Goal: Transaction & Acquisition: Purchase product/service

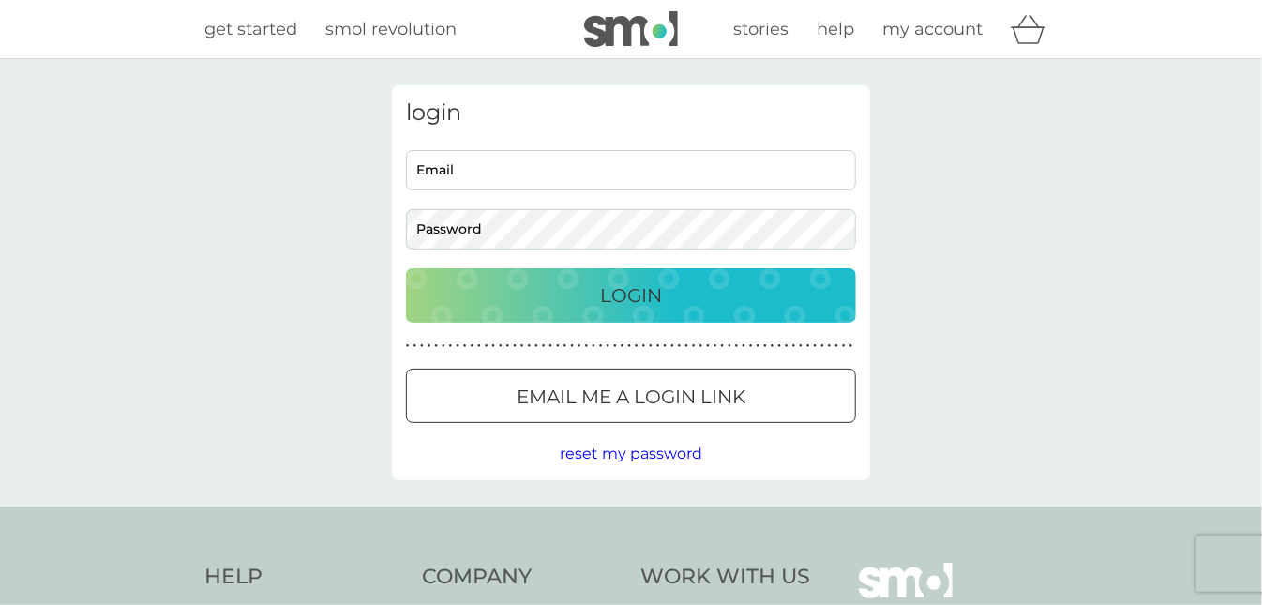
type input "samantha.weston68@virginmedia.com"
click at [609, 289] on p "Login" at bounding box center [631, 295] width 62 height 30
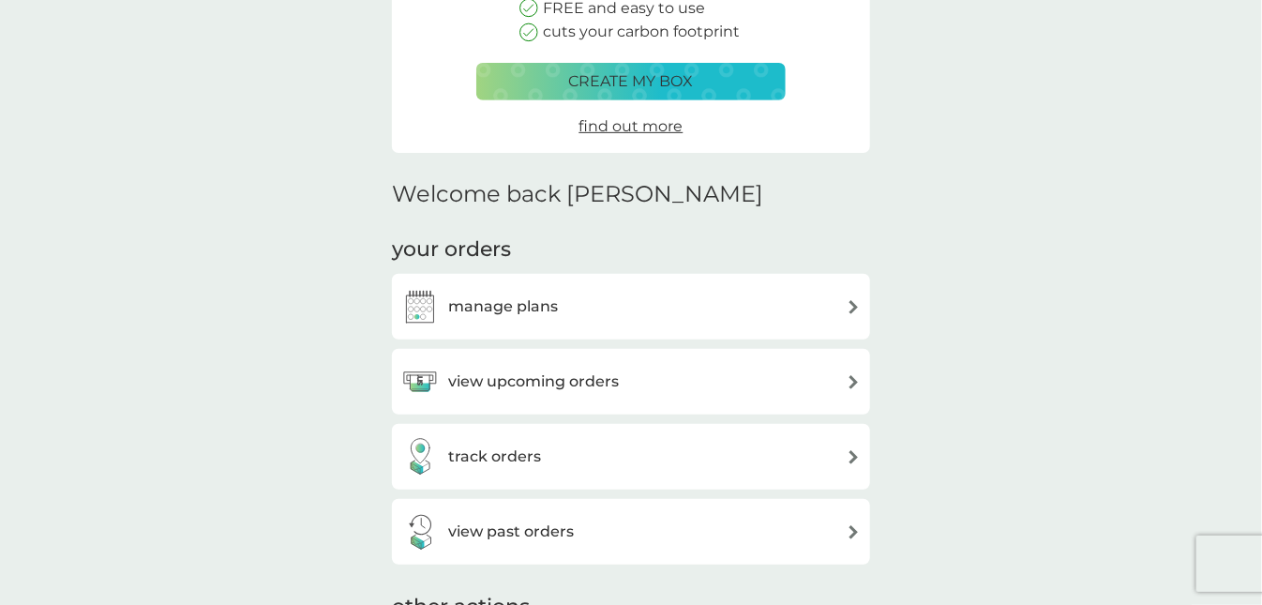
scroll to position [301, 0]
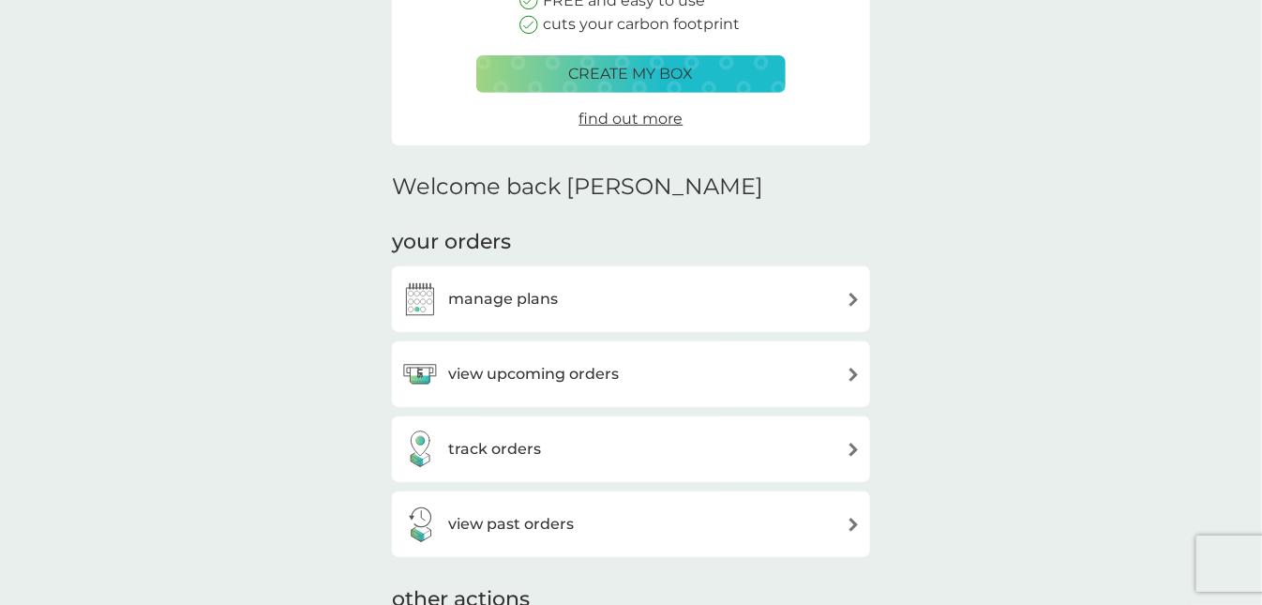
click at [492, 298] on h3 "manage plans" at bounding box center [503, 299] width 110 height 24
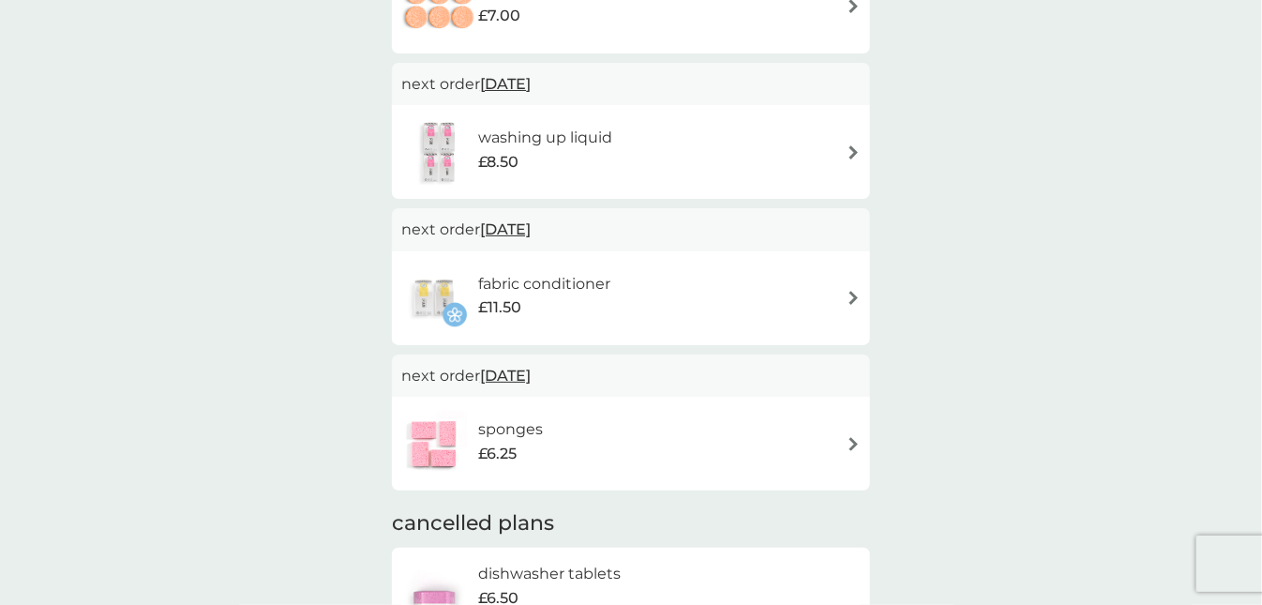
scroll to position [502, 0]
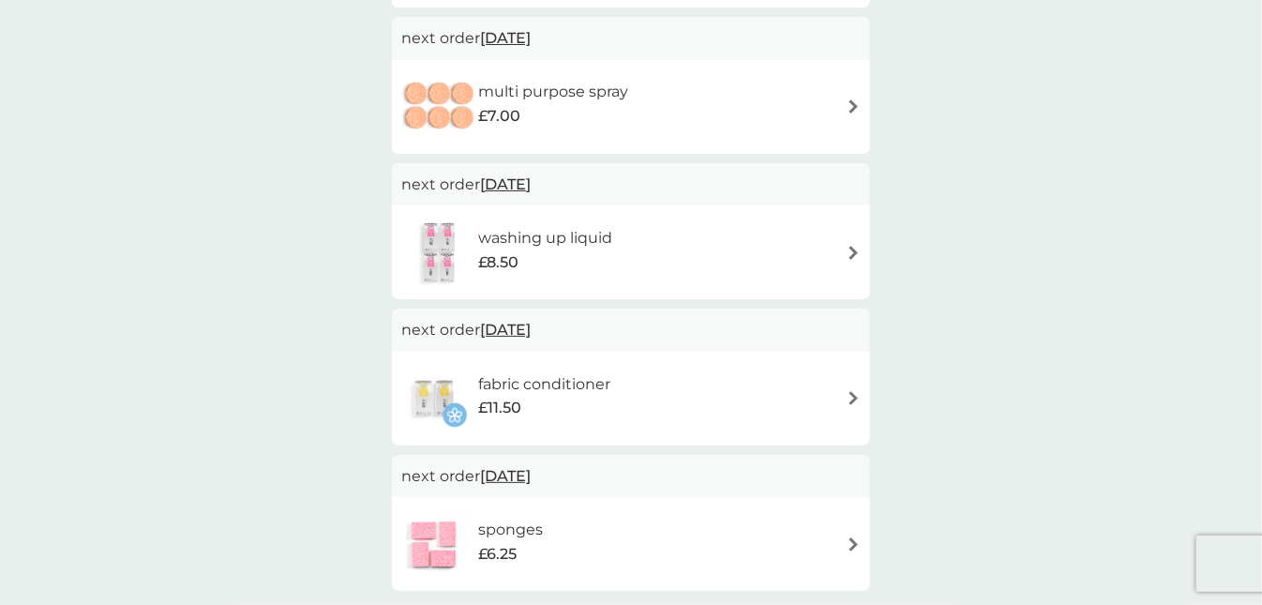
click at [580, 376] on h6 "fabric conditioner" at bounding box center [544, 384] width 132 height 24
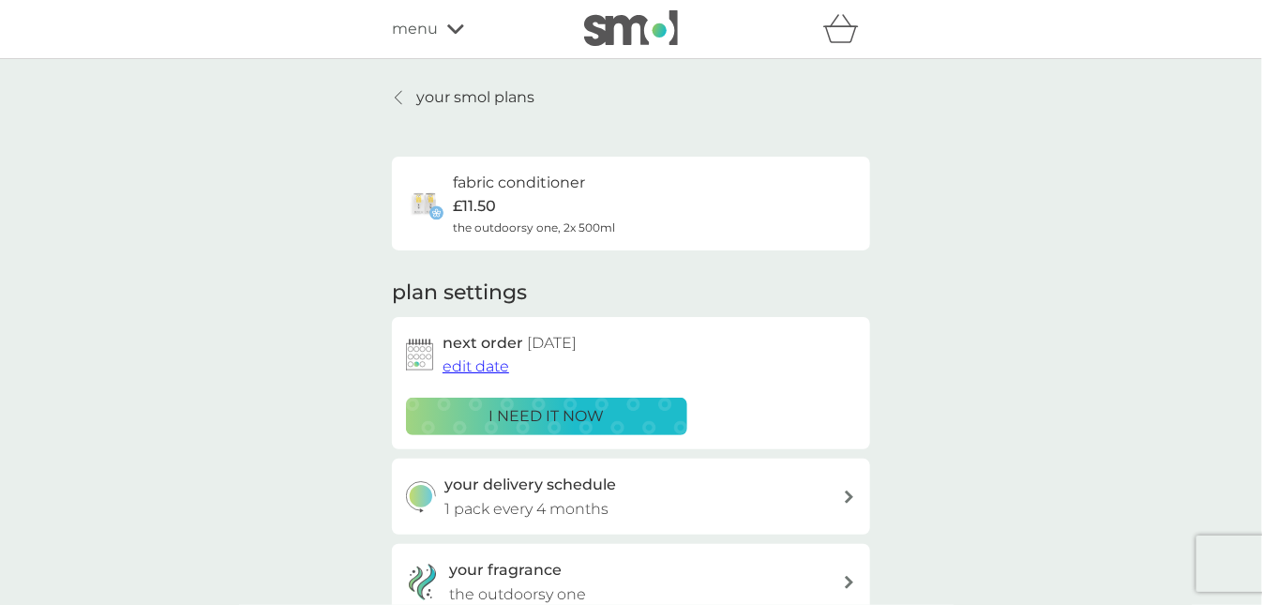
click at [397, 98] on icon at bounding box center [399, 97] width 8 height 15
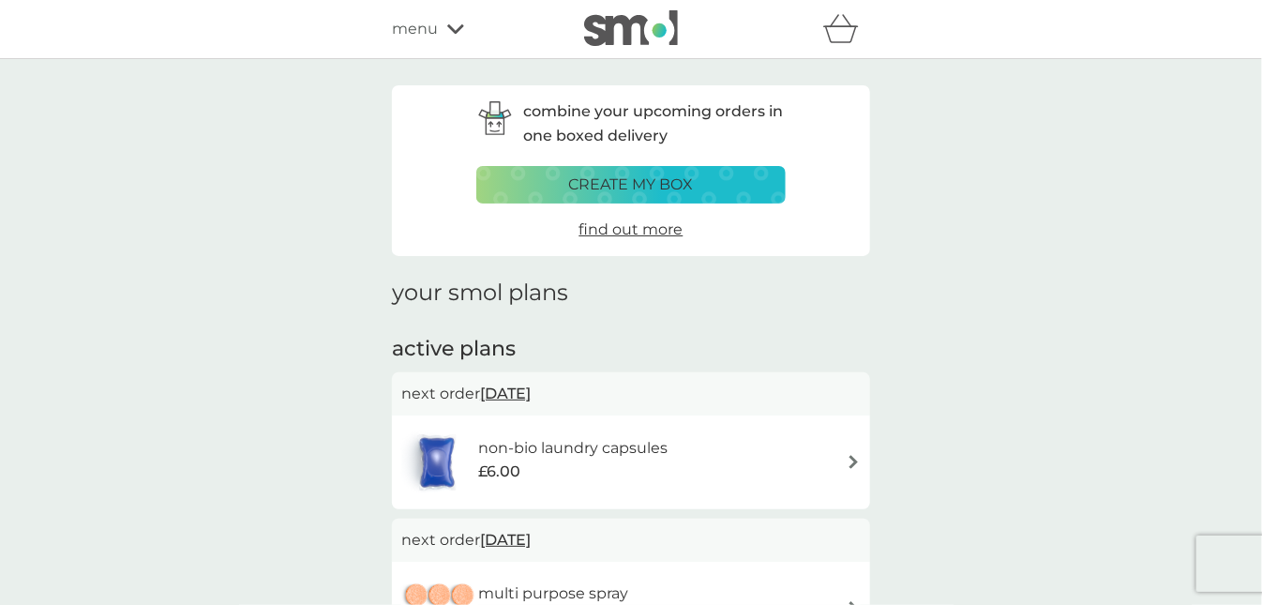
click at [430, 26] on span "menu" at bounding box center [415, 29] width 46 height 24
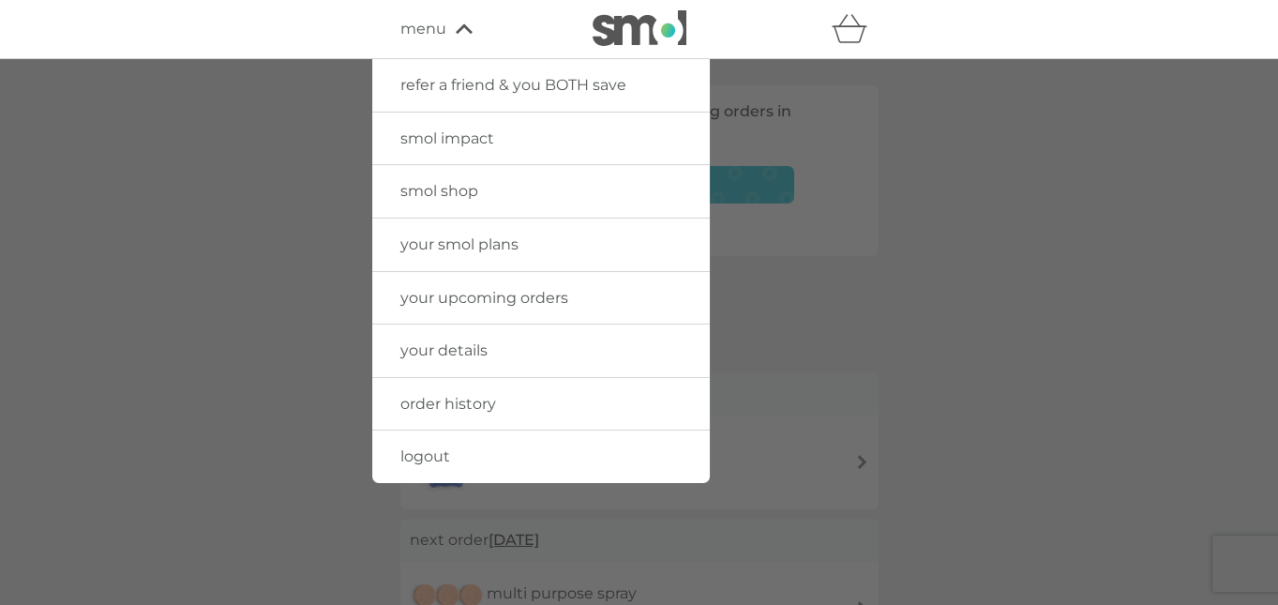
click at [461, 191] on span "smol shop" at bounding box center [439, 191] width 78 height 18
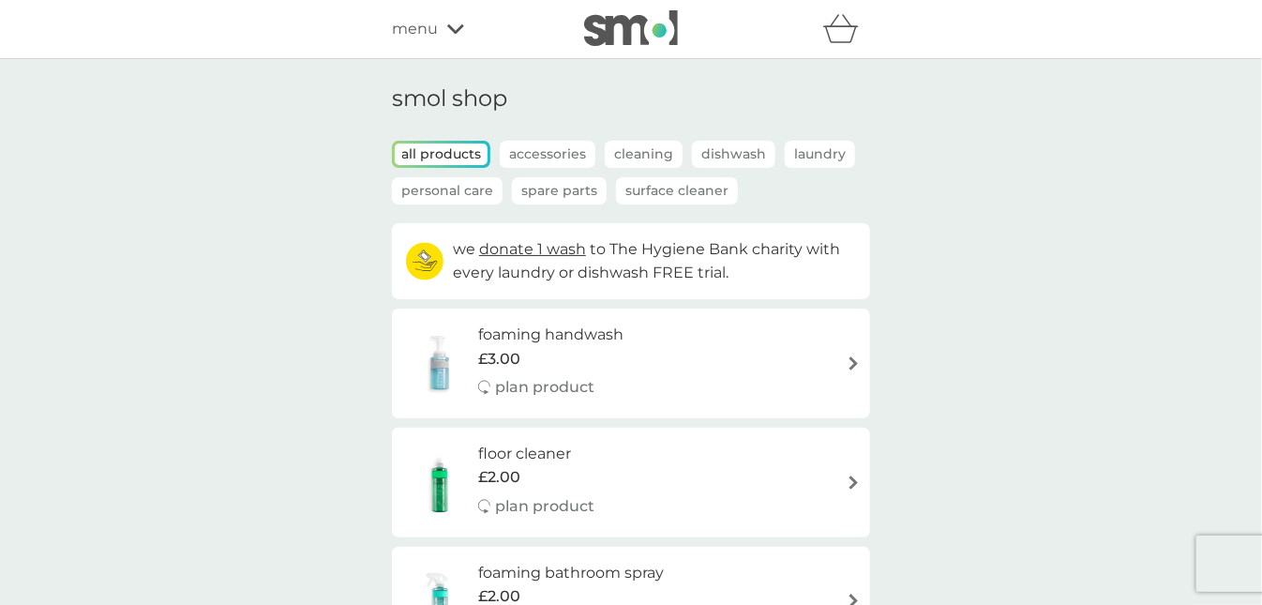
click at [540, 152] on p "Accessories" at bounding box center [548, 154] width 96 height 27
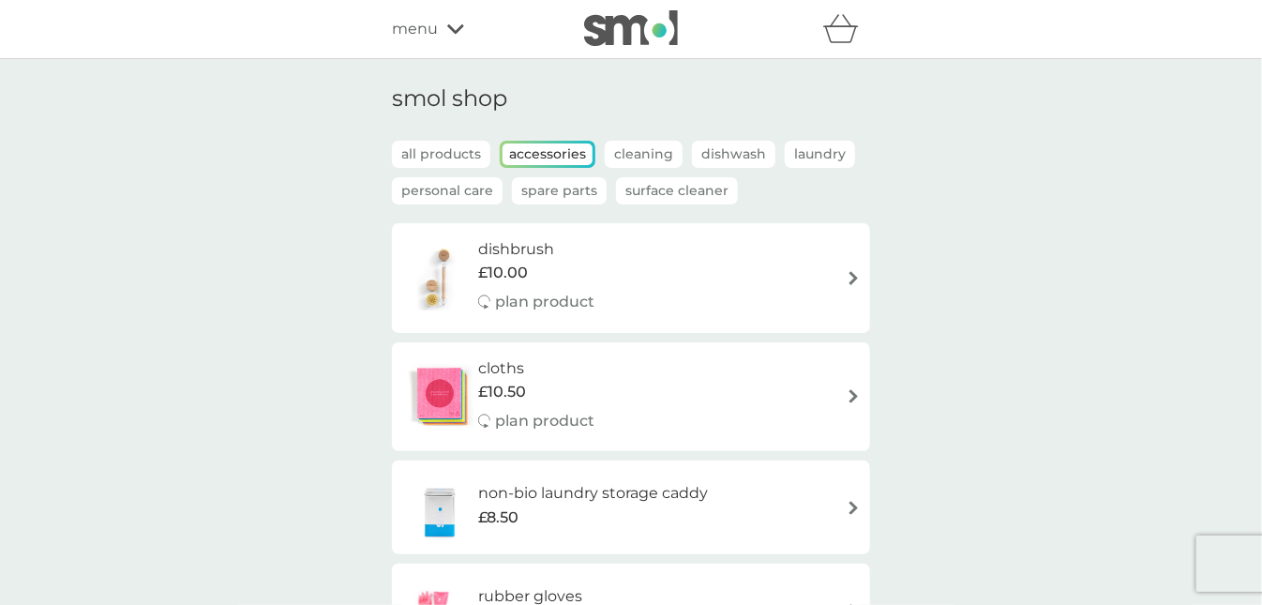
click at [627, 152] on p "Cleaning" at bounding box center [644, 154] width 78 height 27
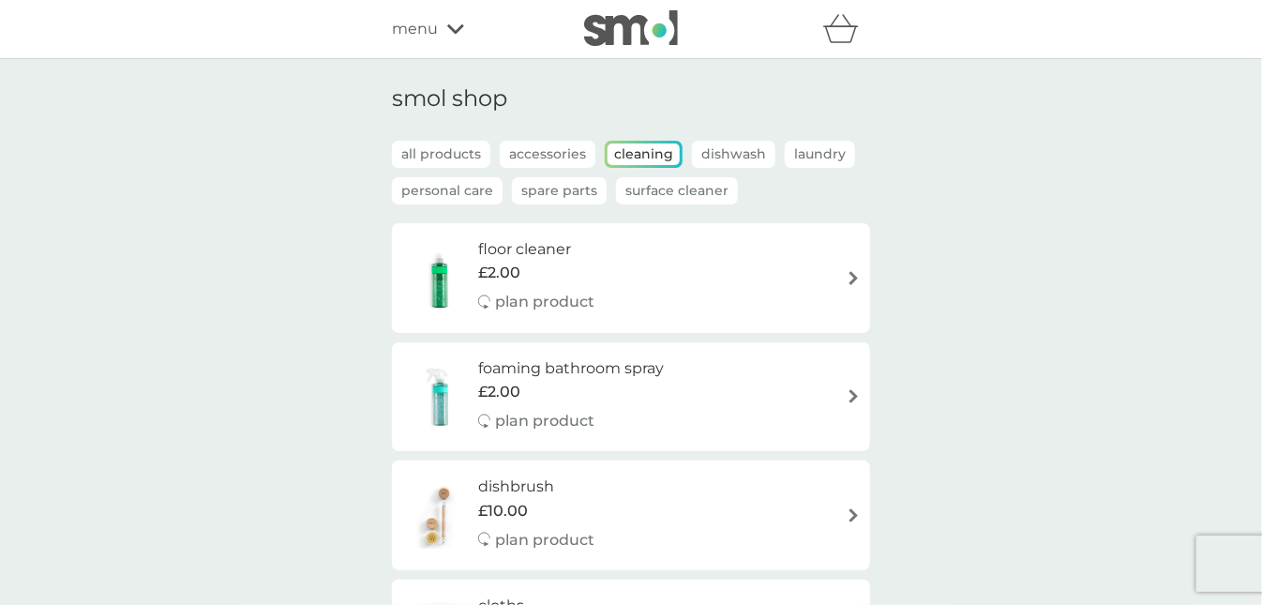
click at [734, 152] on p "Dishwash" at bounding box center [733, 154] width 83 height 27
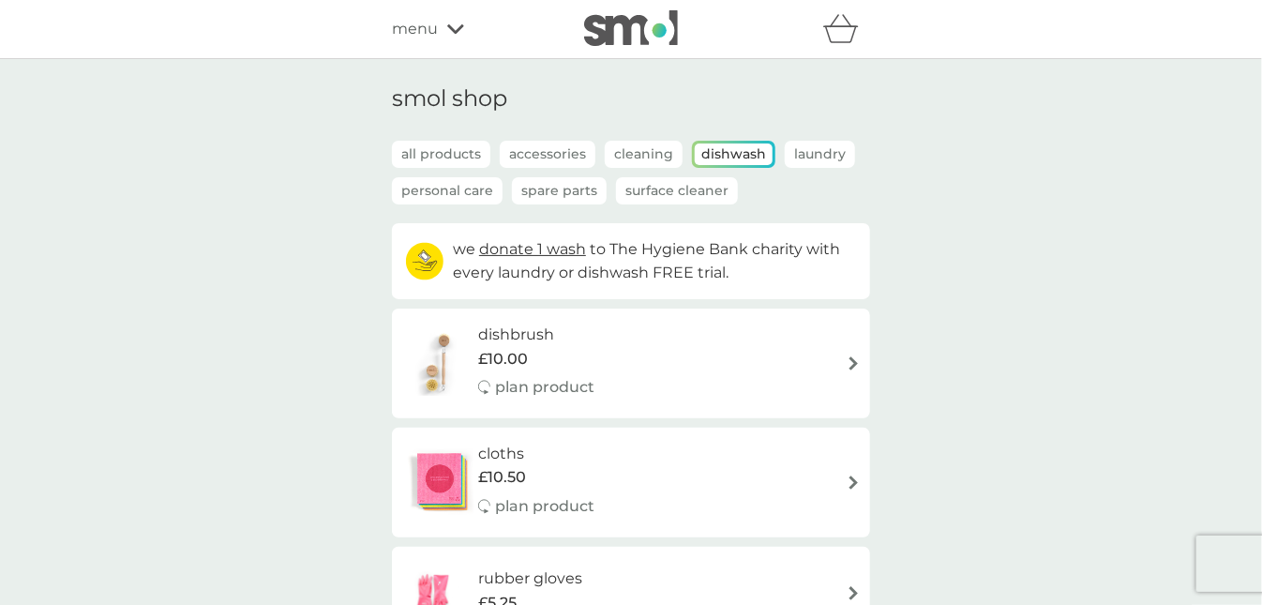
click at [824, 154] on p "Laundry" at bounding box center [820, 154] width 70 height 27
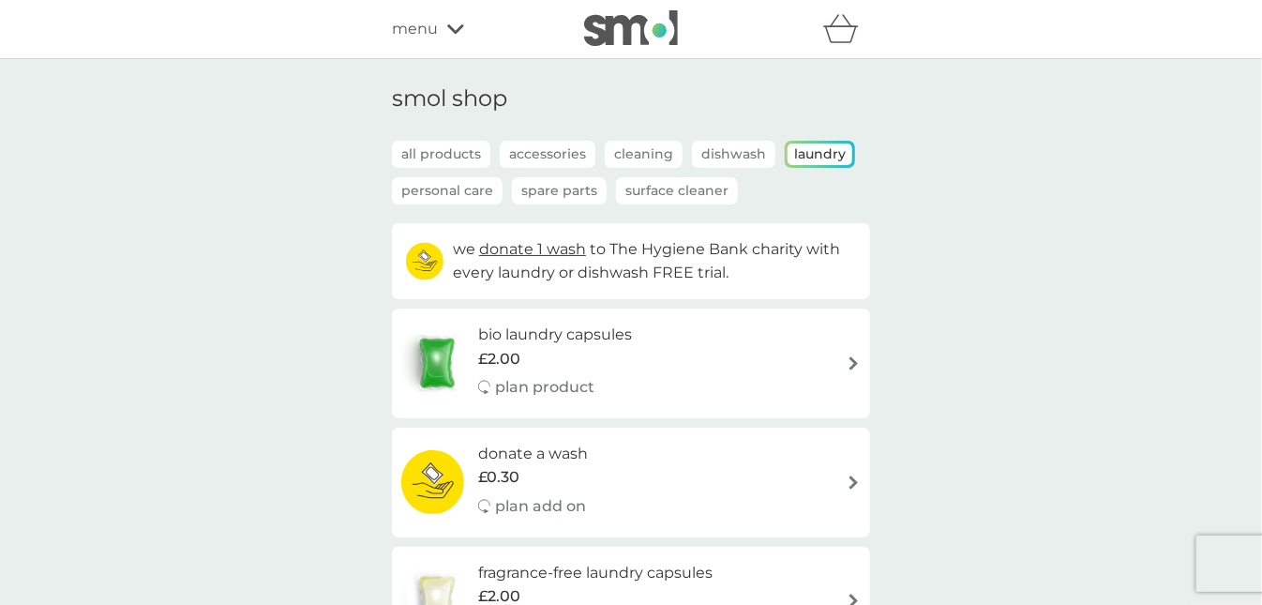
click at [577, 189] on p "Spare Parts" at bounding box center [559, 190] width 95 height 27
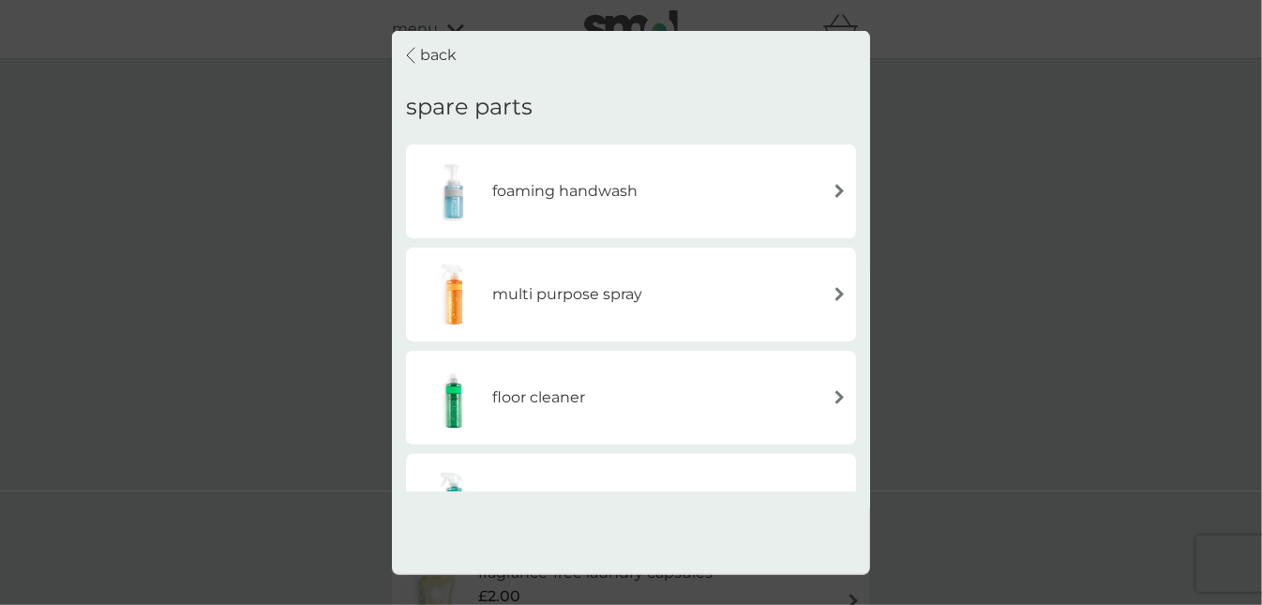
click at [443, 45] on p "back" at bounding box center [438, 55] width 37 height 24
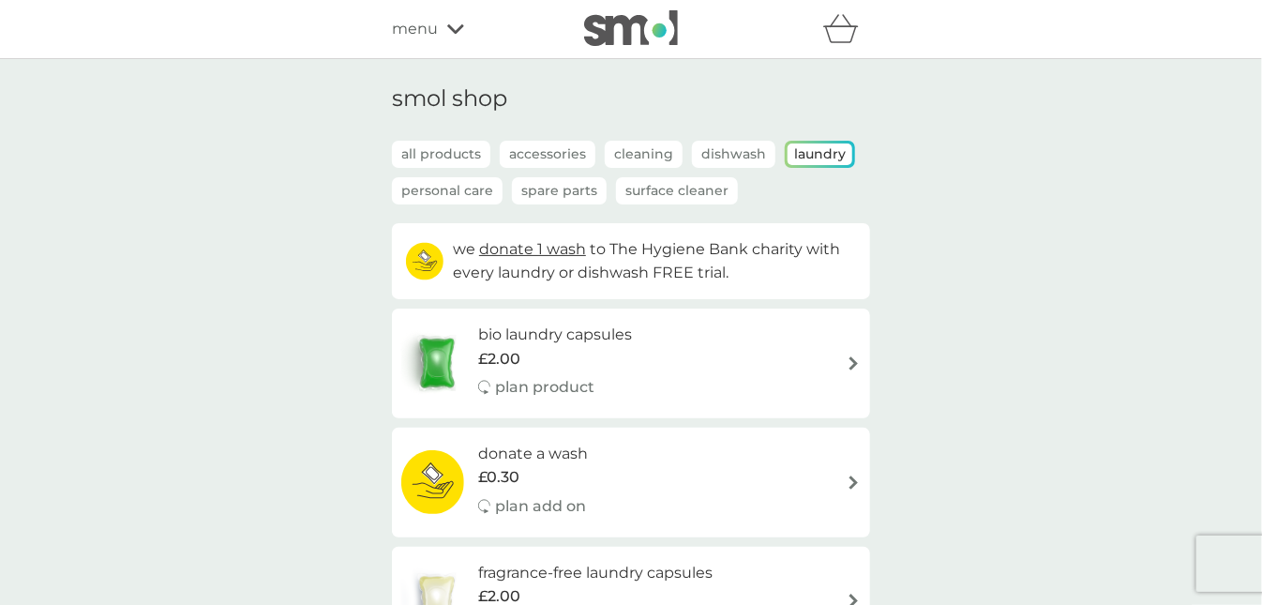
click at [457, 28] on icon at bounding box center [455, 28] width 17 height 11
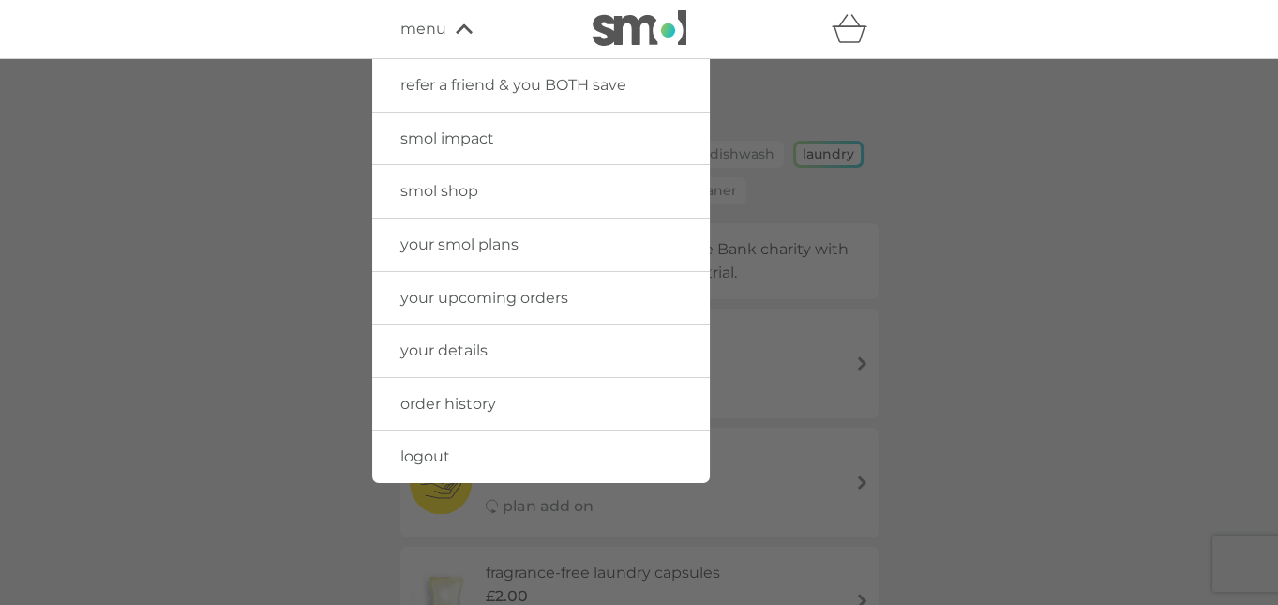
click at [455, 188] on span "smol shop" at bounding box center [439, 191] width 78 height 18
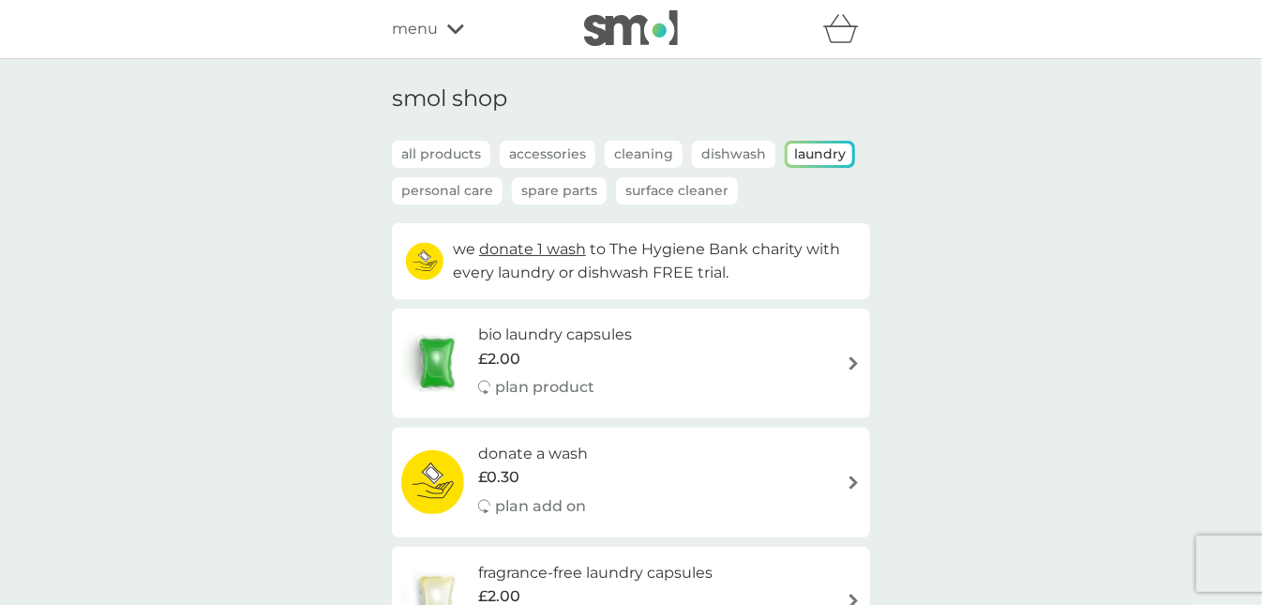
click at [540, 152] on p "Accessories" at bounding box center [548, 154] width 96 height 27
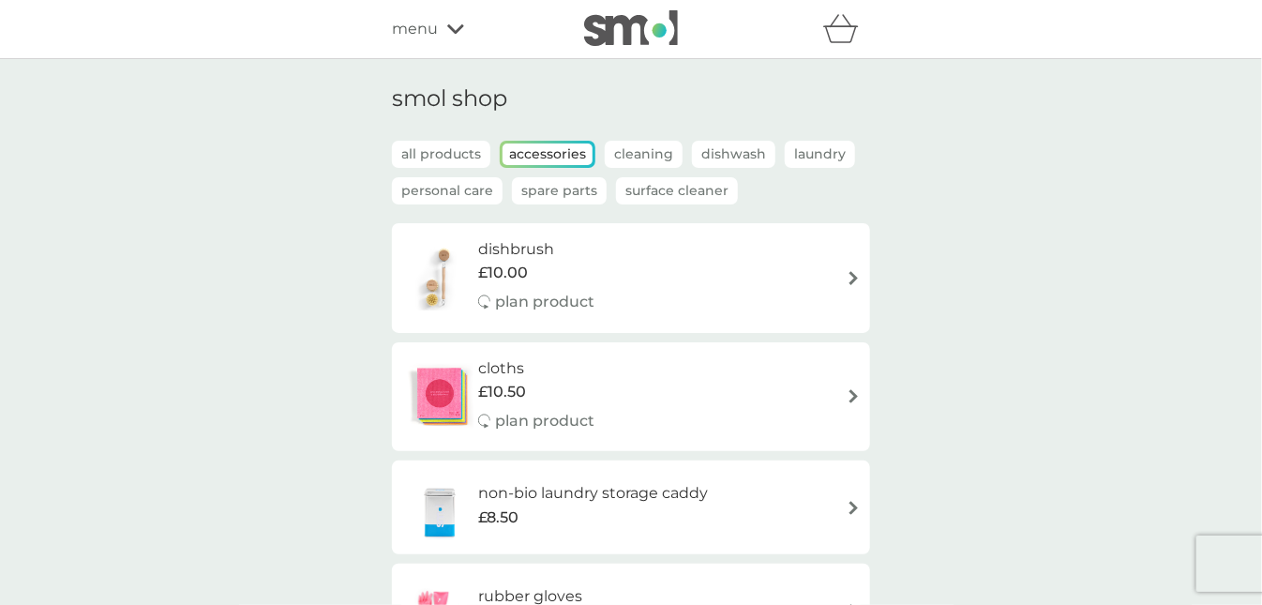
click at [558, 183] on p "Spare Parts" at bounding box center [559, 190] width 95 height 27
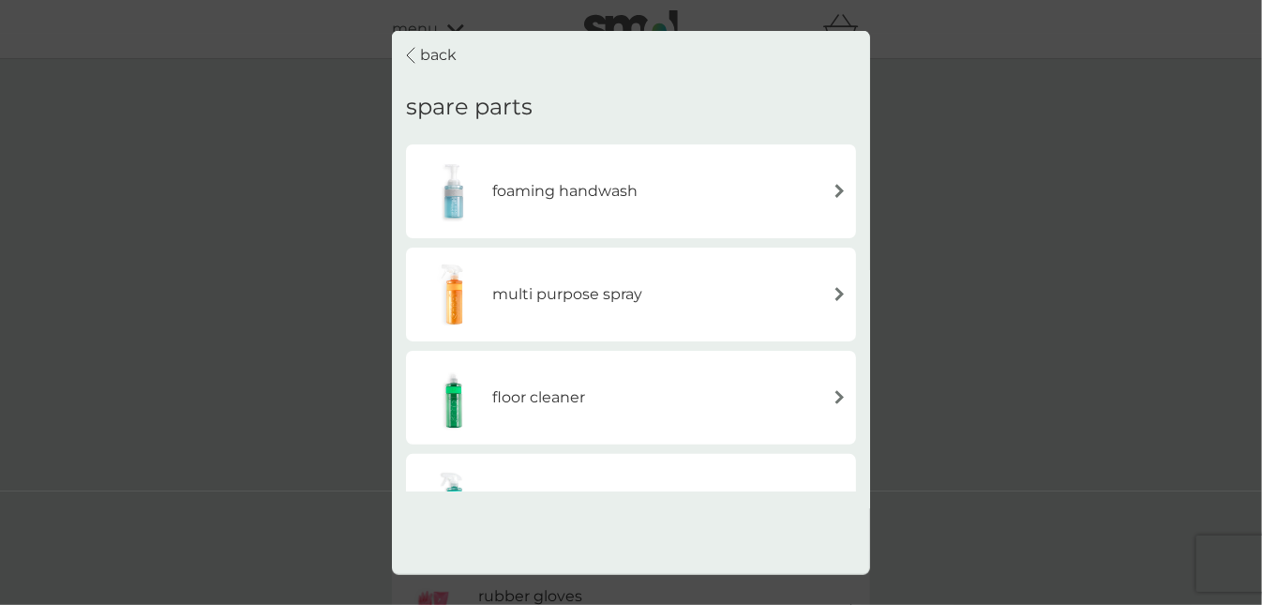
click at [842, 292] on img at bounding box center [840, 294] width 14 height 14
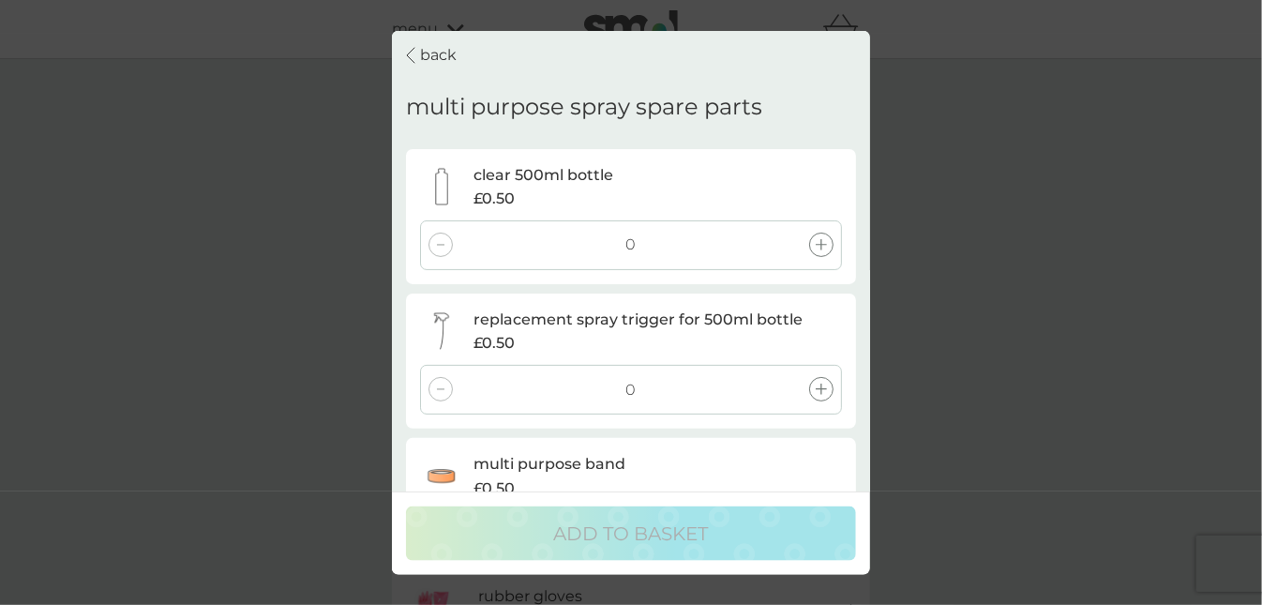
click at [818, 249] on icon at bounding box center [821, 244] width 11 height 11
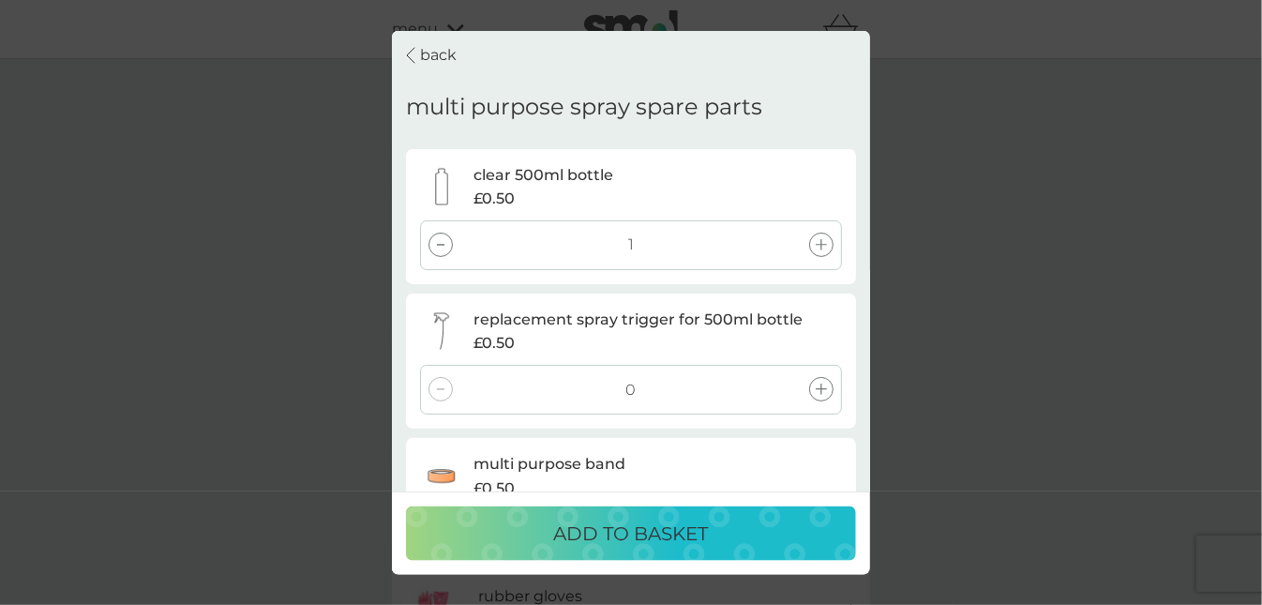
click at [821, 384] on icon at bounding box center [821, 389] width 11 height 11
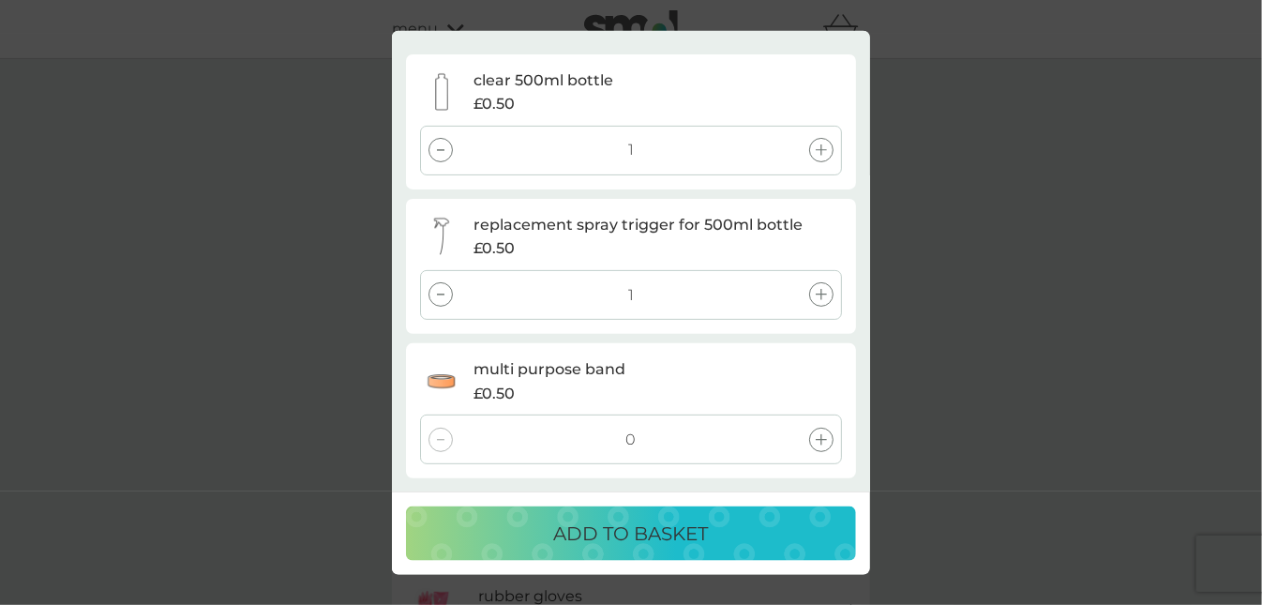
click at [821, 442] on icon at bounding box center [821, 438] width 11 height 11
click at [632, 530] on p "ADD TO BASKET" at bounding box center [631, 534] width 155 height 30
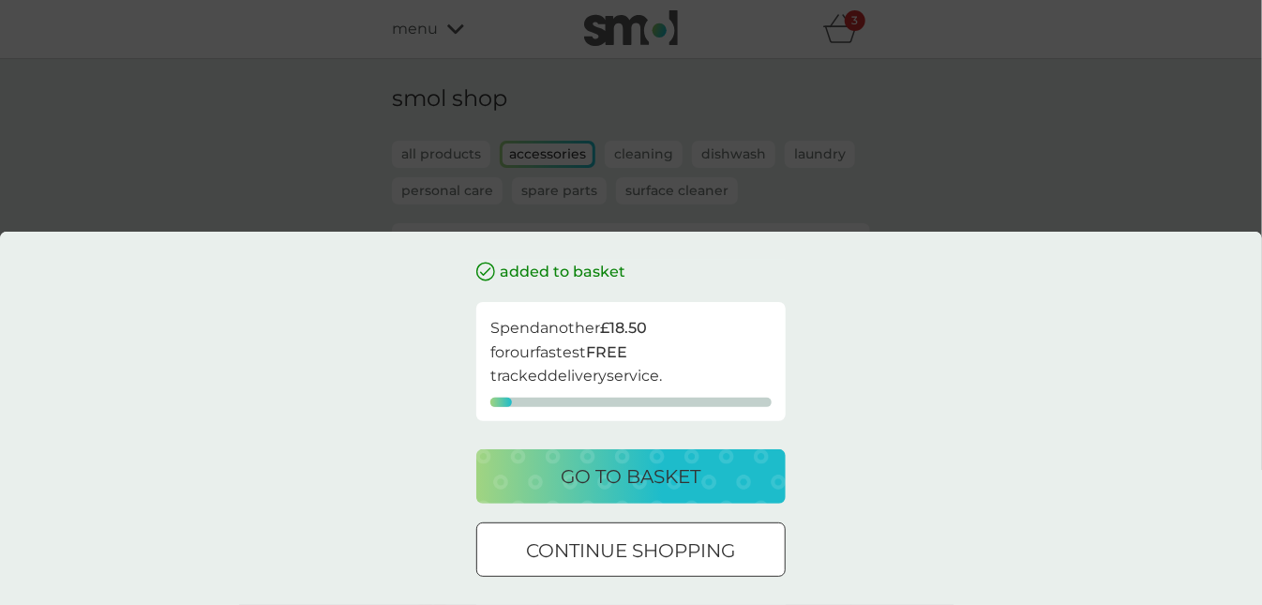
click at [613, 560] on p "continue shopping" at bounding box center [631, 550] width 209 height 30
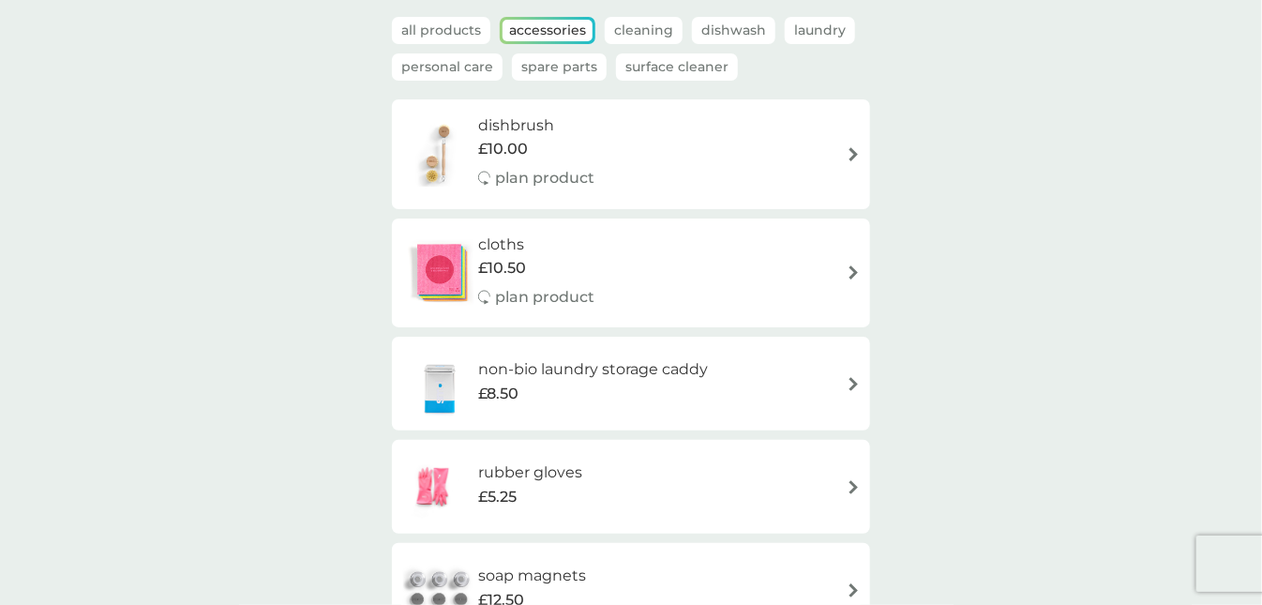
scroll to position [0, 0]
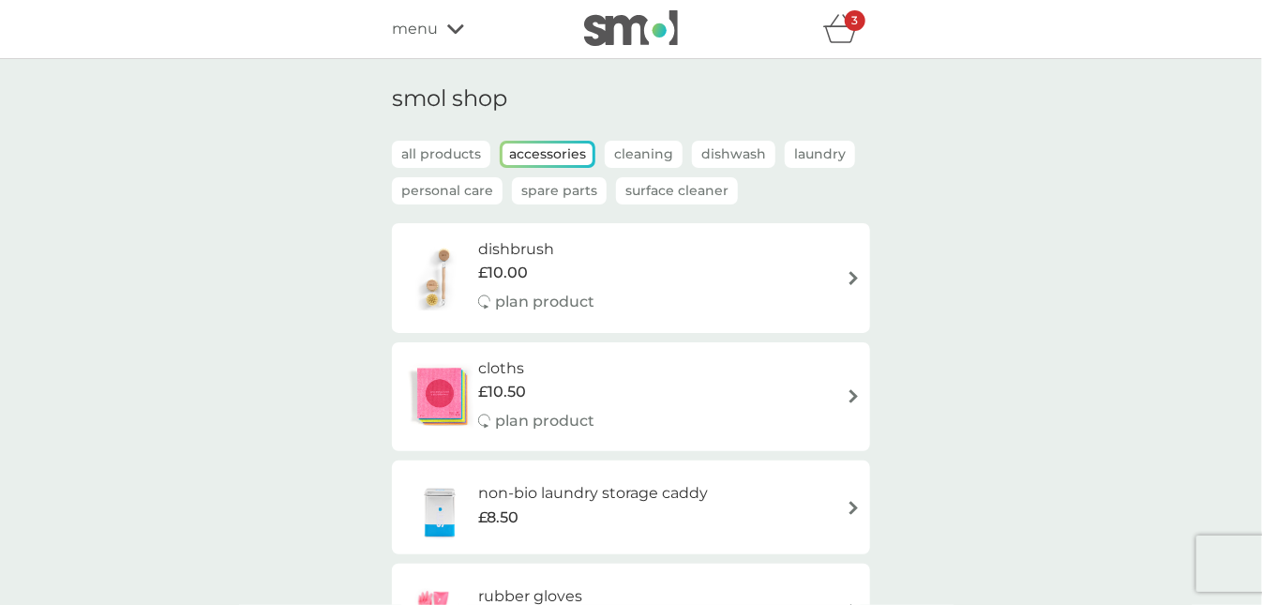
click at [550, 191] on p "Spare Parts" at bounding box center [559, 190] width 95 height 27
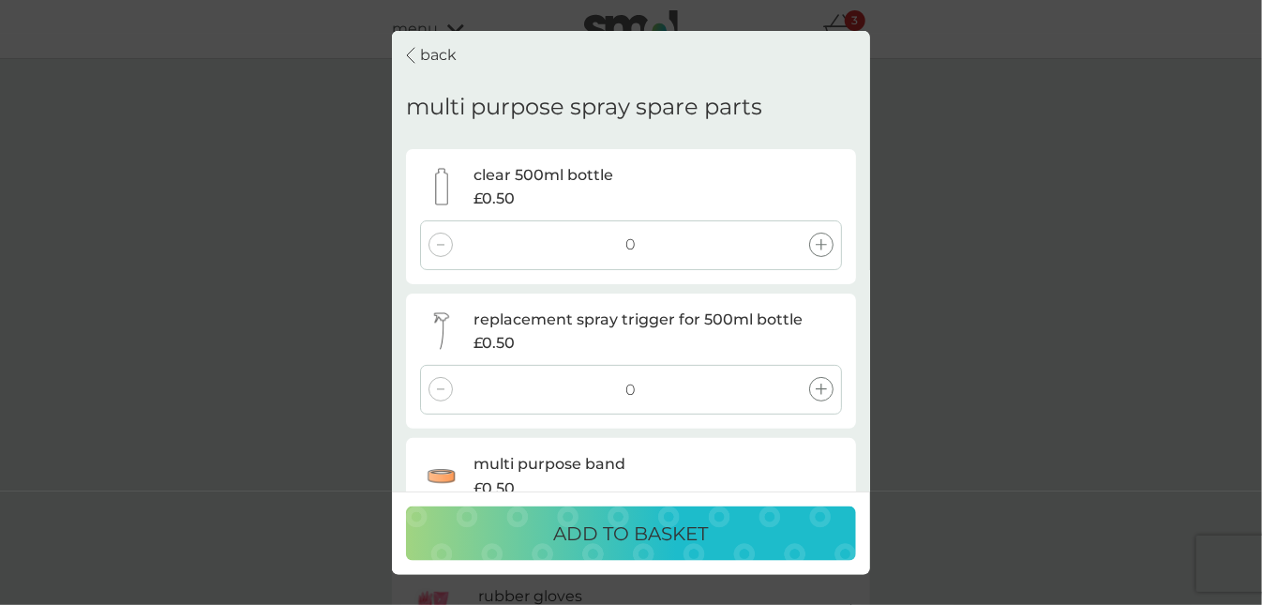
click at [436, 51] on p "back" at bounding box center [438, 55] width 37 height 24
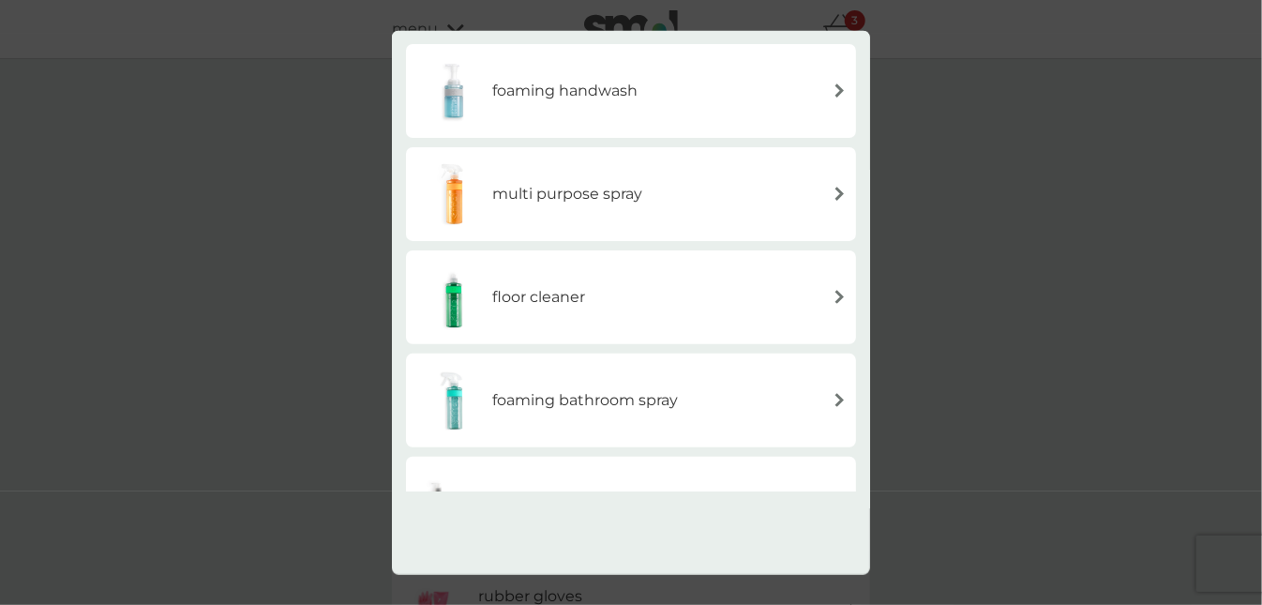
scroll to position [201, 0]
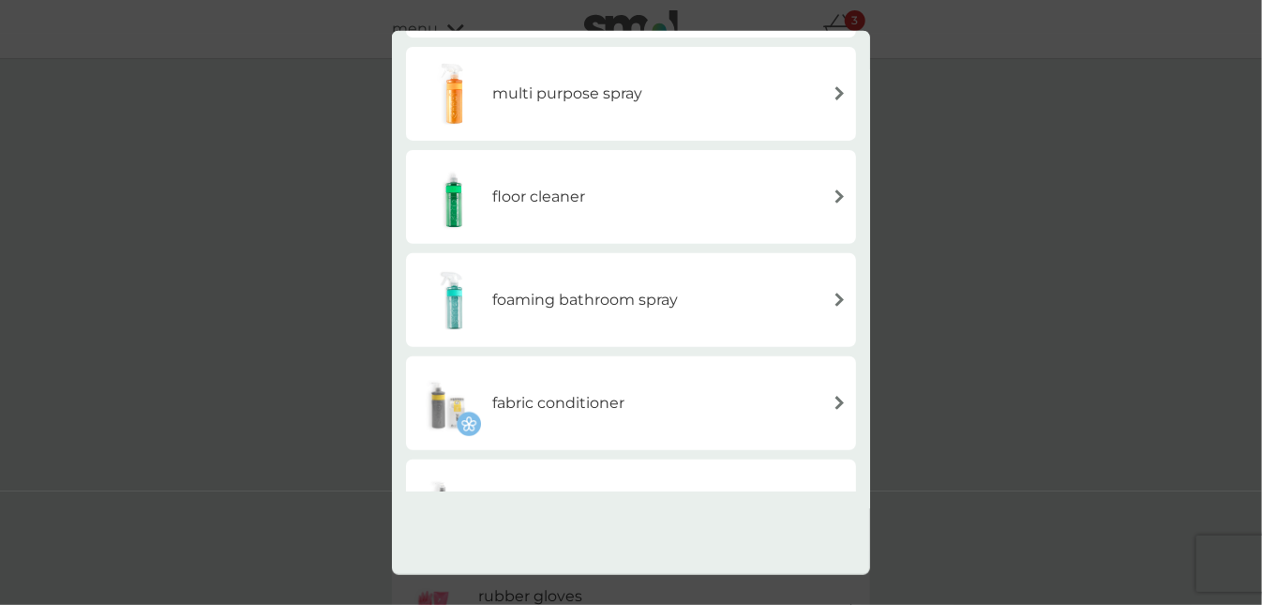
click at [654, 289] on h6 "foaming bathroom spray" at bounding box center [585, 300] width 186 height 24
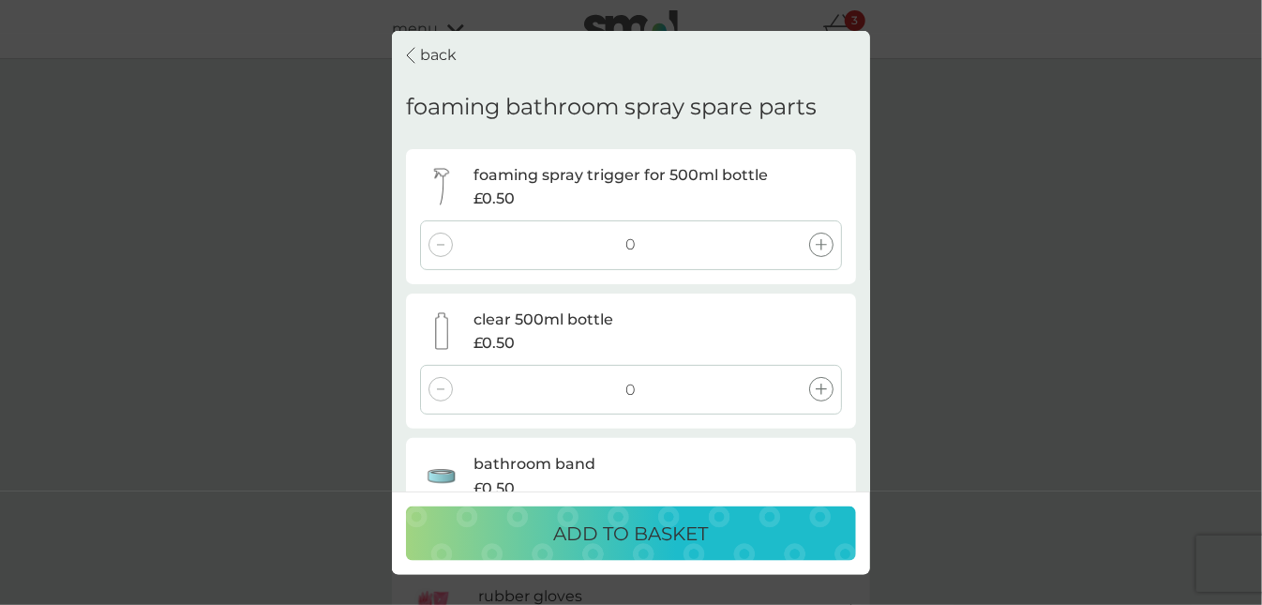
click at [818, 247] on icon at bounding box center [821, 244] width 11 height 11
click at [830, 387] on div at bounding box center [821, 389] width 24 height 24
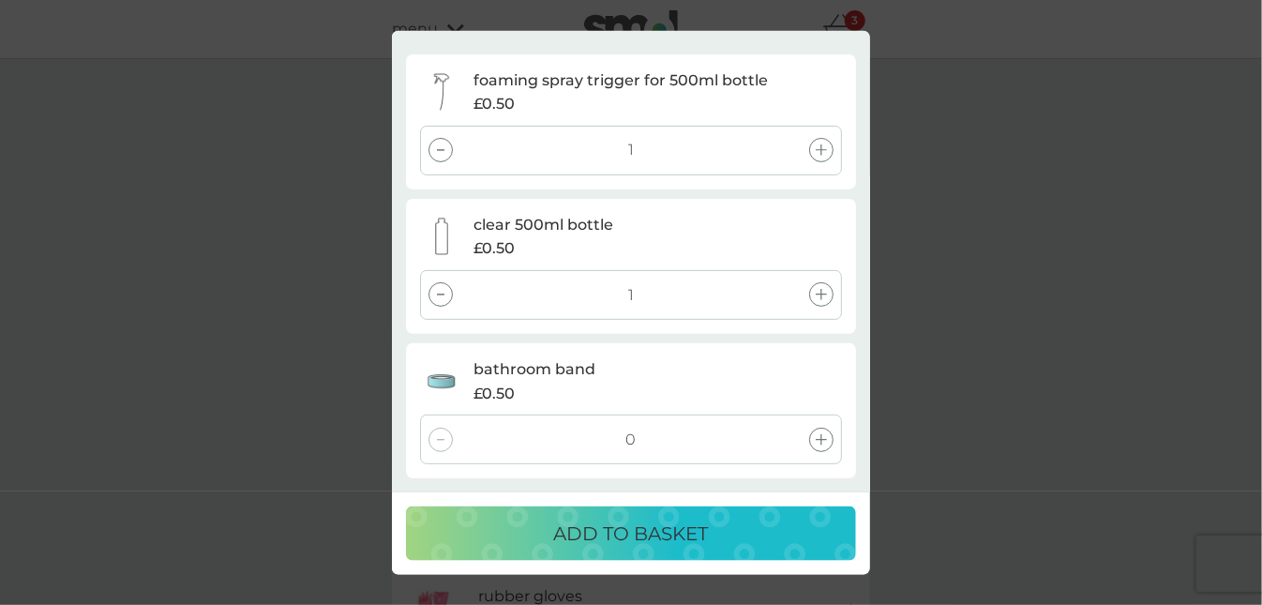
click at [828, 439] on div at bounding box center [821, 439] width 24 height 24
click at [661, 525] on p "ADD TO BASKET" at bounding box center [631, 534] width 155 height 30
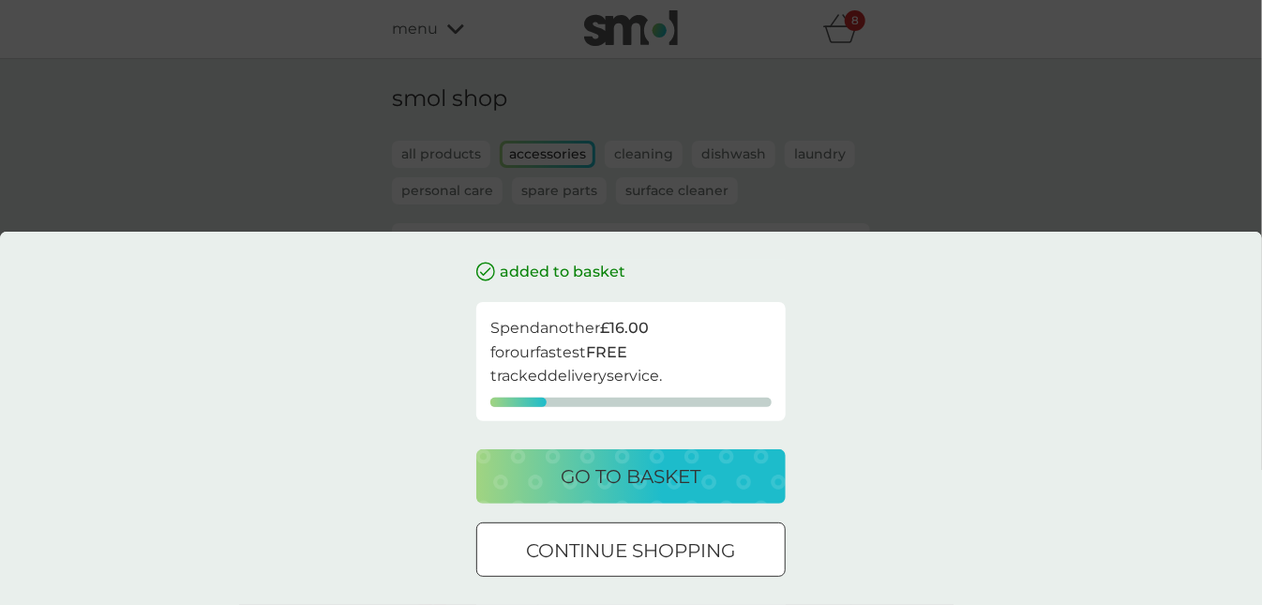
click at [611, 544] on div at bounding box center [631, 551] width 68 height 20
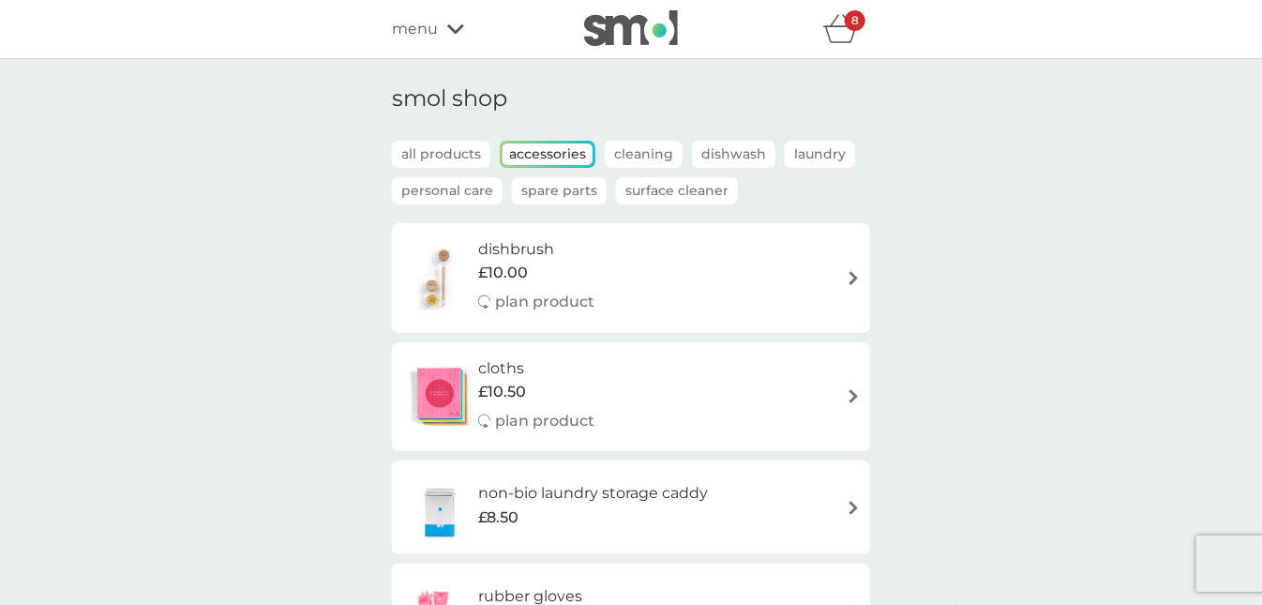
click at [643, 144] on p "Cleaning" at bounding box center [644, 154] width 78 height 27
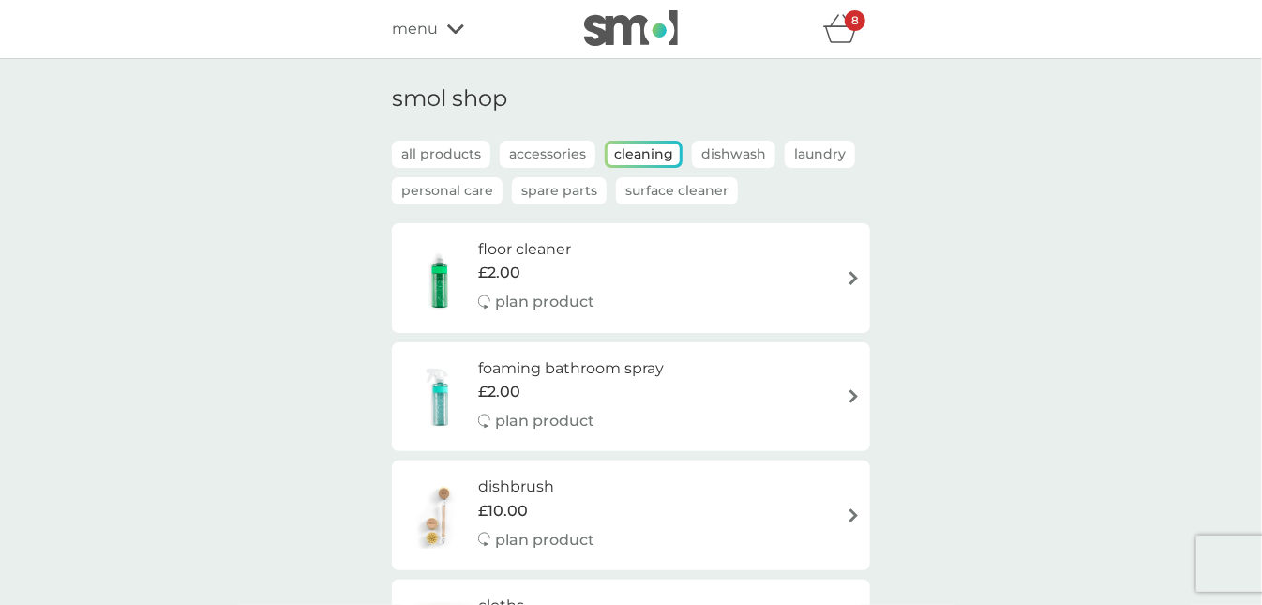
click at [623, 392] on div "£2.00" at bounding box center [571, 392] width 186 height 24
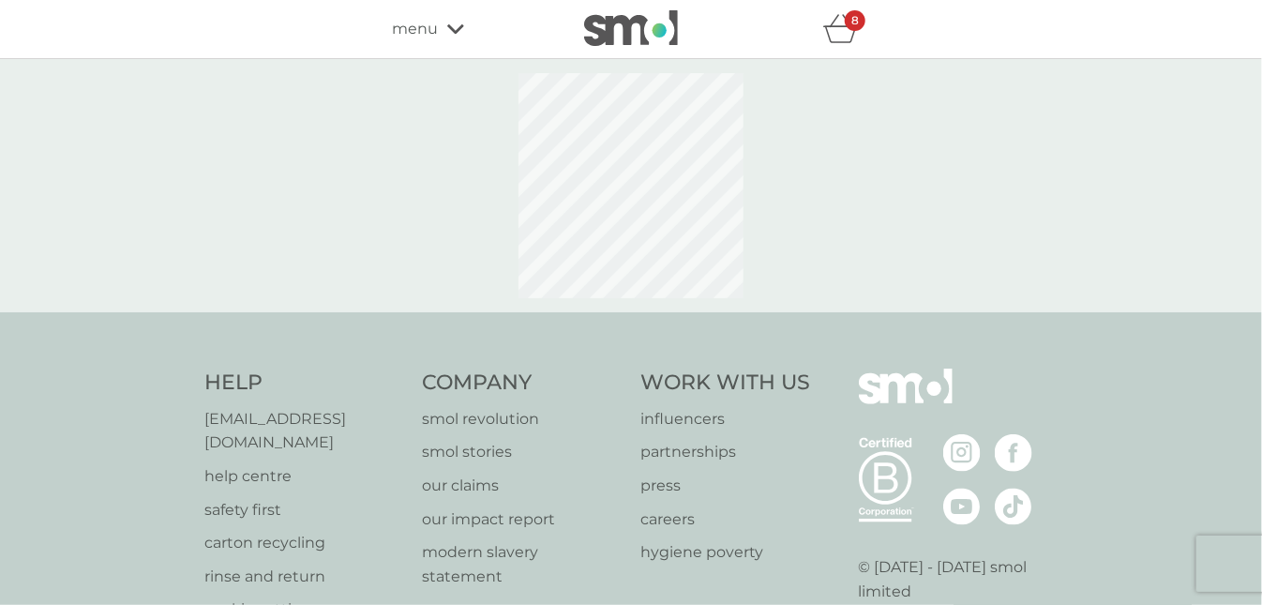
select select "182"
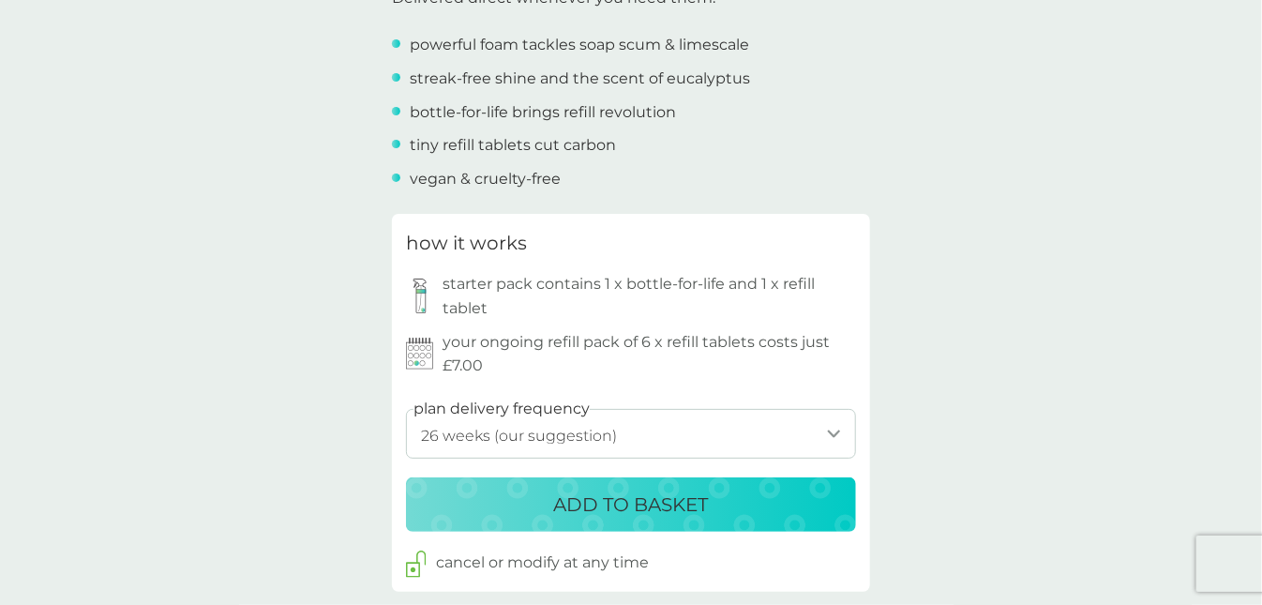
scroll to position [804, 0]
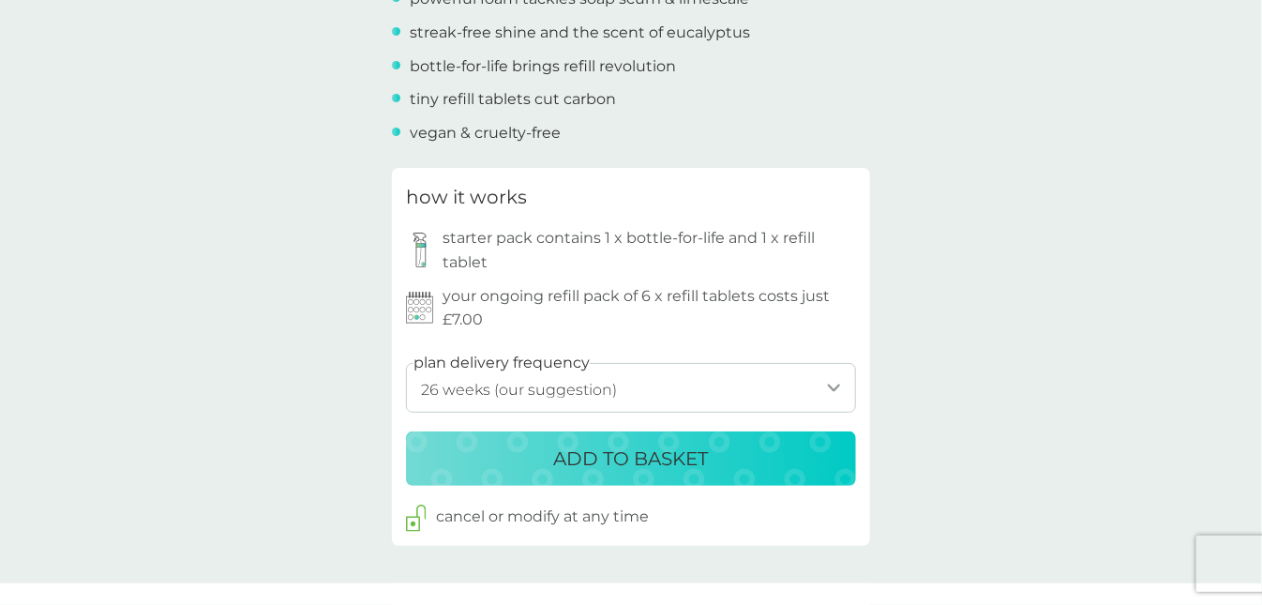
click at [618, 452] on p "ADD TO BASKET" at bounding box center [631, 459] width 155 height 30
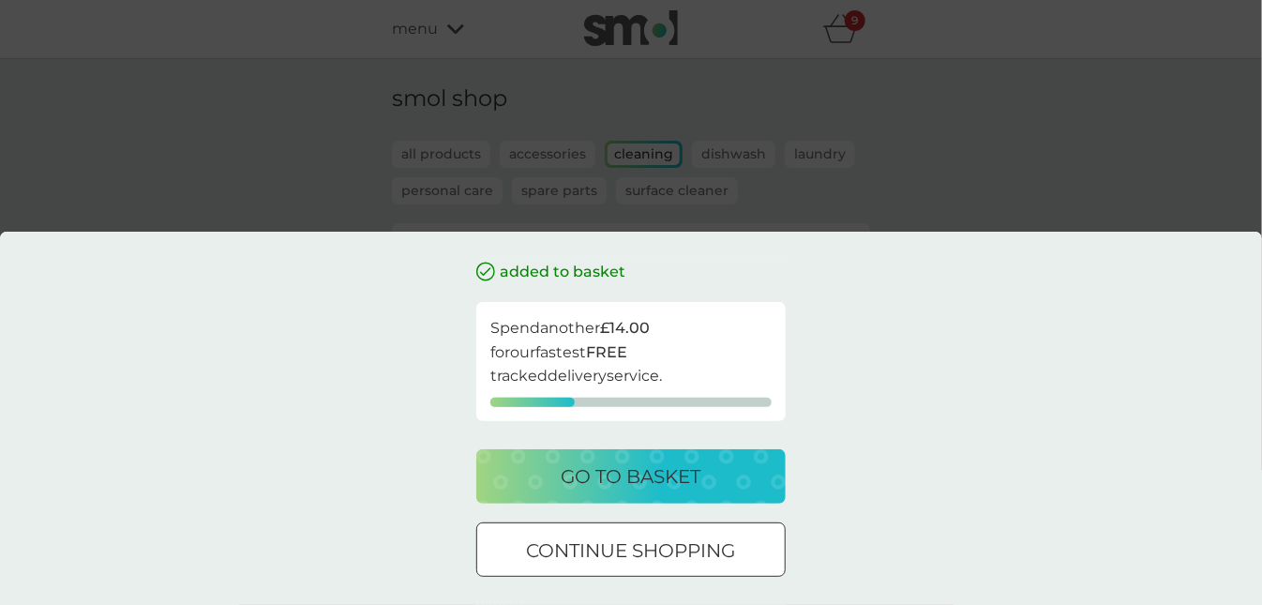
click at [614, 550] on div at bounding box center [631, 551] width 68 height 20
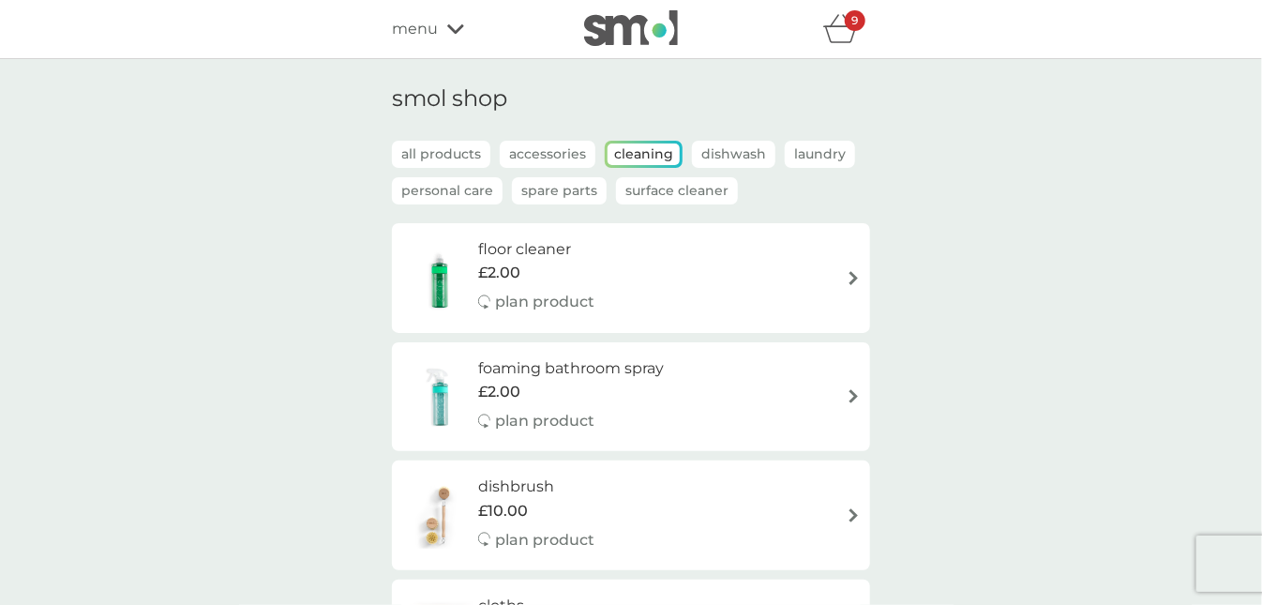
click at [533, 190] on p "Spare Parts" at bounding box center [559, 190] width 95 height 27
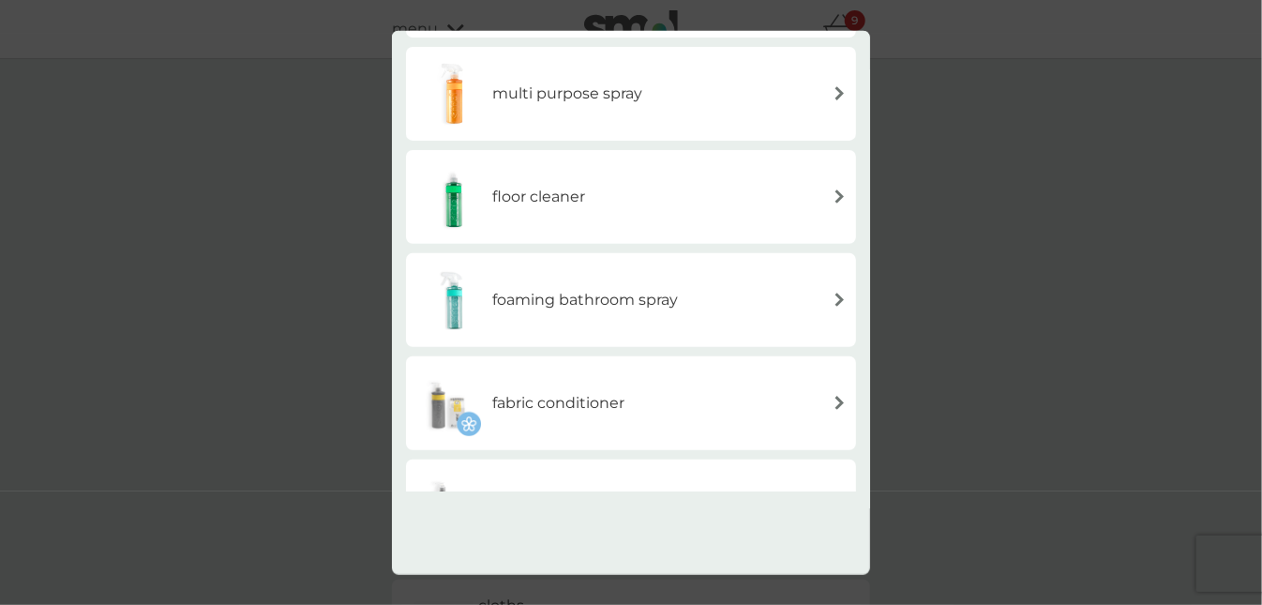
scroll to position [301, 0]
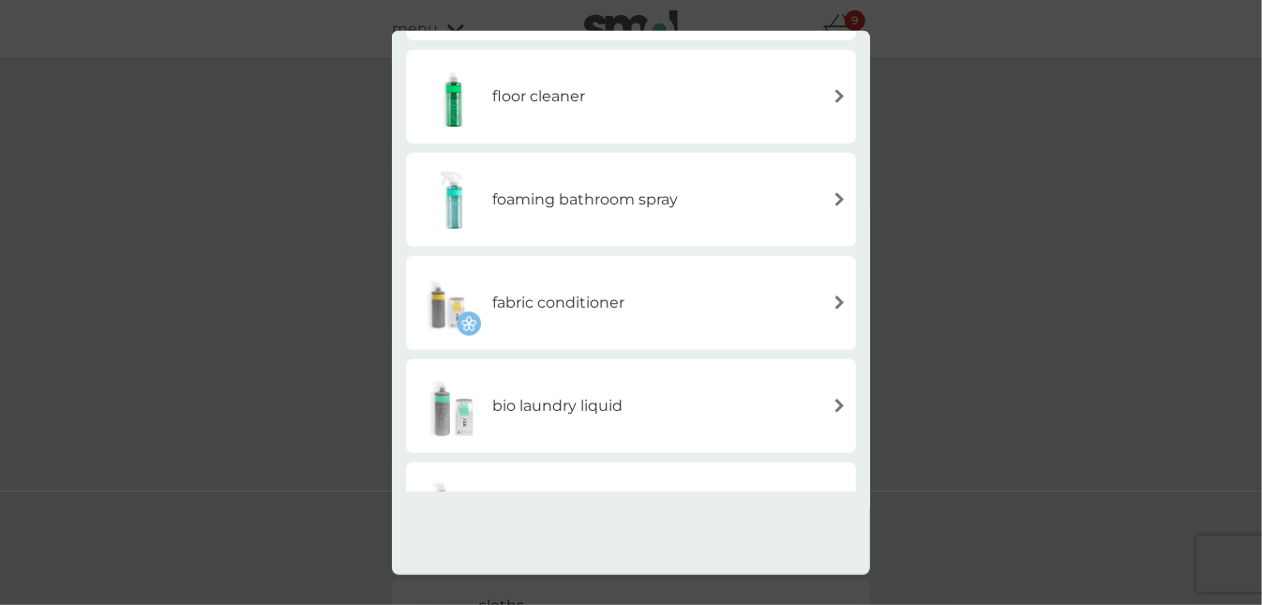
click at [840, 300] on img at bounding box center [840, 302] width 14 height 14
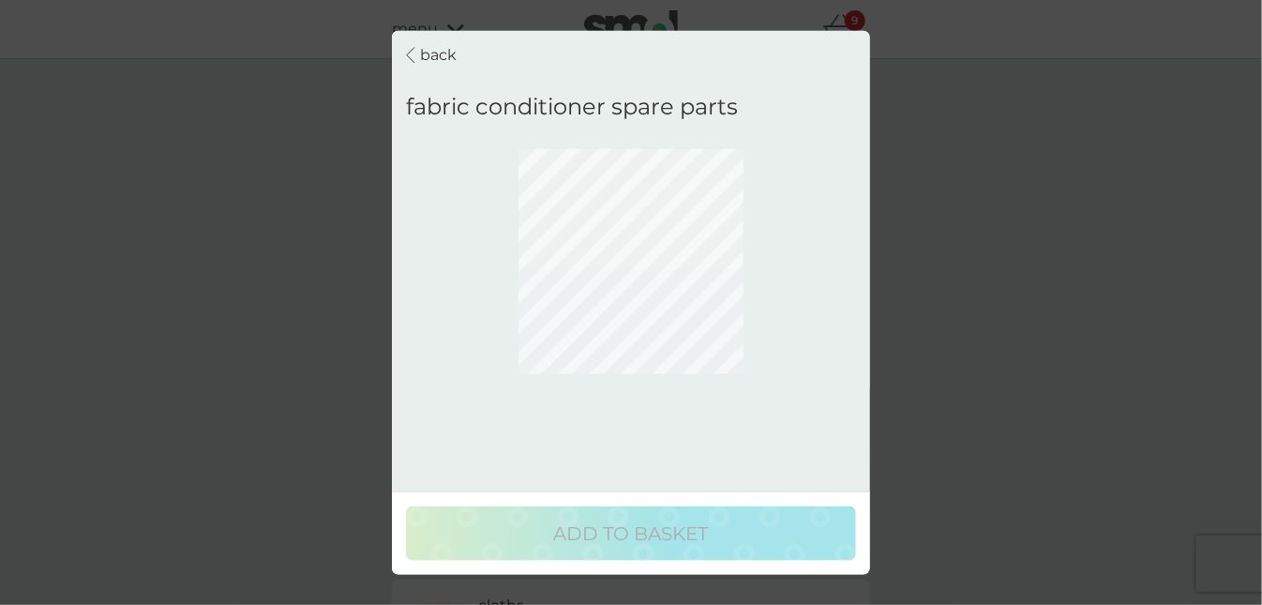
scroll to position [0, 0]
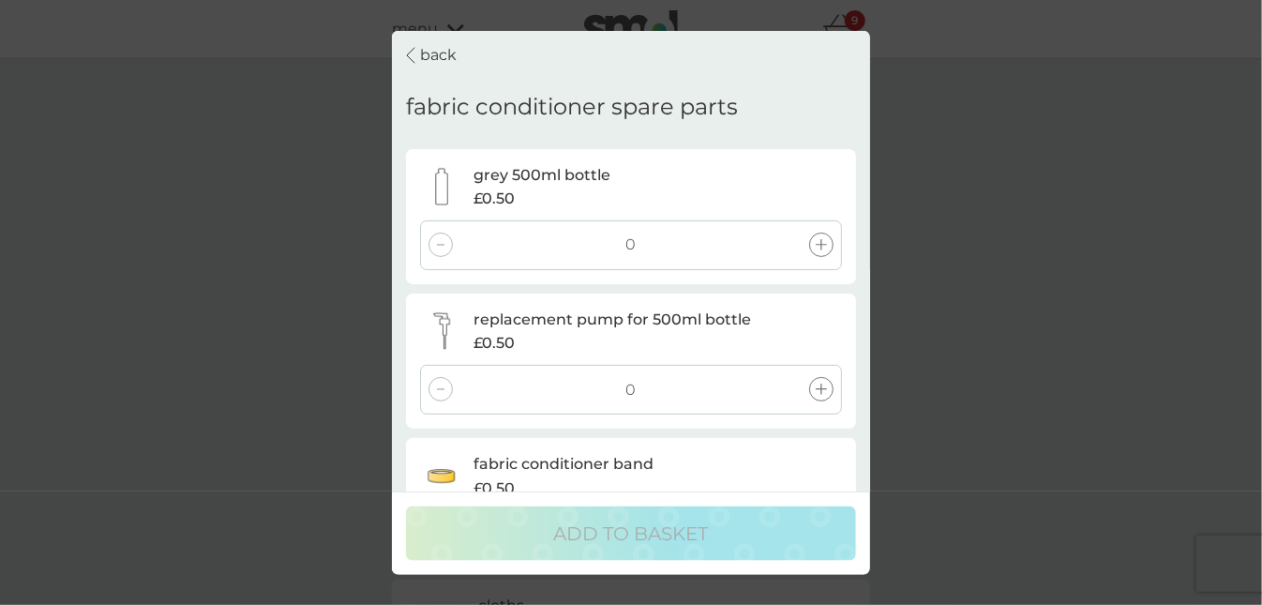
click at [822, 244] on icon at bounding box center [821, 244] width 11 height 11
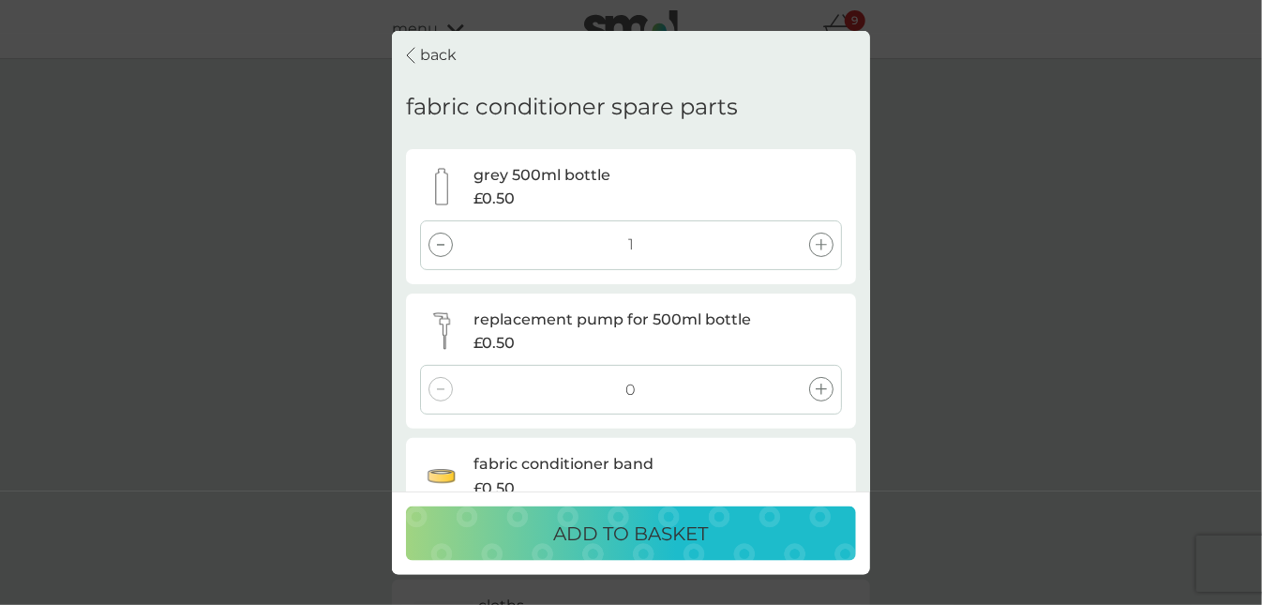
click at [818, 390] on icon at bounding box center [821, 389] width 11 height 11
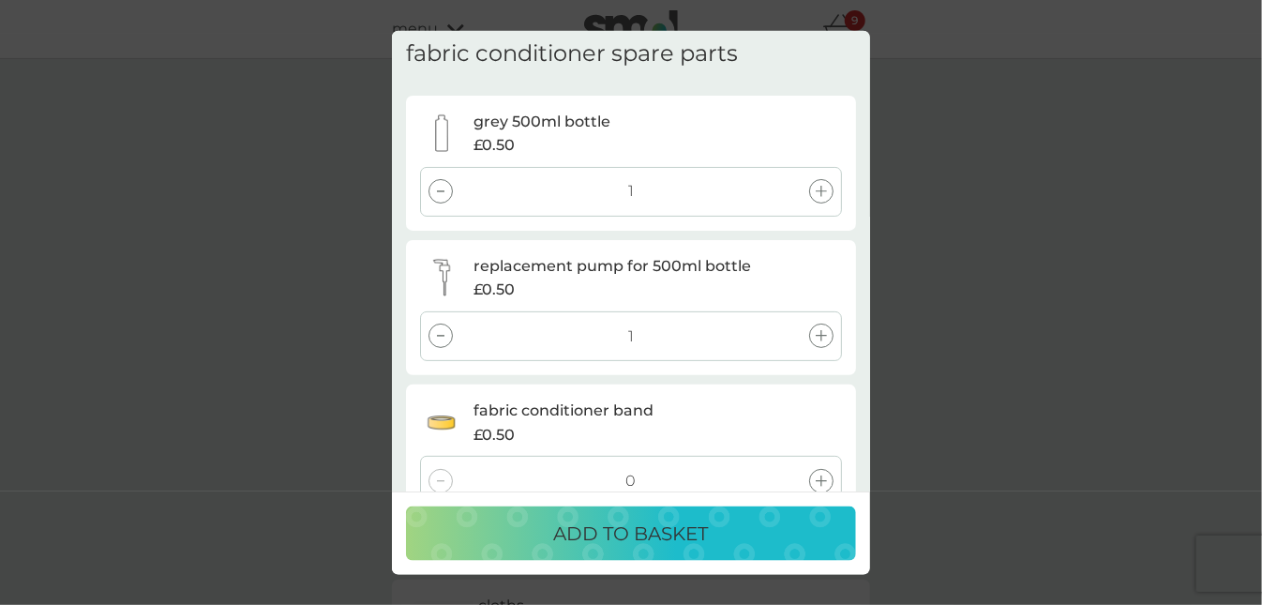
scroll to position [95, 0]
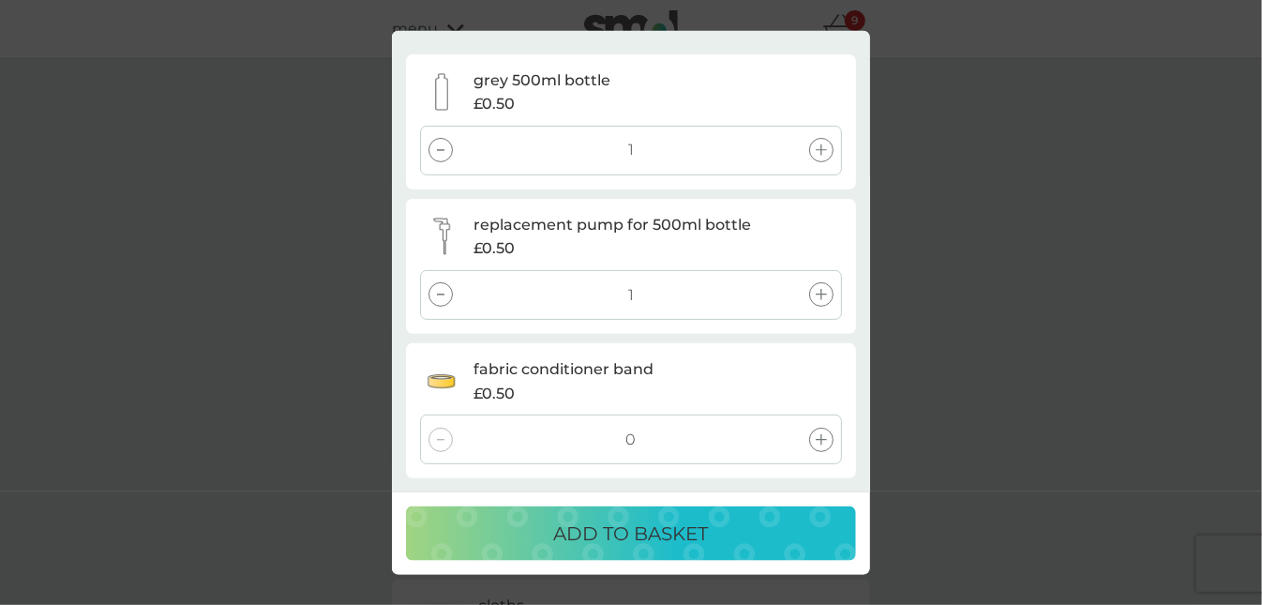
click at [827, 436] on div at bounding box center [821, 439] width 24 height 24
click at [679, 530] on p "ADD TO BASKET" at bounding box center [631, 534] width 155 height 30
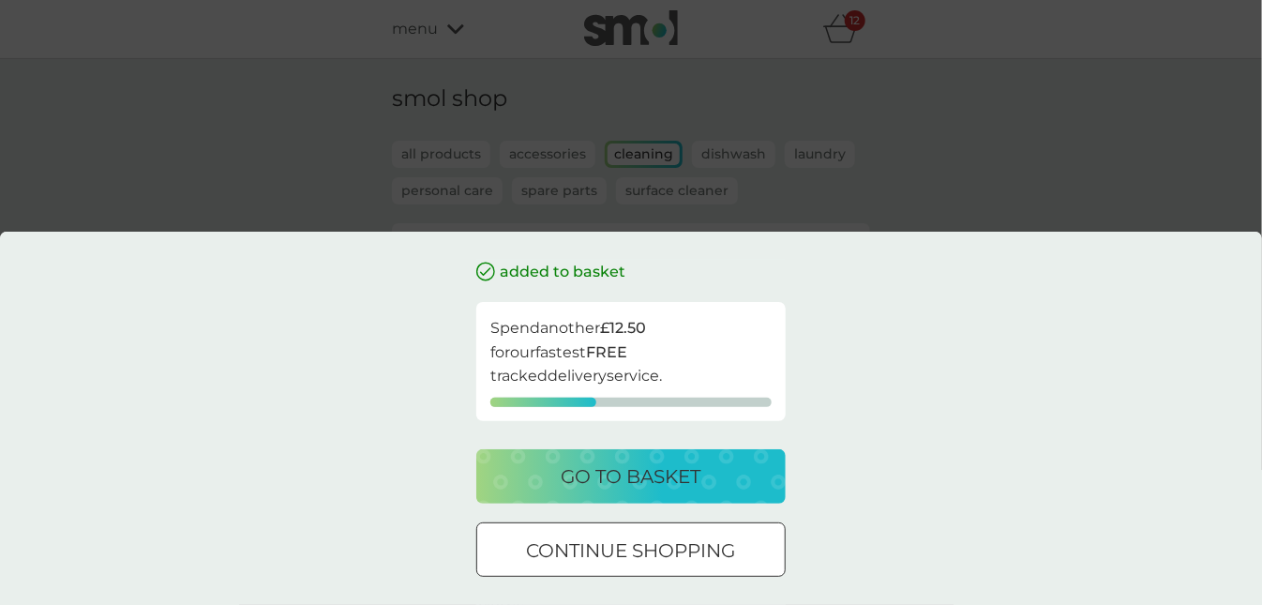
click at [640, 559] on div at bounding box center [631, 551] width 68 height 20
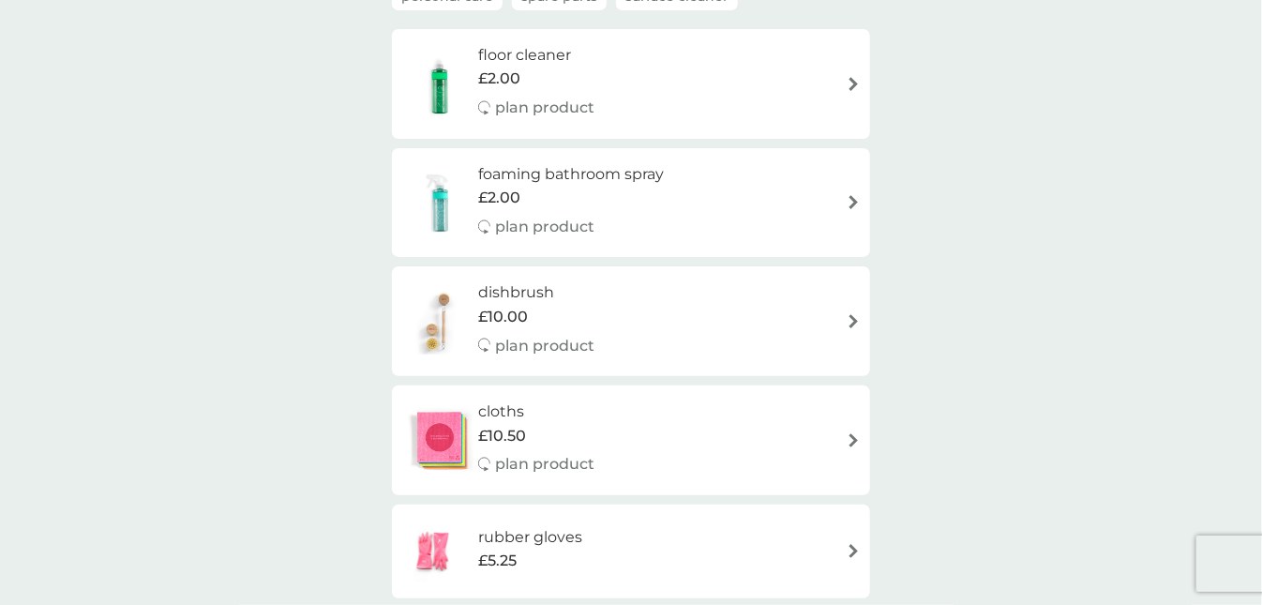
scroll to position [0, 0]
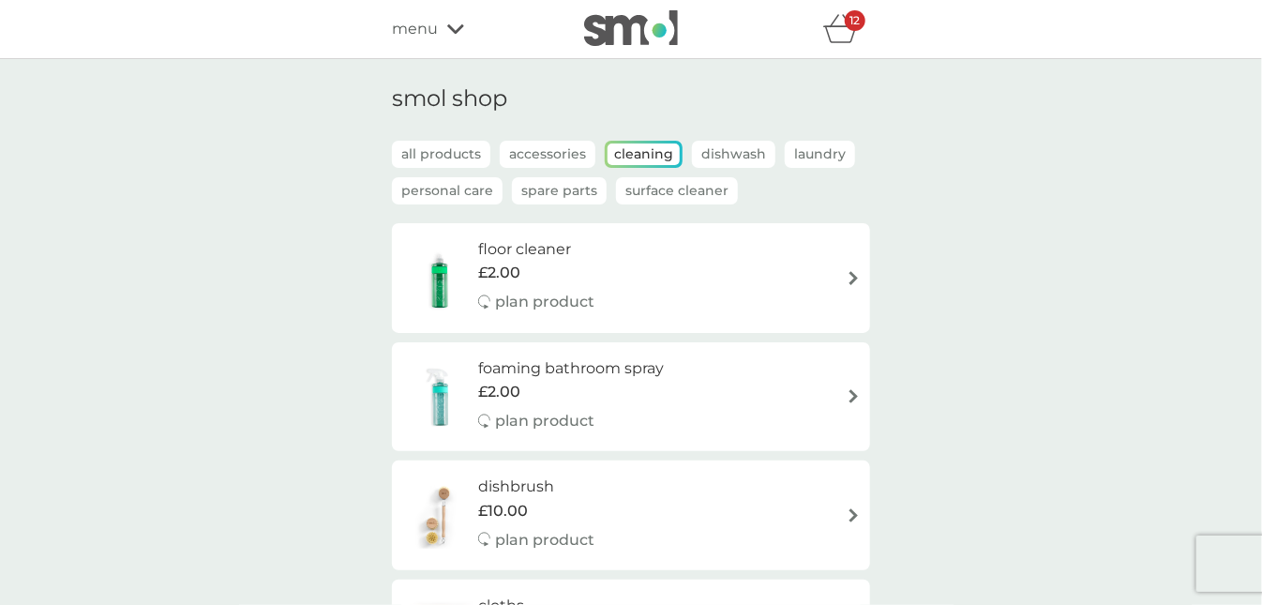
click at [567, 188] on p "Spare Parts" at bounding box center [559, 190] width 95 height 27
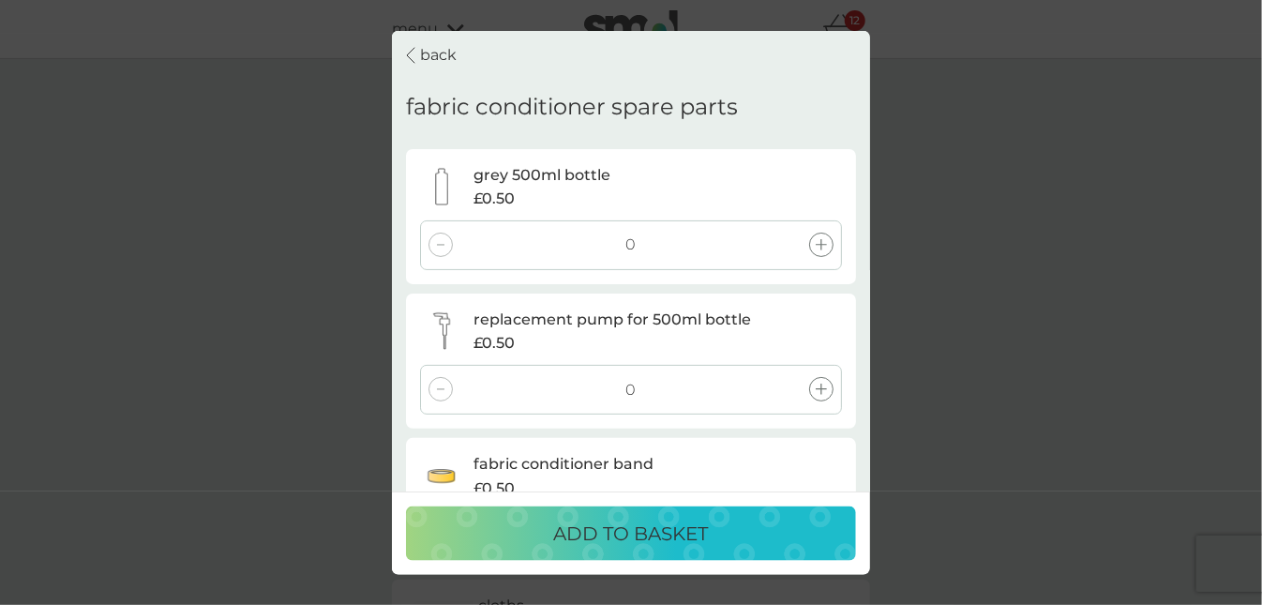
click at [443, 47] on p "back" at bounding box center [438, 55] width 37 height 24
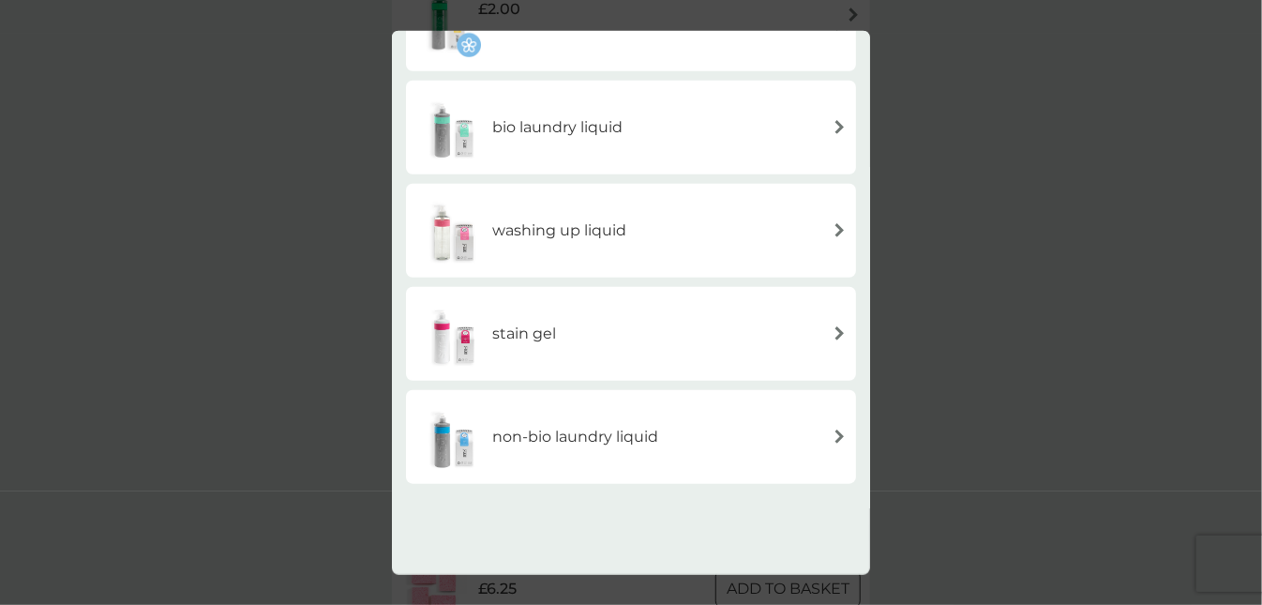
scroll to position [301, 0]
click at [573, 224] on h6 "washing up liquid" at bounding box center [559, 230] width 134 height 24
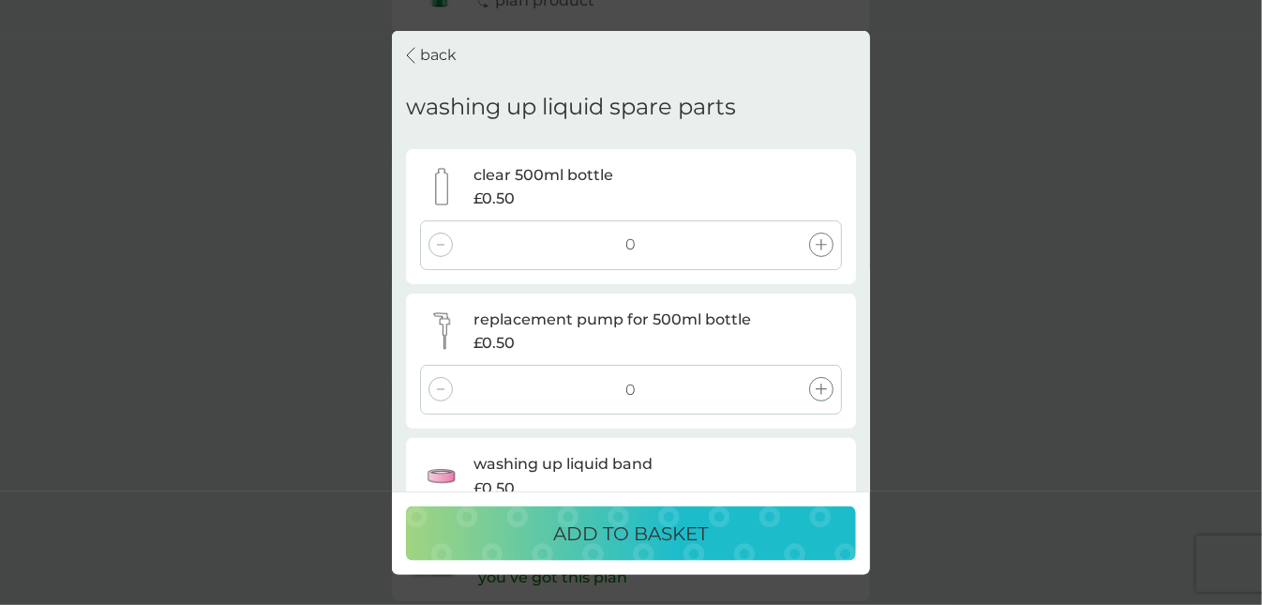
click at [816, 243] on icon at bounding box center [821, 244] width 11 height 11
click at [823, 387] on icon at bounding box center [821, 389] width 11 height 11
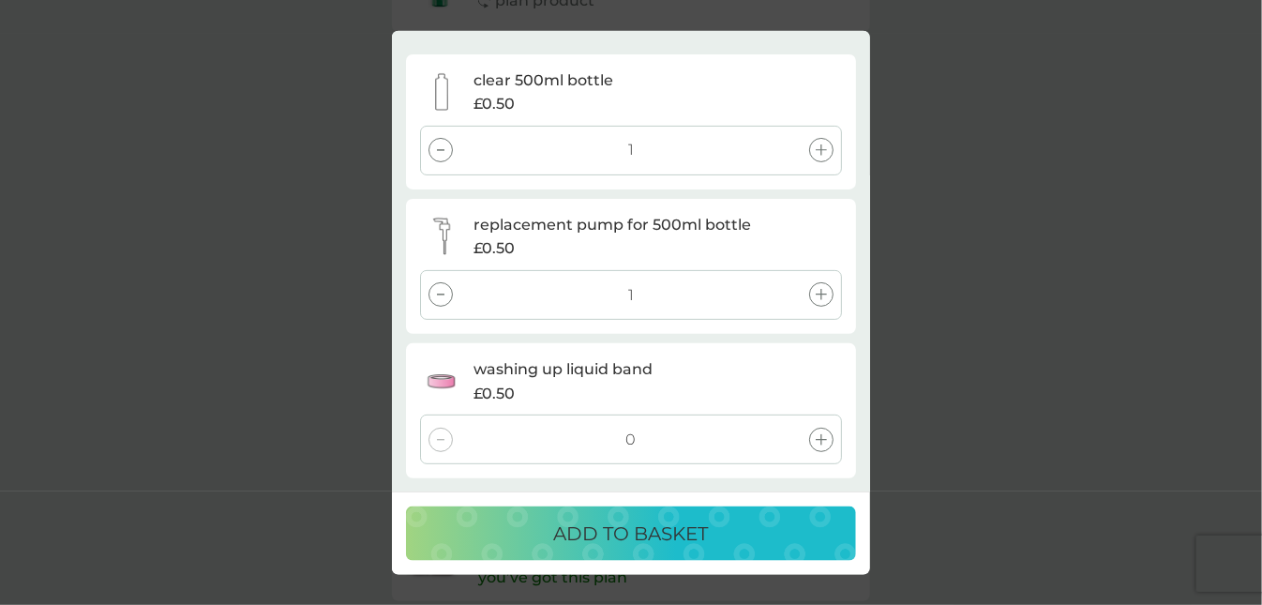
click at [827, 441] on icon at bounding box center [821, 438] width 11 height 11
click at [661, 530] on p "ADD TO BASKET" at bounding box center [631, 534] width 155 height 30
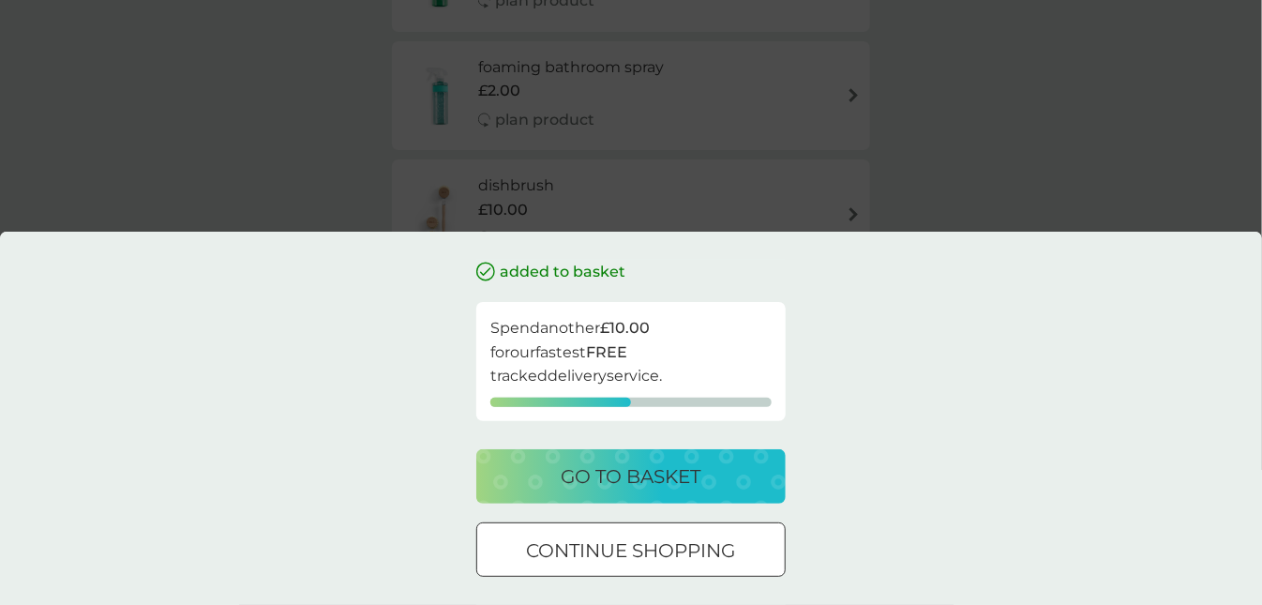
click at [629, 548] on div at bounding box center [631, 550] width 4 height 4
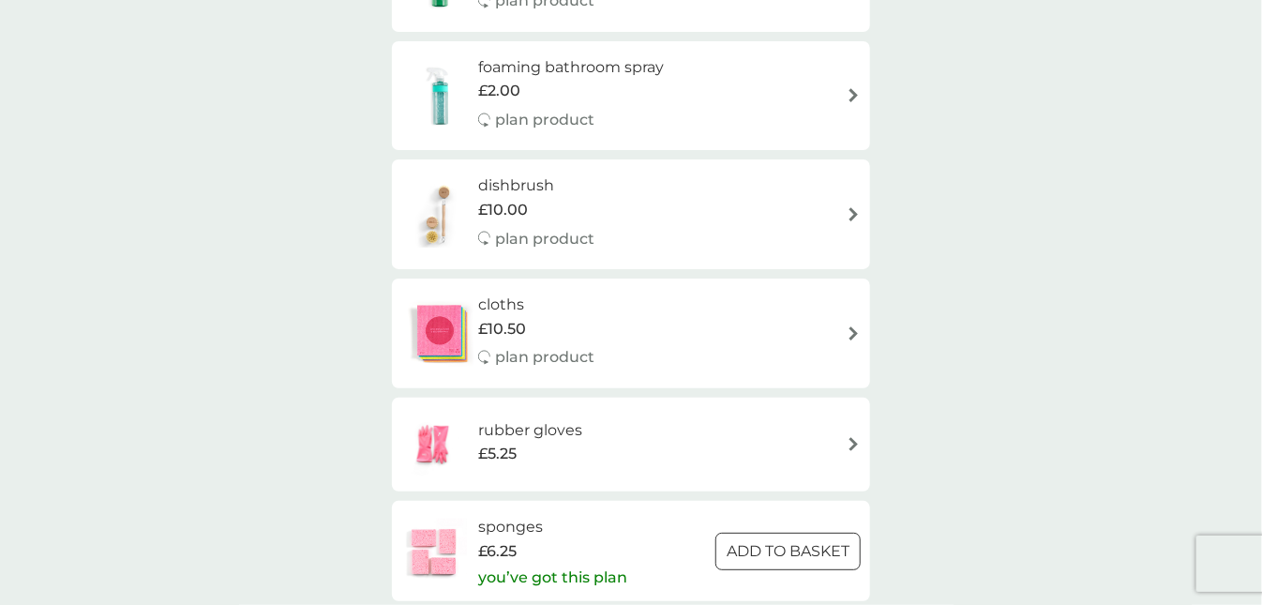
scroll to position [0, 0]
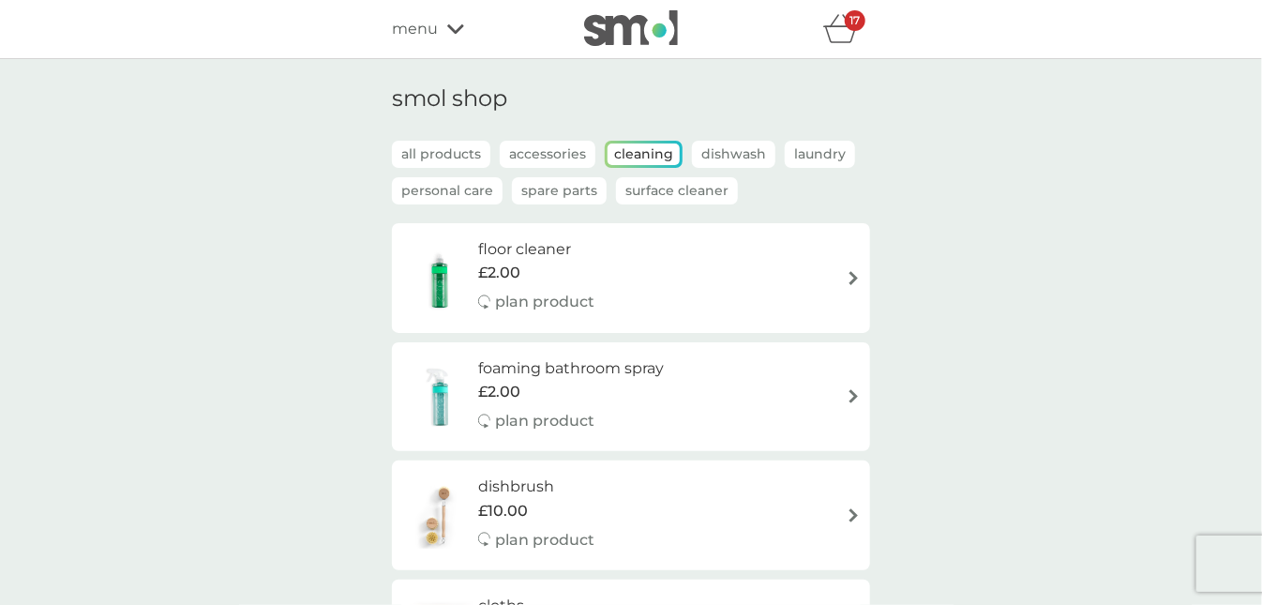
click at [422, 152] on p "all products" at bounding box center [441, 154] width 98 height 27
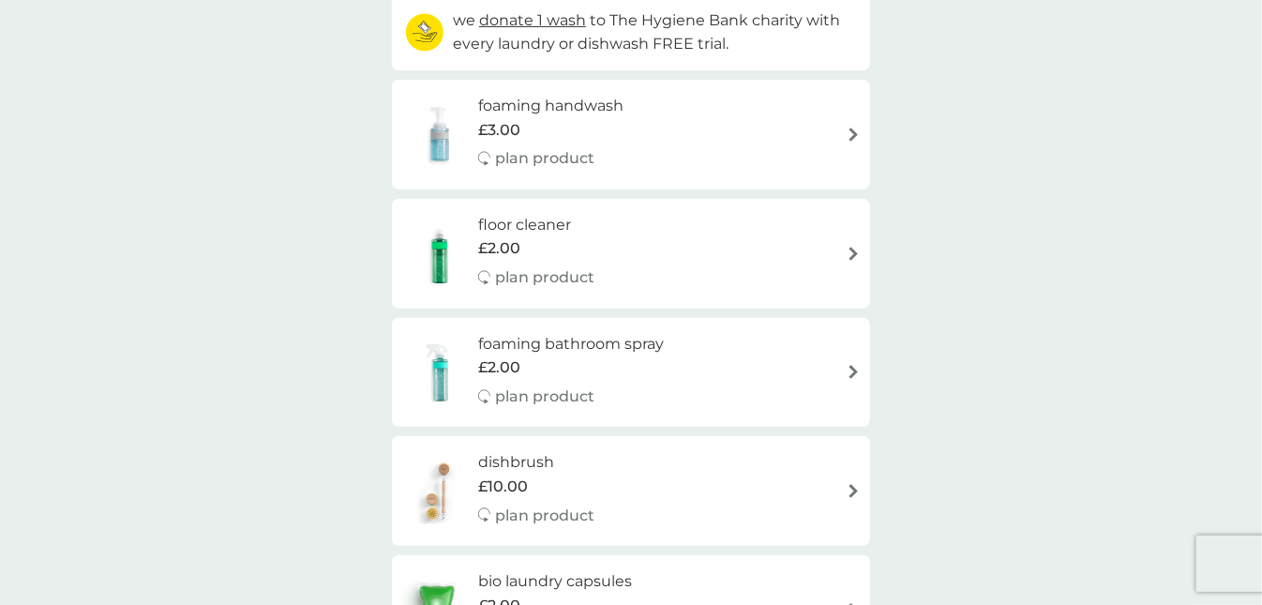
scroll to position [301, 0]
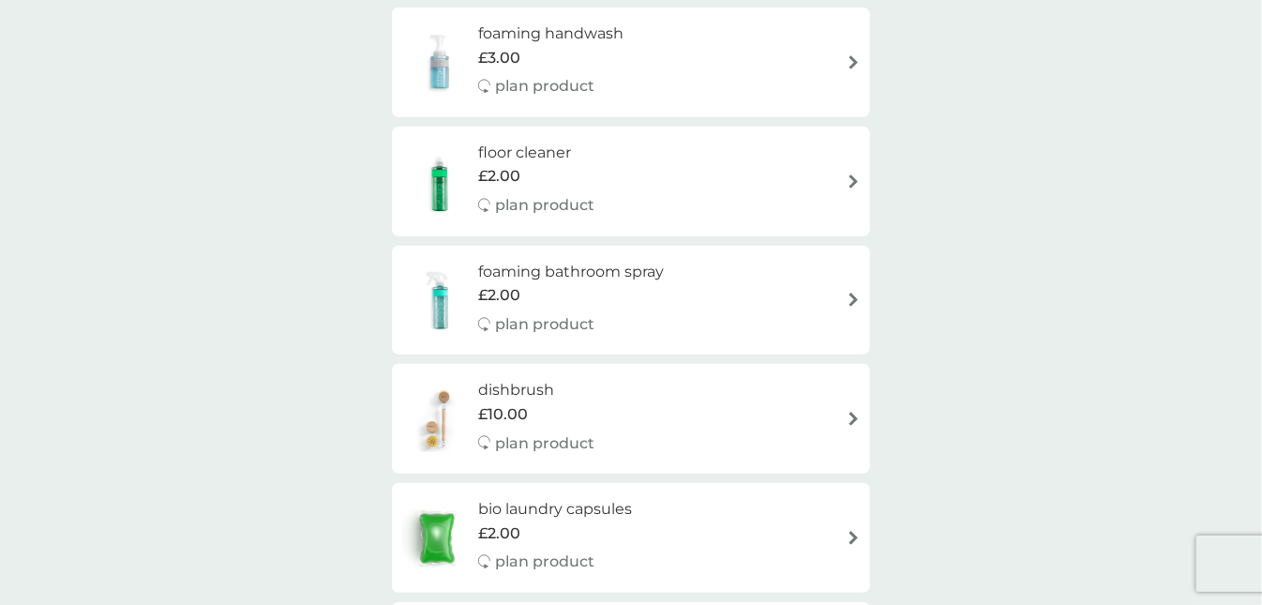
click at [602, 283] on div "£2.00" at bounding box center [571, 295] width 186 height 24
select select "182"
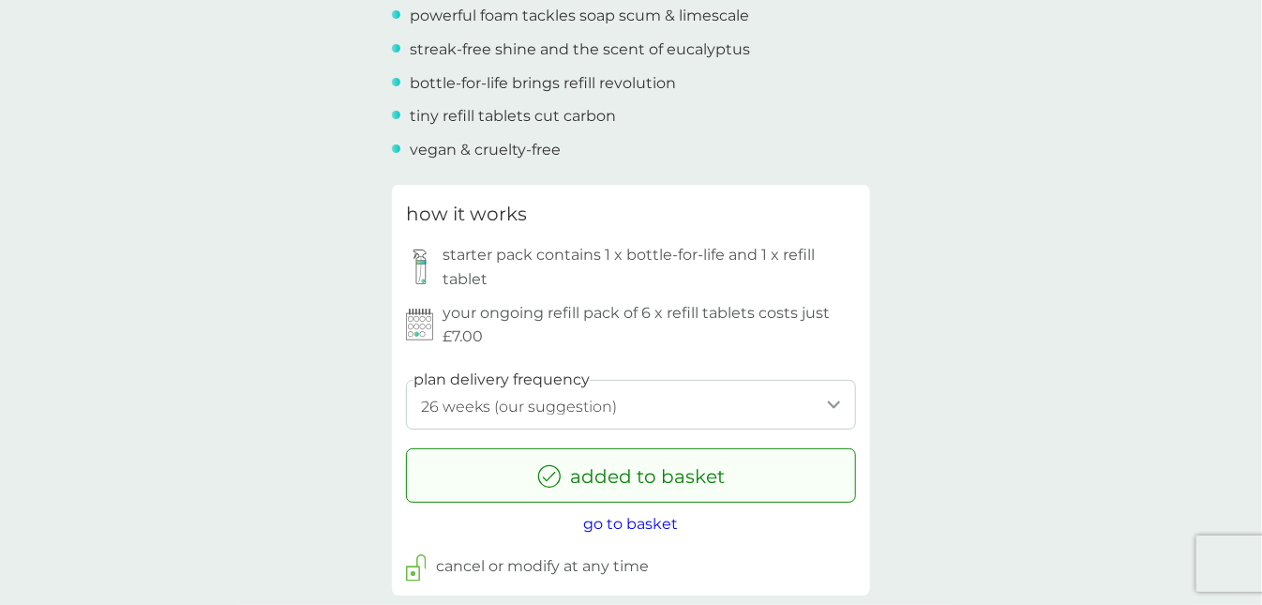
scroll to position [804, 0]
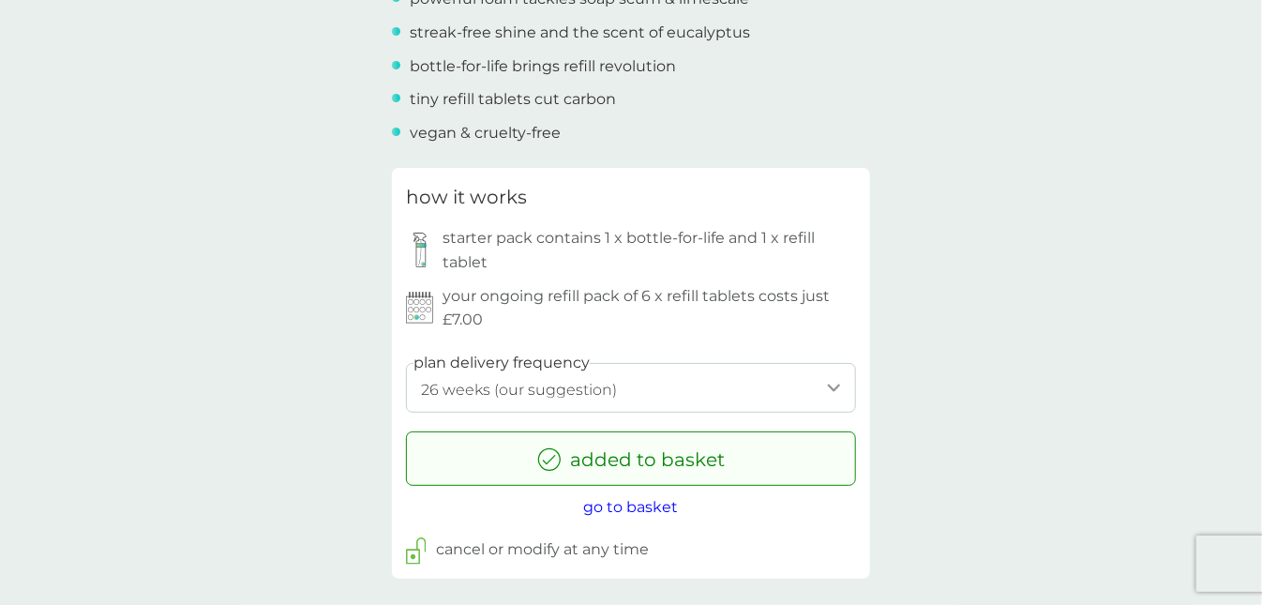
click at [481, 391] on select "1 week 2 weeks 3 weeks 4 weeks 5 weeks 6 weeks 7 weeks 8 weeks 9 weeks 10 weeks…" at bounding box center [631, 388] width 450 height 50
click at [238, 367] on div "back Game changer! I won't be going back to the numerous sprays I used to use, …" at bounding box center [631, 603] width 1262 height 2642
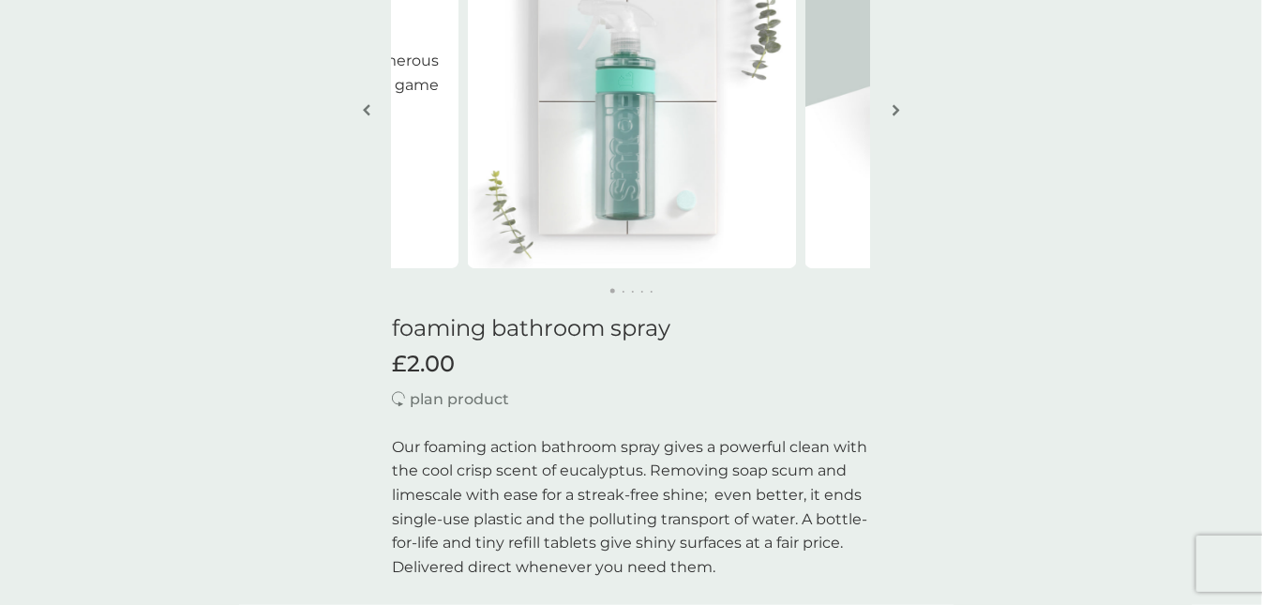
scroll to position [0, 0]
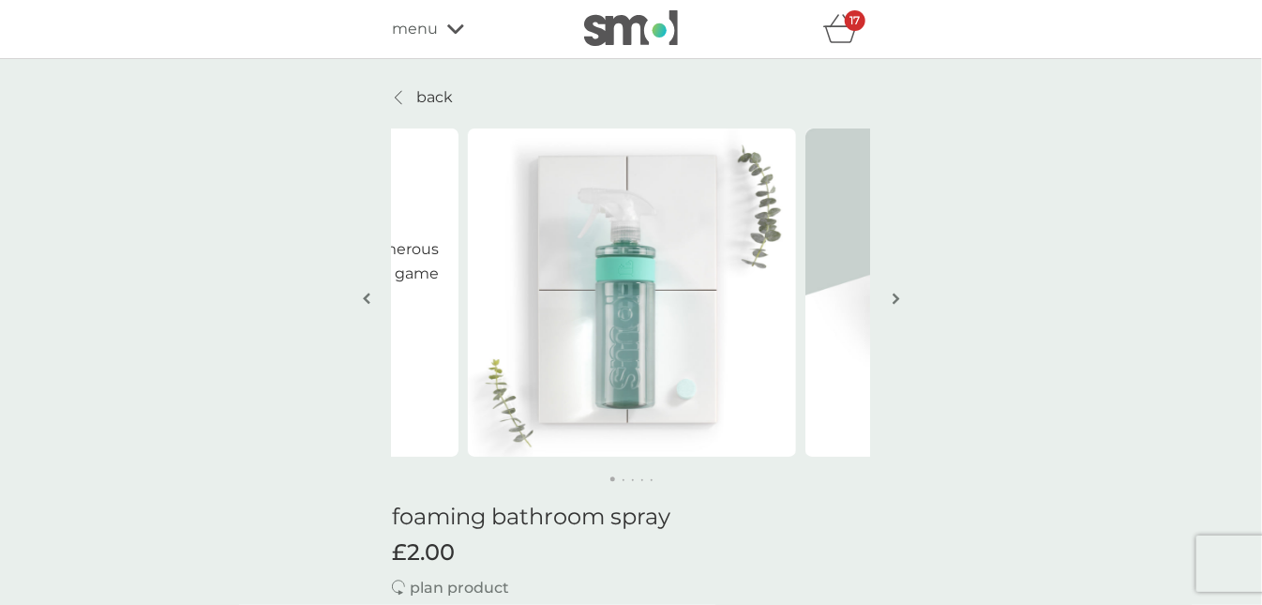
click at [411, 97] on link "back" at bounding box center [422, 97] width 61 height 24
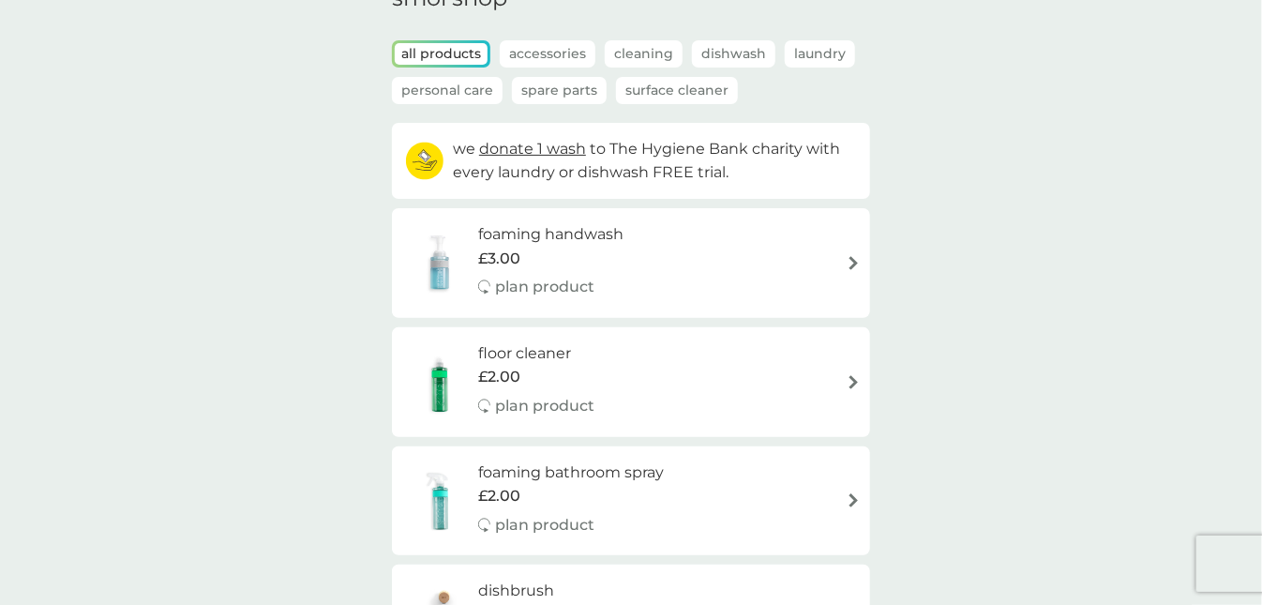
scroll to position [201, 0]
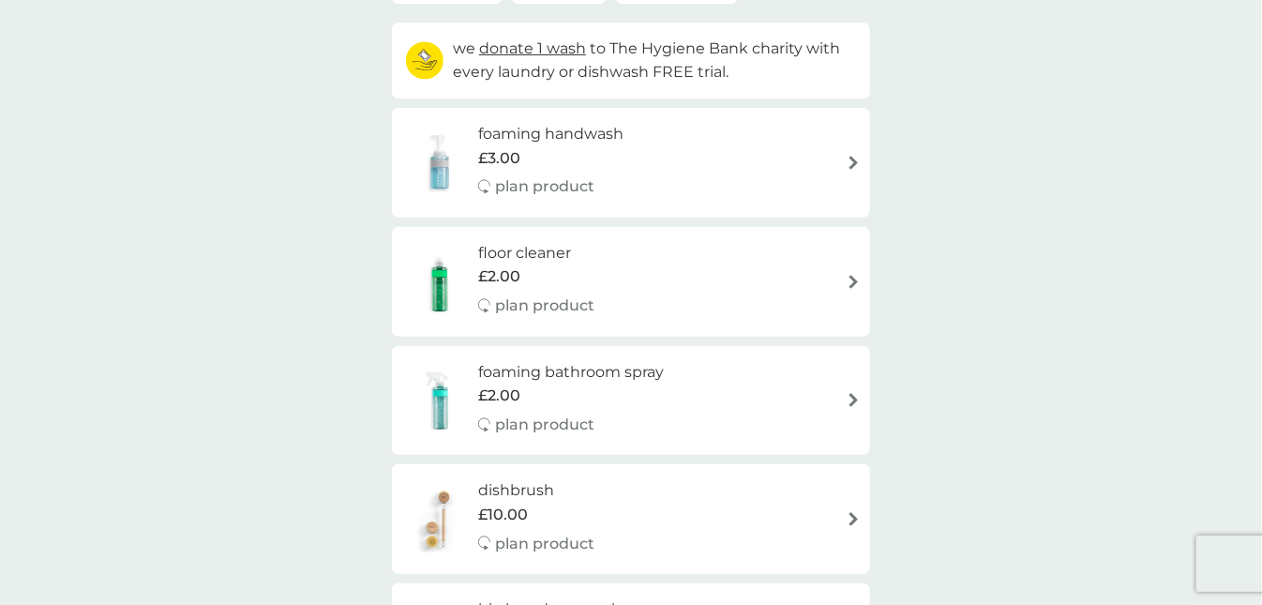
click at [548, 279] on div "£2.00" at bounding box center [536, 276] width 116 height 24
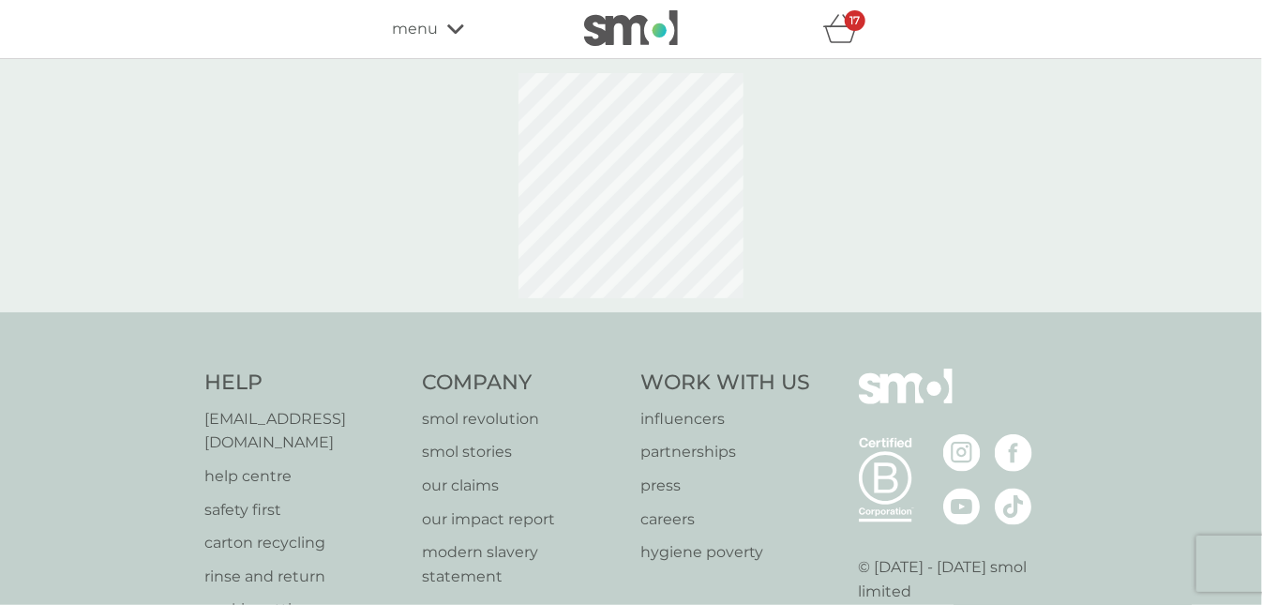
select select "84"
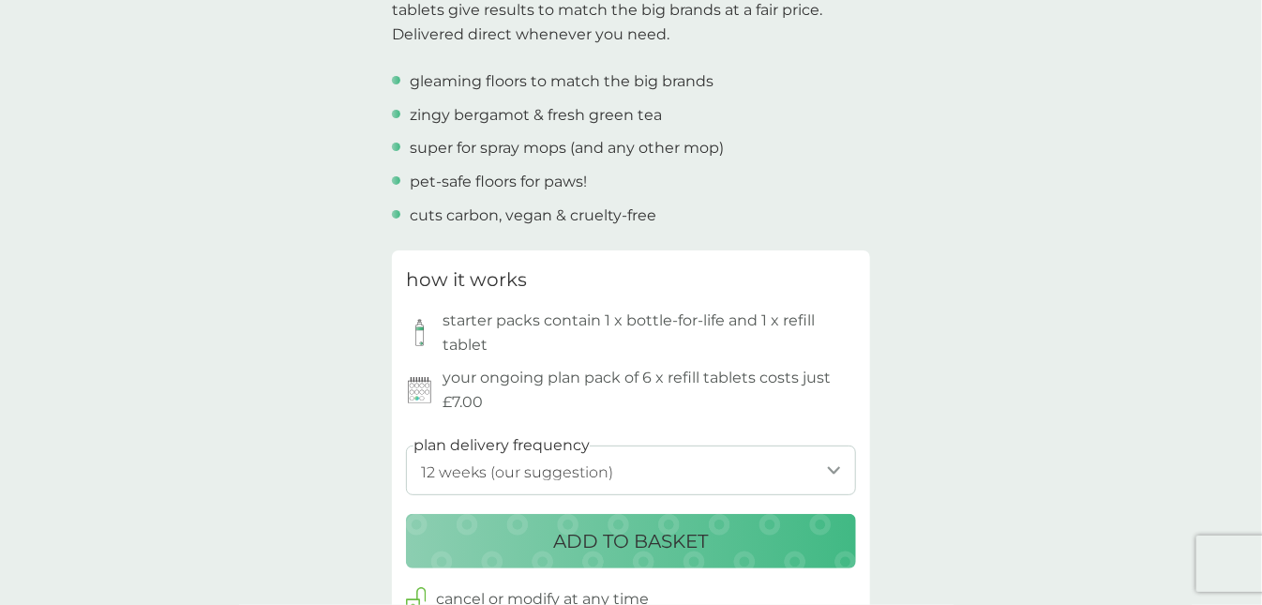
scroll to position [703, 0]
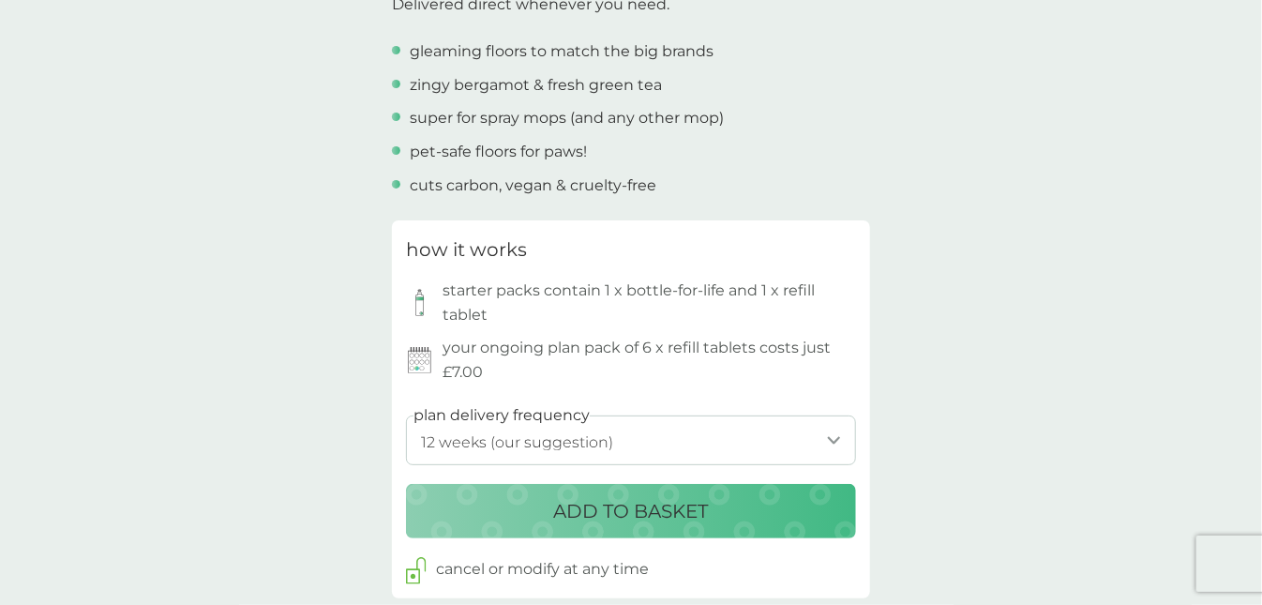
click at [577, 506] on p "ADD TO BASKET" at bounding box center [631, 511] width 155 height 30
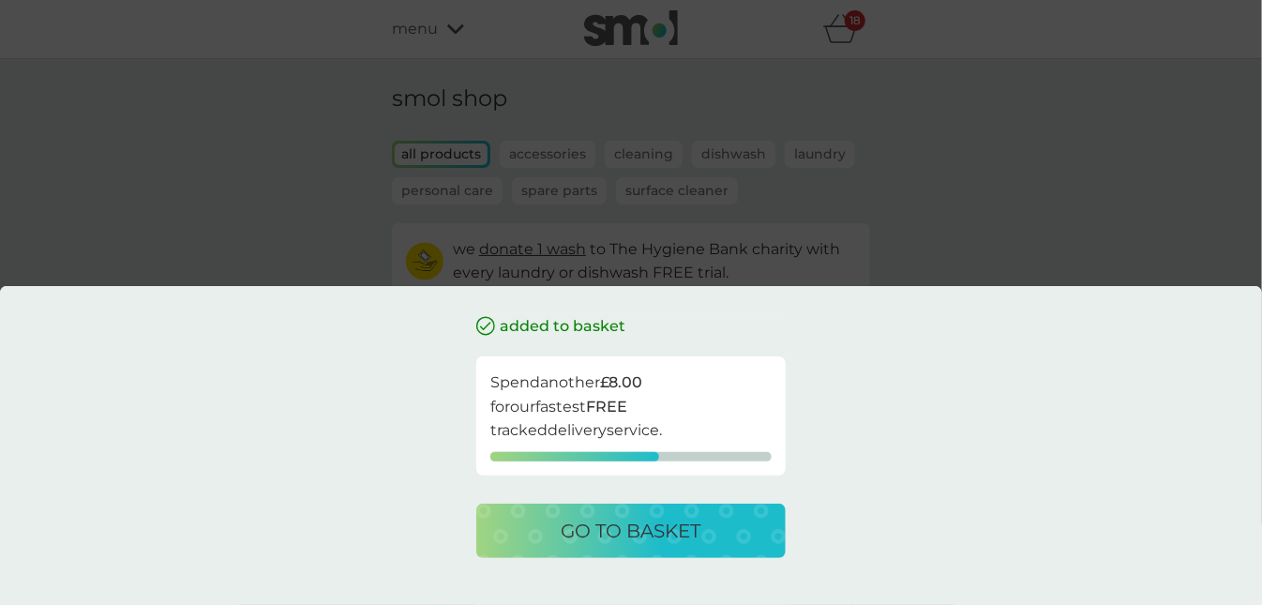
click at [896, 186] on div "added to basket Spend another £8.00 for our fastest FREE tracked delivery servi…" at bounding box center [631, 302] width 1262 height 605
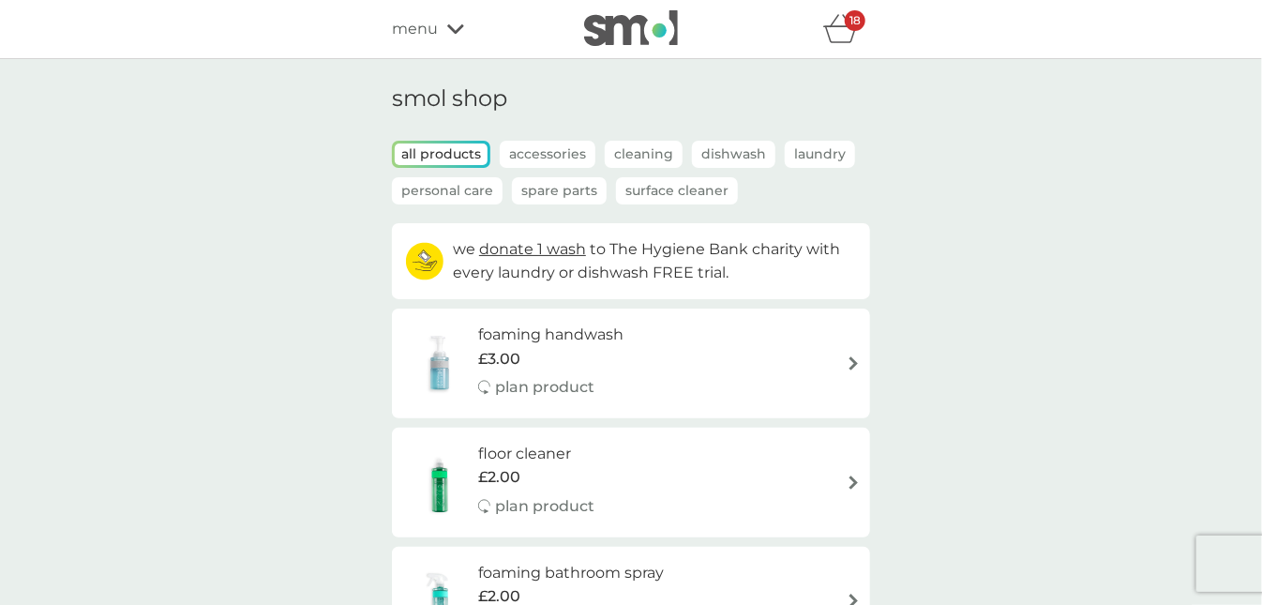
click at [643, 150] on p "Cleaning" at bounding box center [644, 154] width 78 height 27
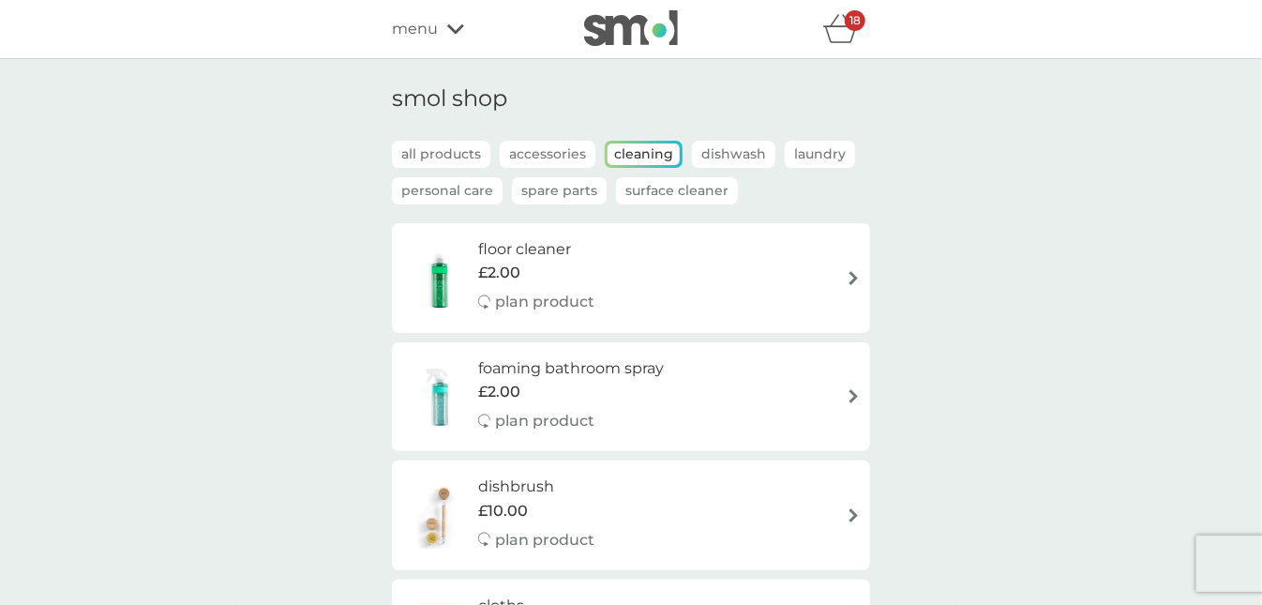
click at [560, 188] on p "Spare Parts" at bounding box center [559, 190] width 95 height 27
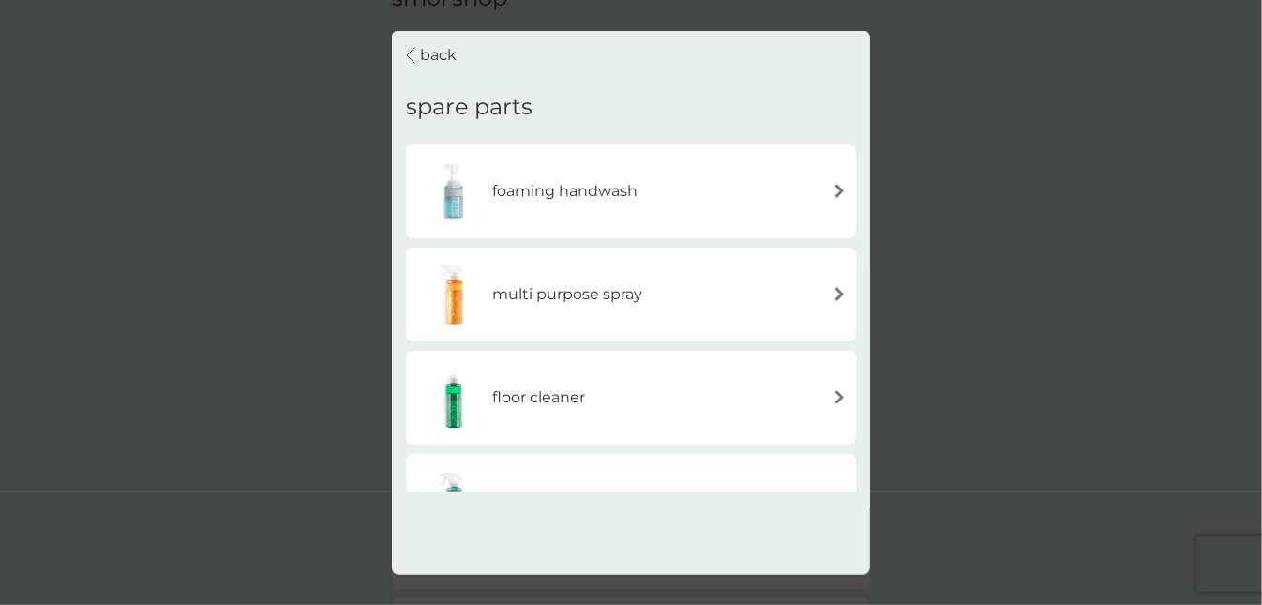
click at [533, 189] on h6 "foaming handwash" at bounding box center [564, 191] width 145 height 24
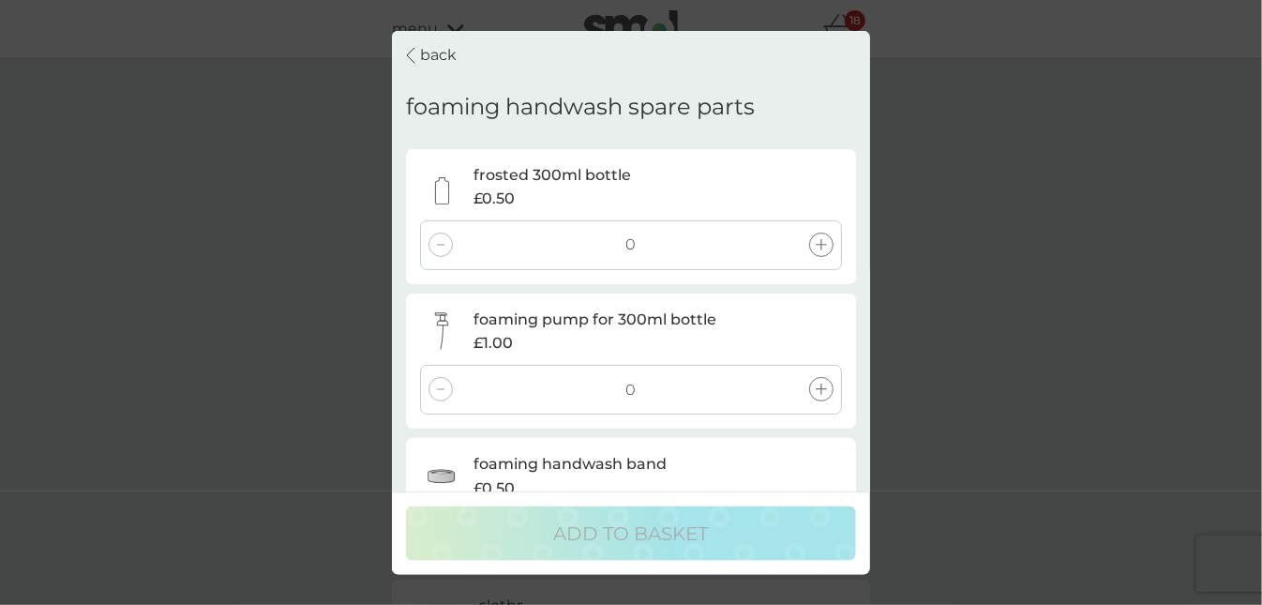
click at [451, 52] on p "back" at bounding box center [438, 55] width 37 height 24
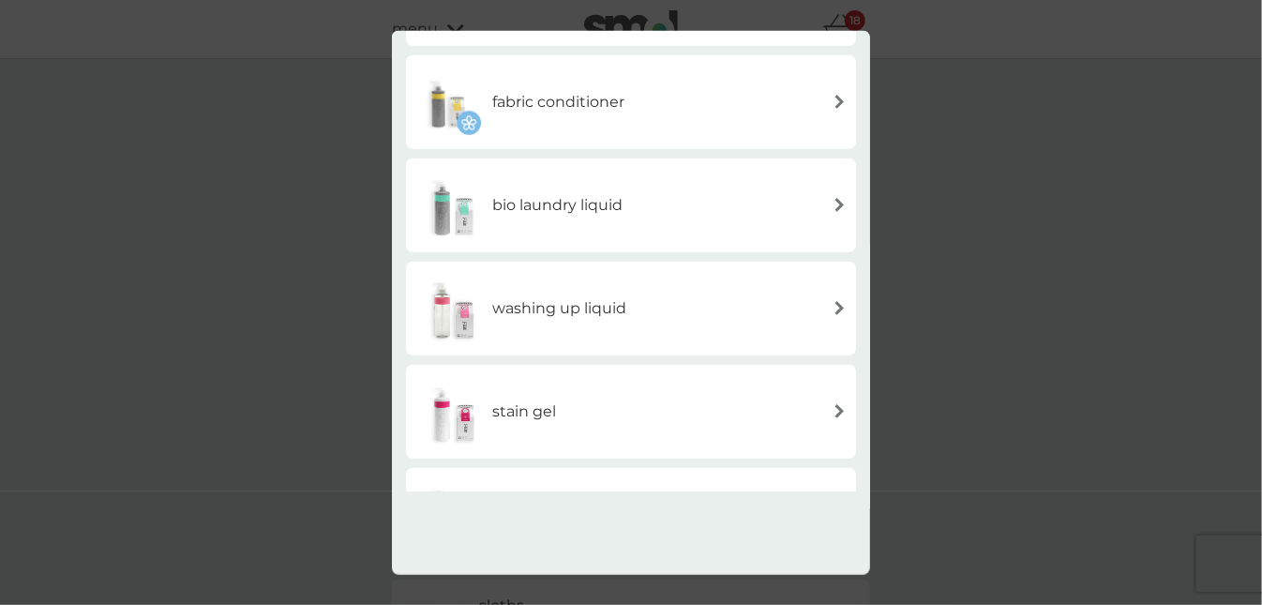
scroll to position [580, 0]
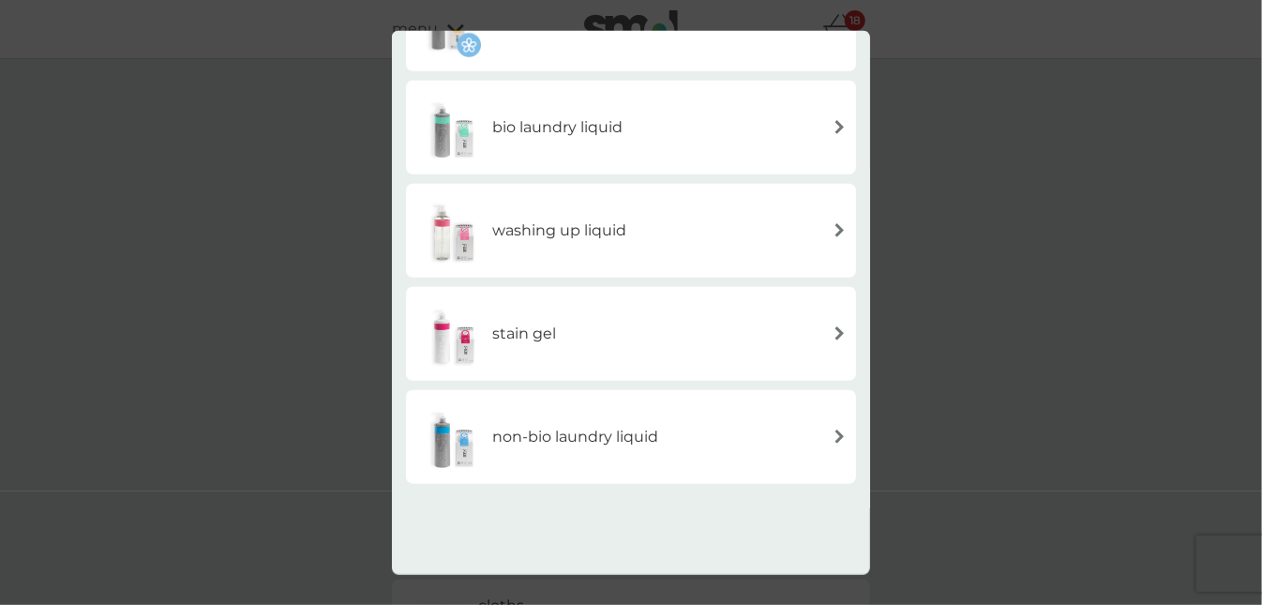
click at [263, 146] on div "back spare parts foaming handwash multi purpose spray floor cleaner foaming bat…" at bounding box center [631, 302] width 1262 height 605
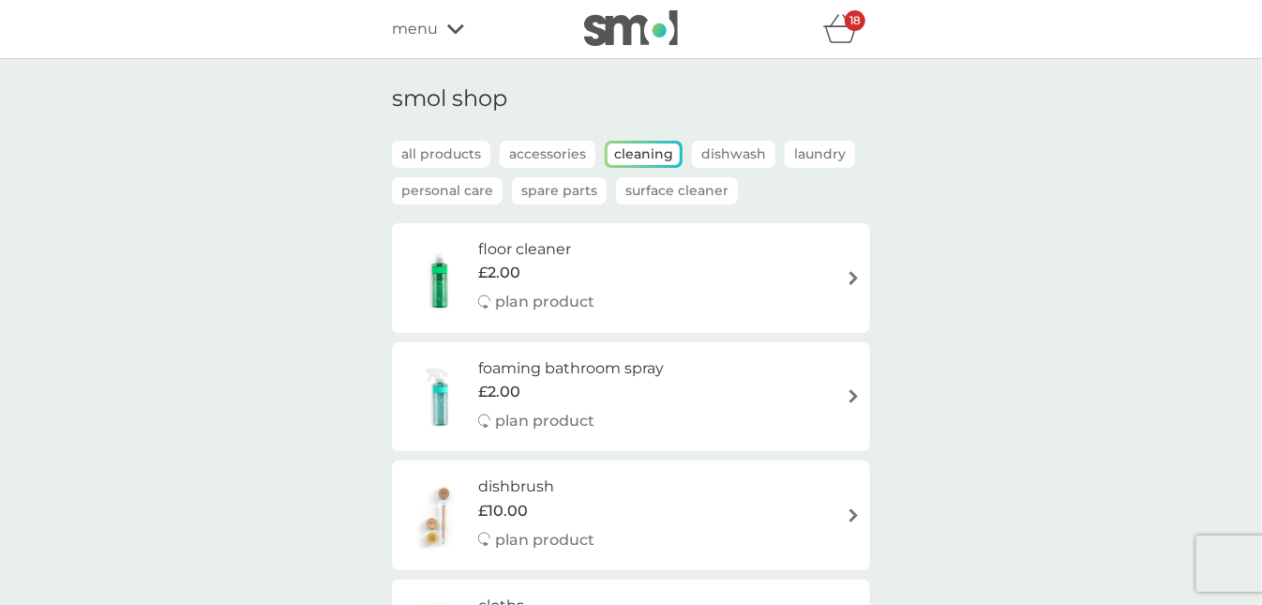
click at [413, 188] on p "Personal Care" at bounding box center [447, 190] width 111 height 27
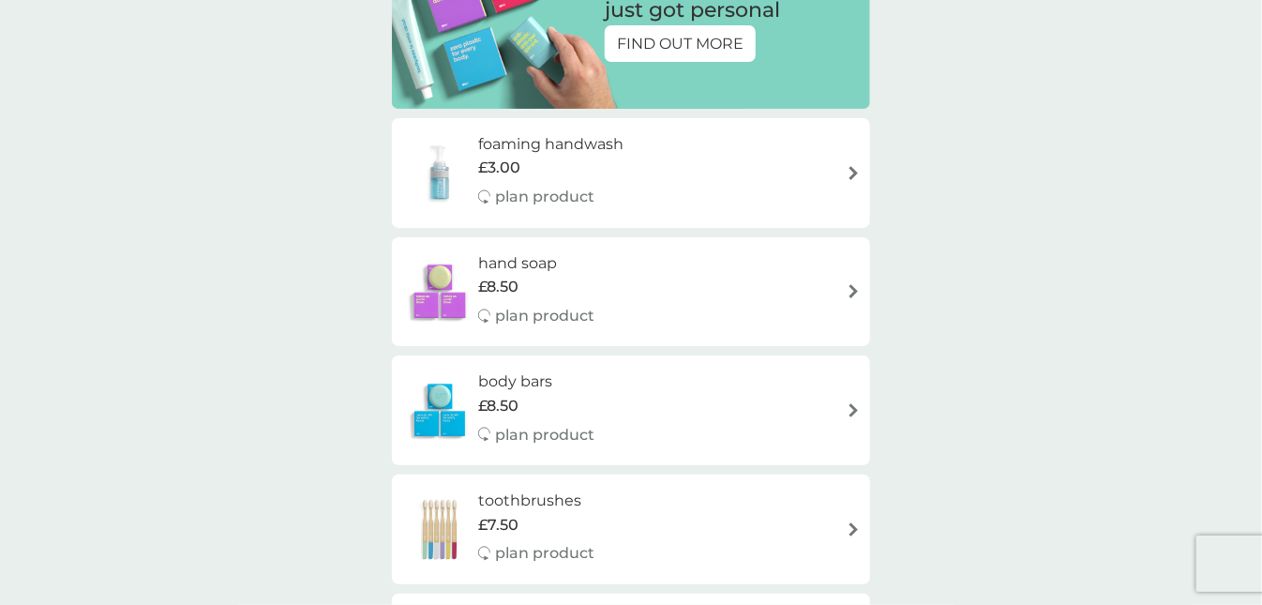
scroll to position [301, 0]
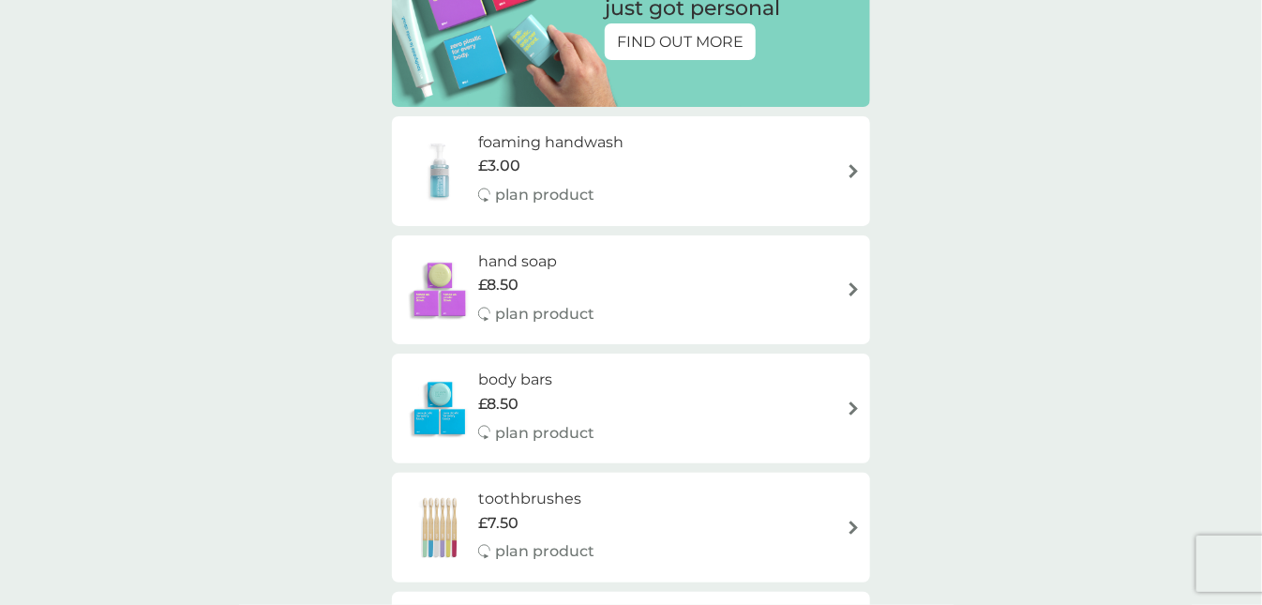
click at [661, 149] on div "foaming handwash £3.00 plan product" at bounding box center [631, 171] width 460 height 82
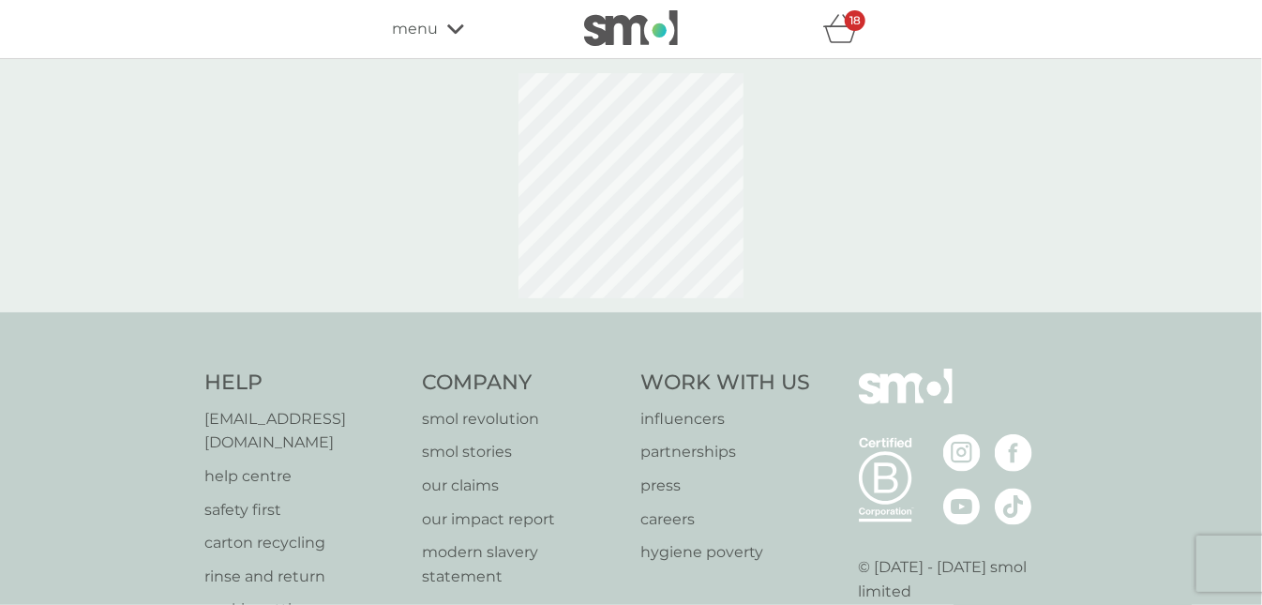
select select "119"
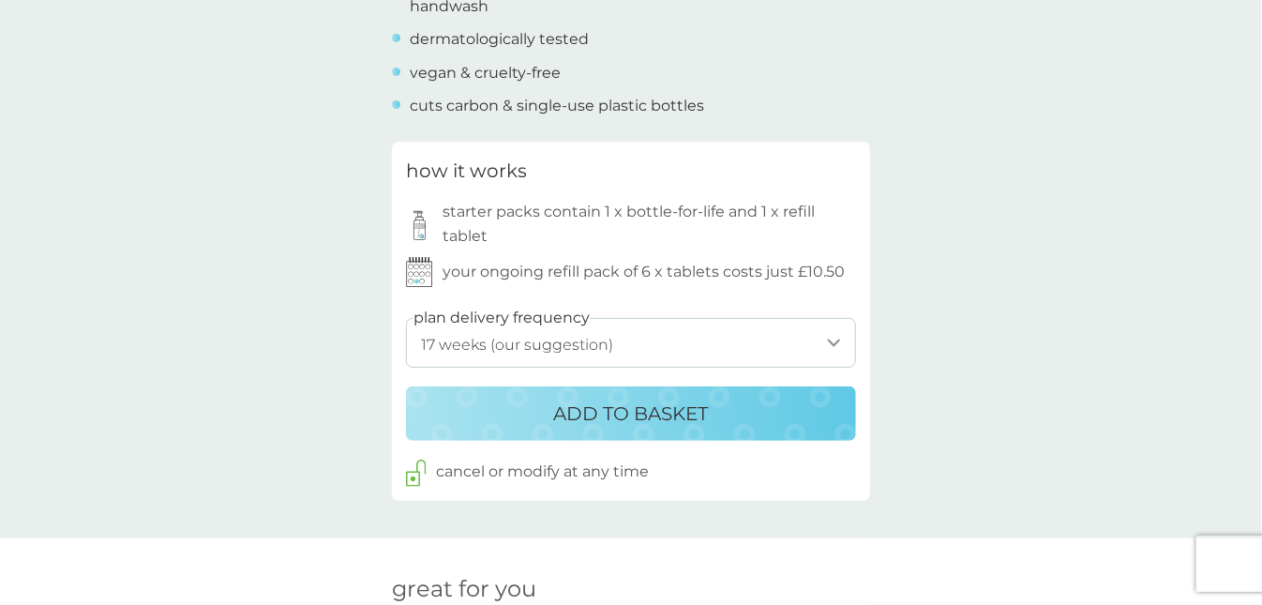
scroll to position [904, 0]
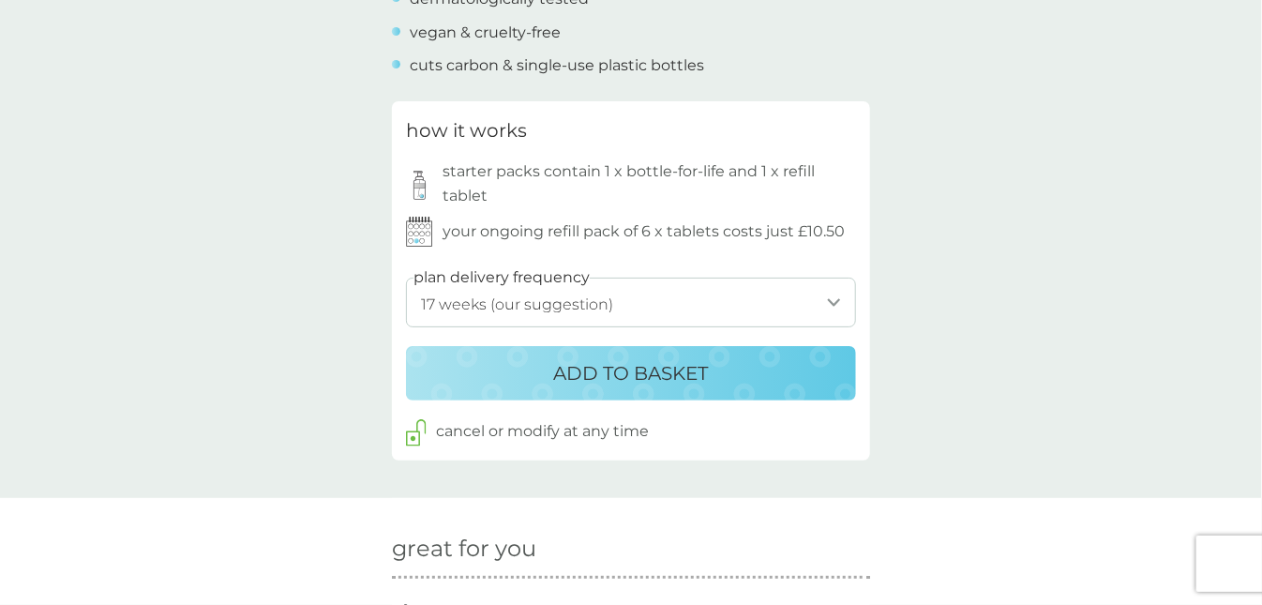
click at [525, 365] on div "ADD TO BASKET" at bounding box center [631, 373] width 413 height 30
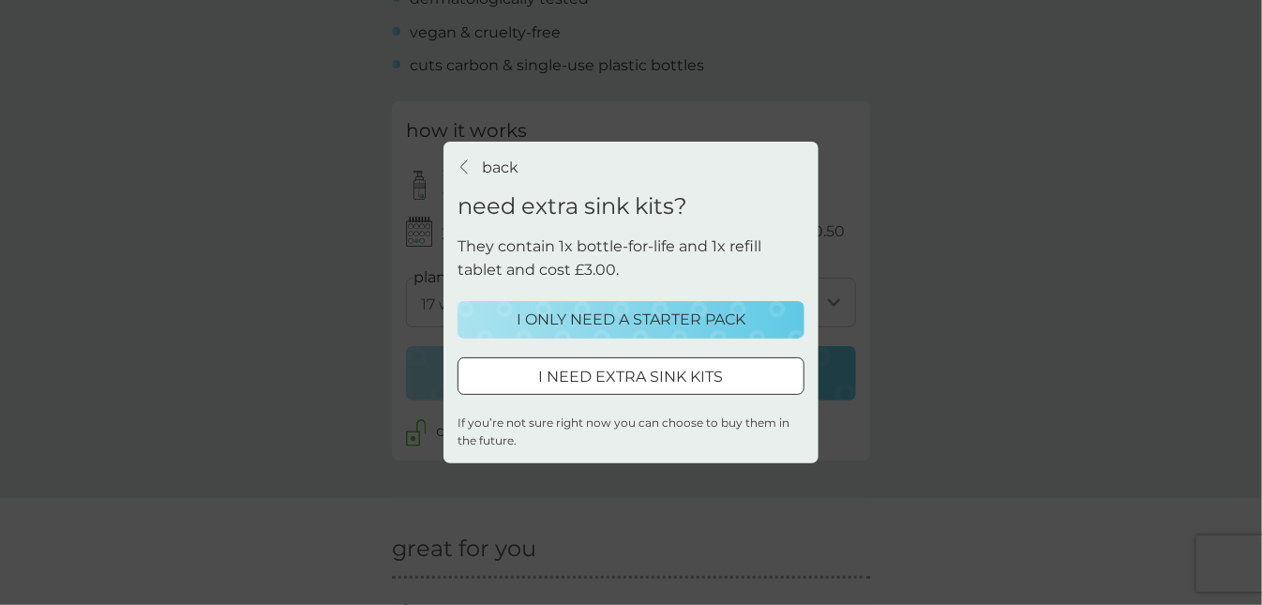
click at [541, 313] on p "I ONLY NEED A STARTER PACK" at bounding box center [631, 320] width 229 height 24
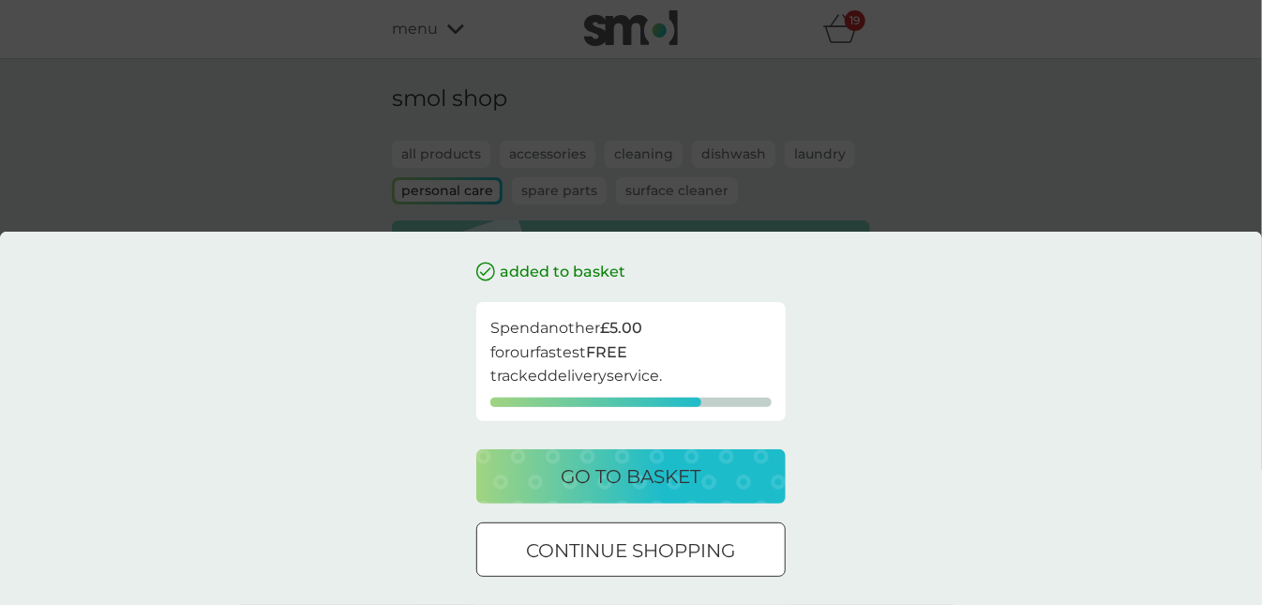
click at [616, 552] on div at bounding box center [631, 551] width 68 height 20
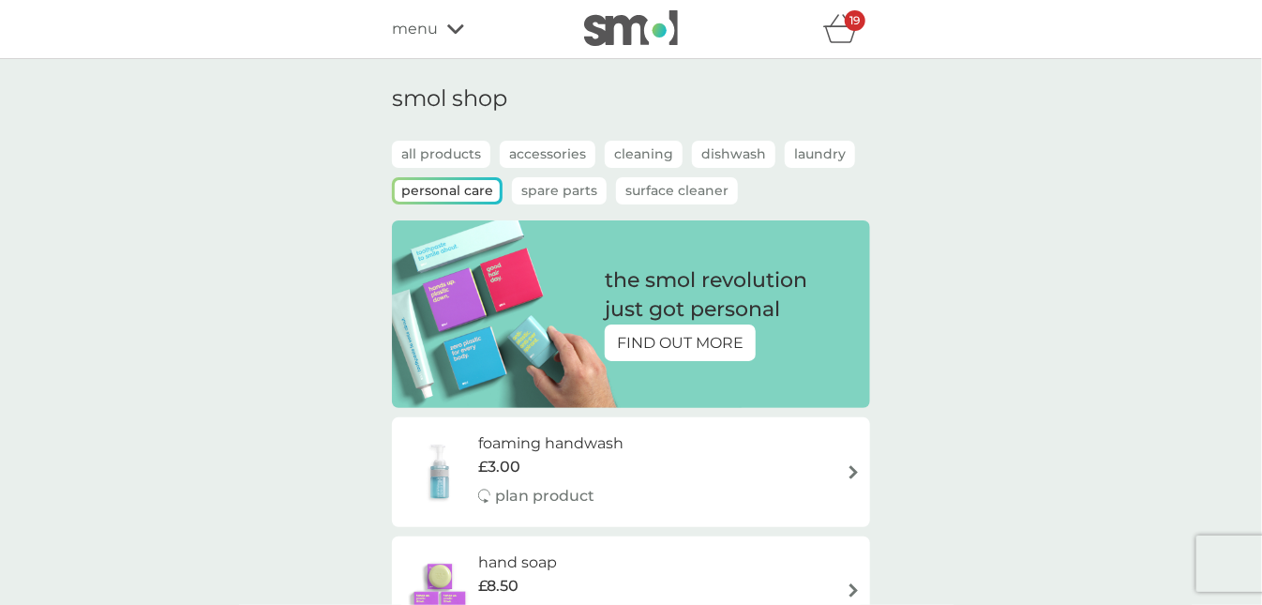
click at [661, 187] on p "Surface Cleaner" at bounding box center [677, 190] width 122 height 27
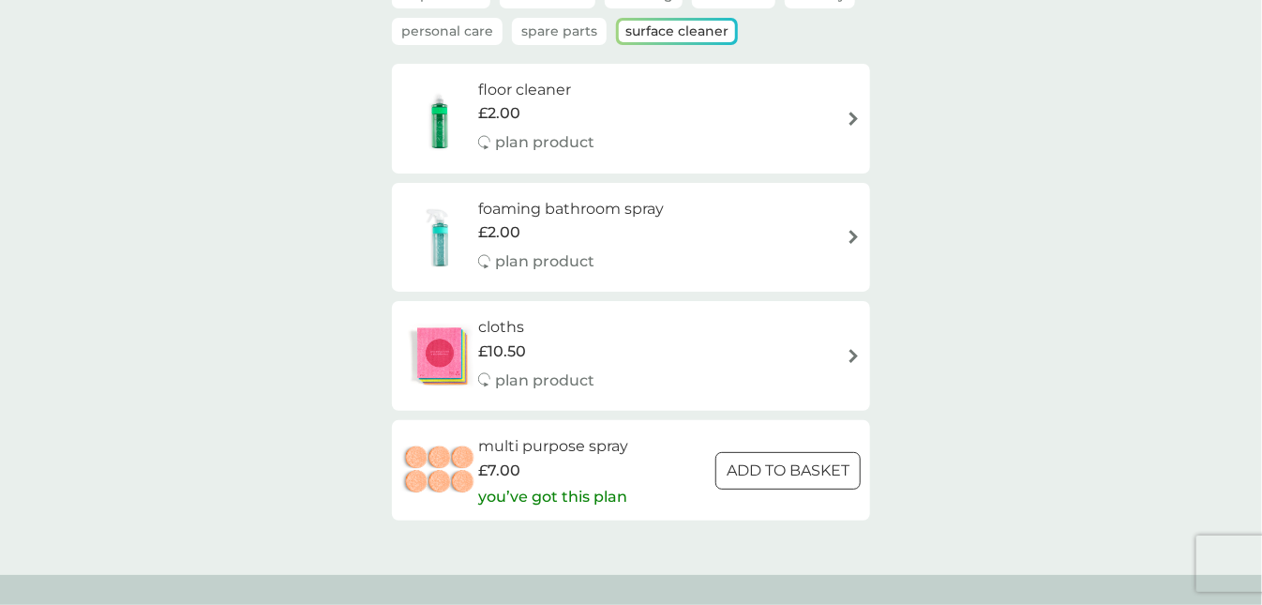
scroll to position [201, 0]
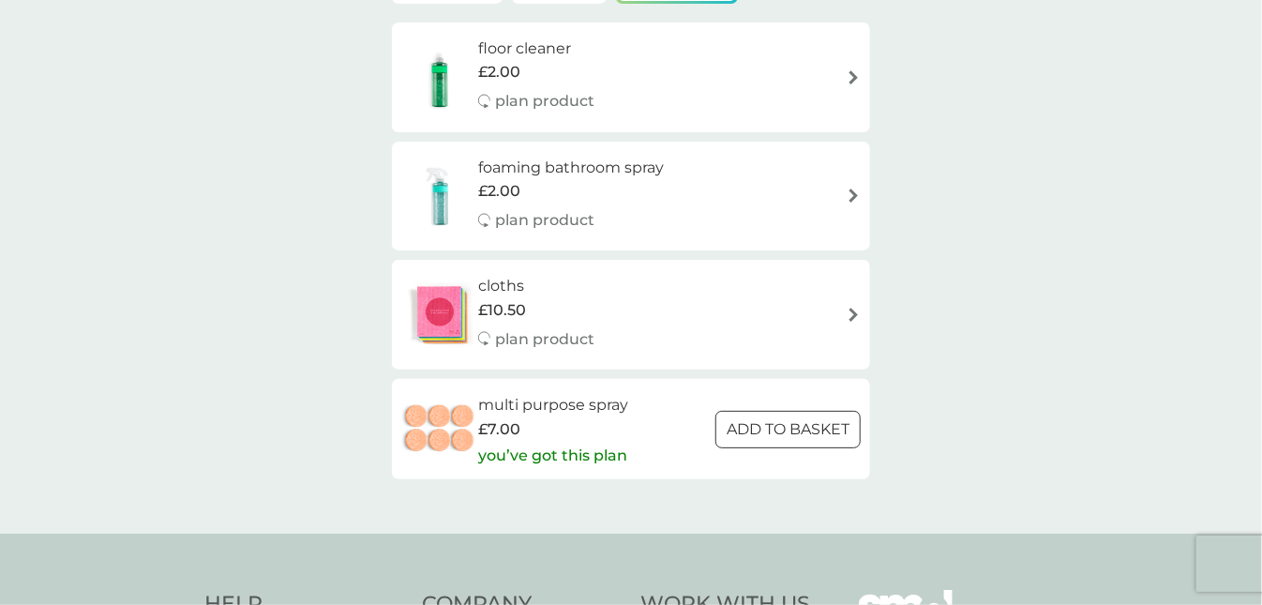
click at [857, 197] on img at bounding box center [854, 195] width 14 height 14
select select "182"
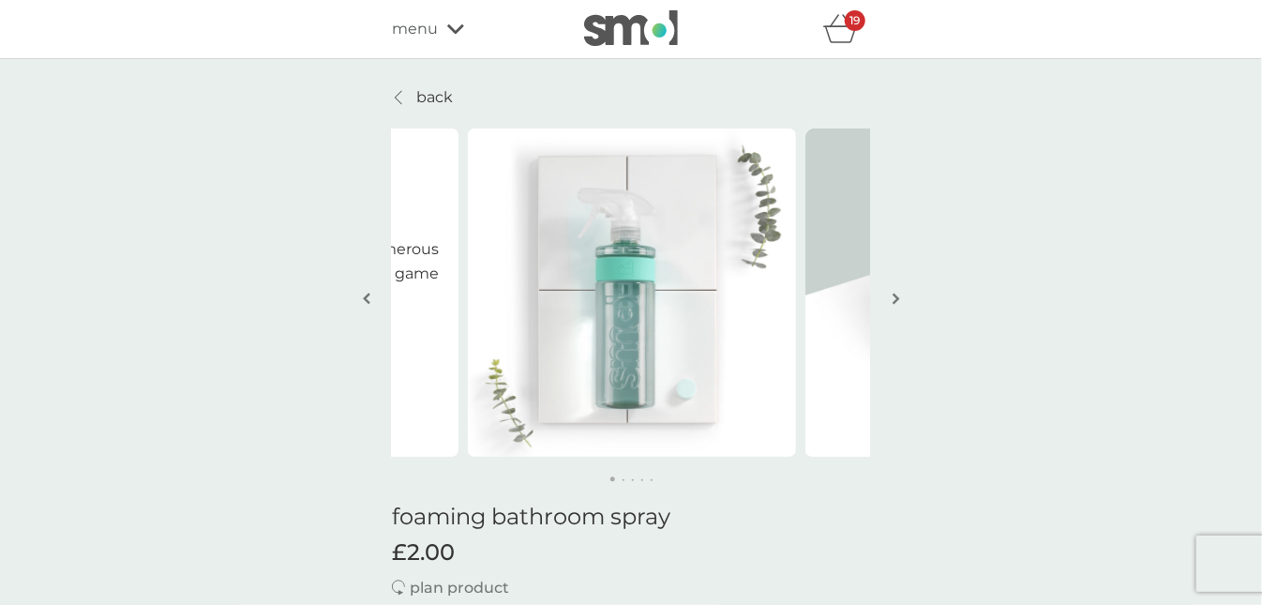
click at [422, 95] on p "back" at bounding box center [434, 97] width 37 height 24
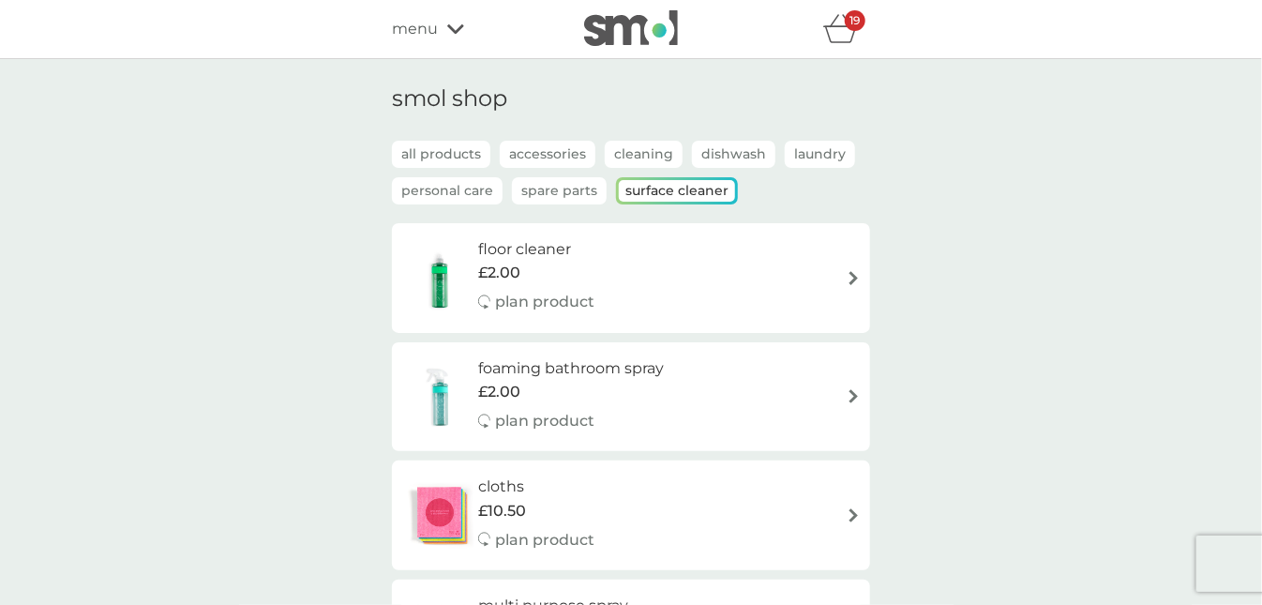
click at [532, 150] on p "Accessories" at bounding box center [548, 154] width 96 height 27
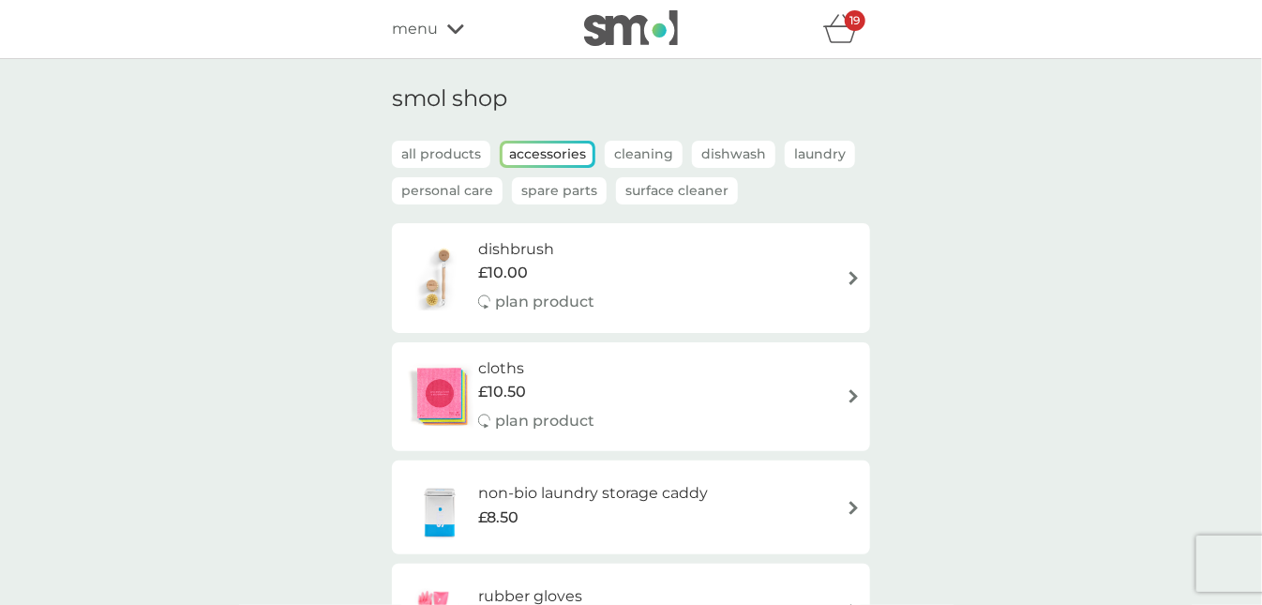
click at [633, 150] on p "Cleaning" at bounding box center [644, 154] width 78 height 27
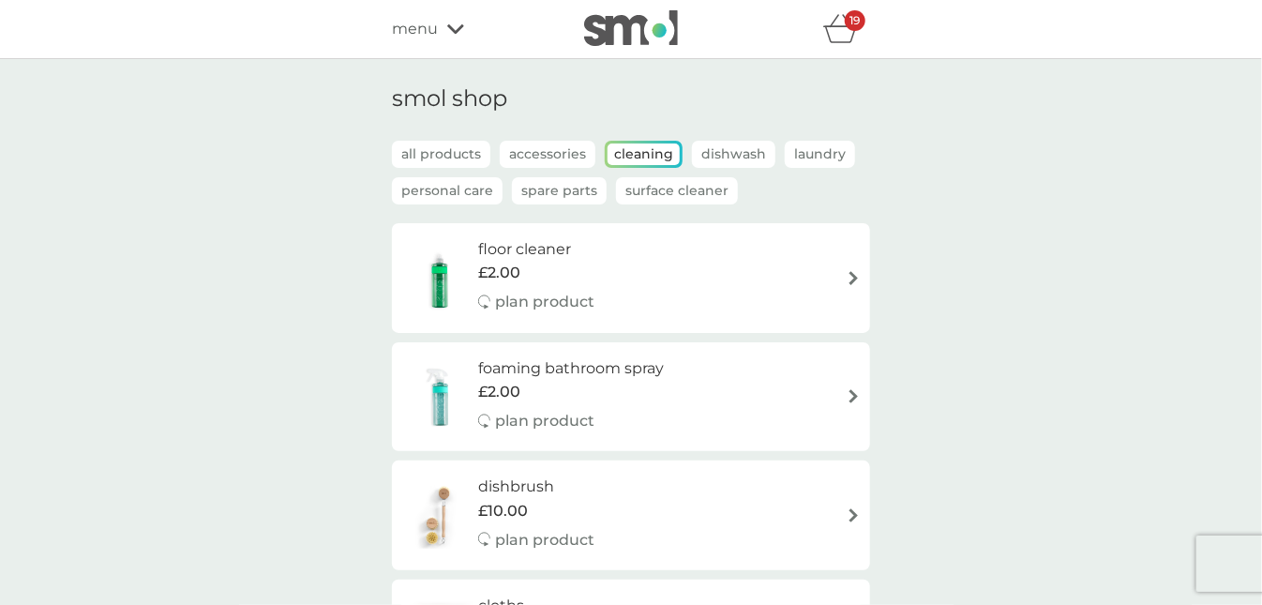
click at [726, 152] on p "Dishwash" at bounding box center [733, 154] width 83 height 27
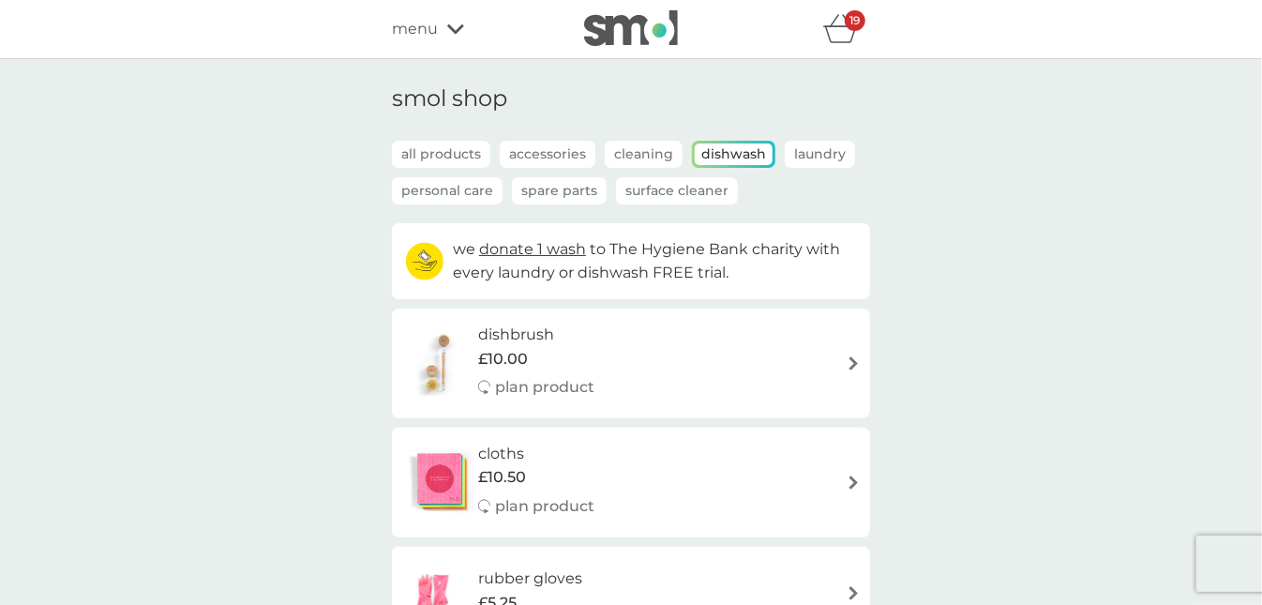
click at [814, 152] on p "Laundry" at bounding box center [820, 154] width 70 height 27
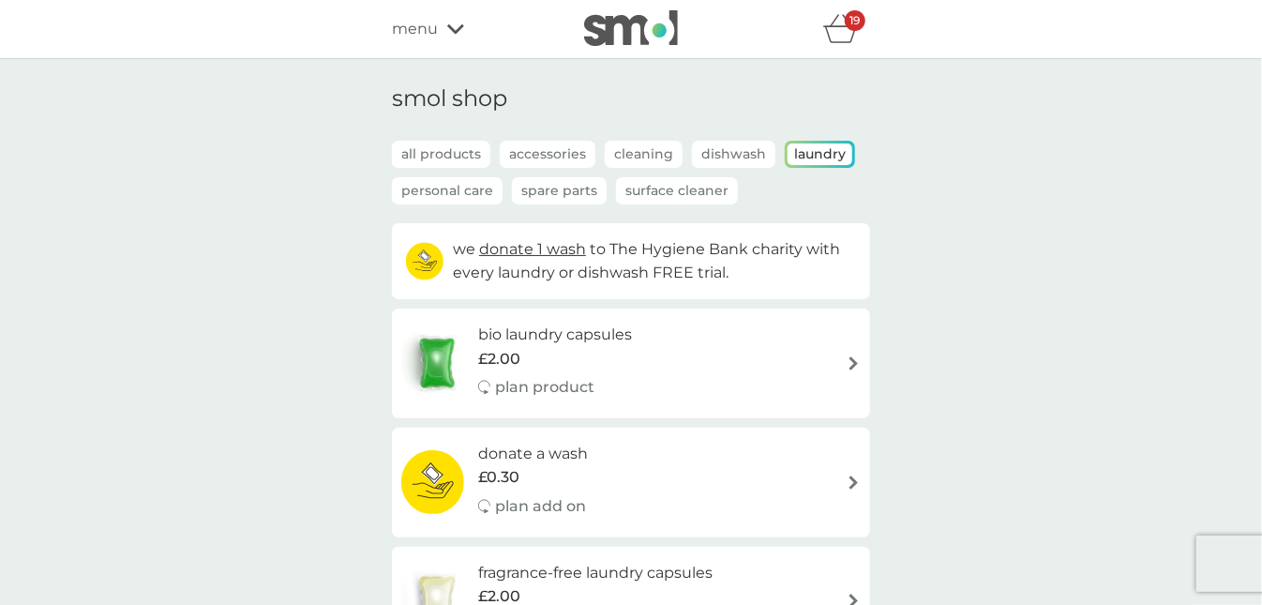
click at [544, 188] on p "Spare Parts" at bounding box center [559, 190] width 95 height 27
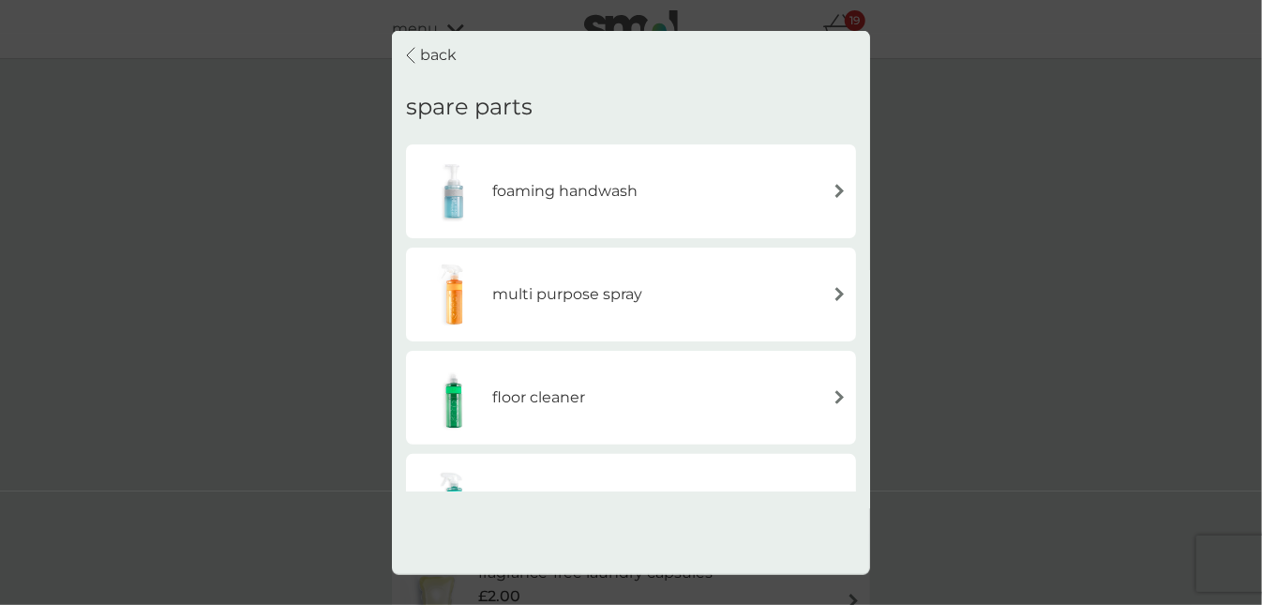
click at [443, 56] on p "back" at bounding box center [438, 55] width 37 height 24
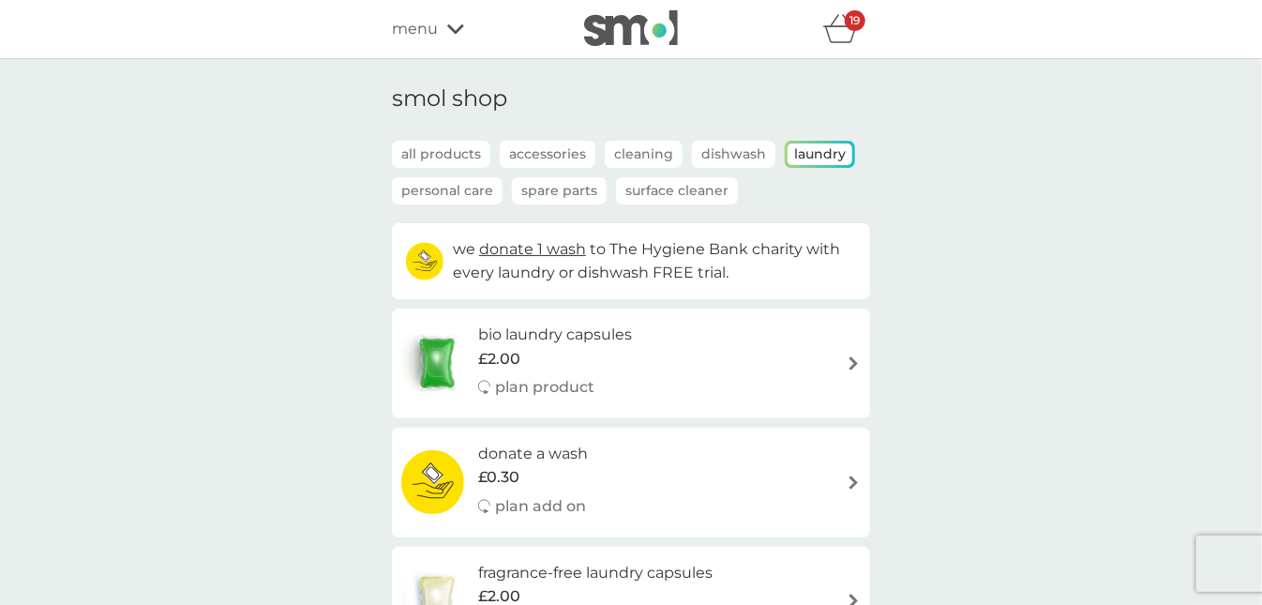
click at [843, 27] on icon "basket" at bounding box center [841, 28] width 36 height 29
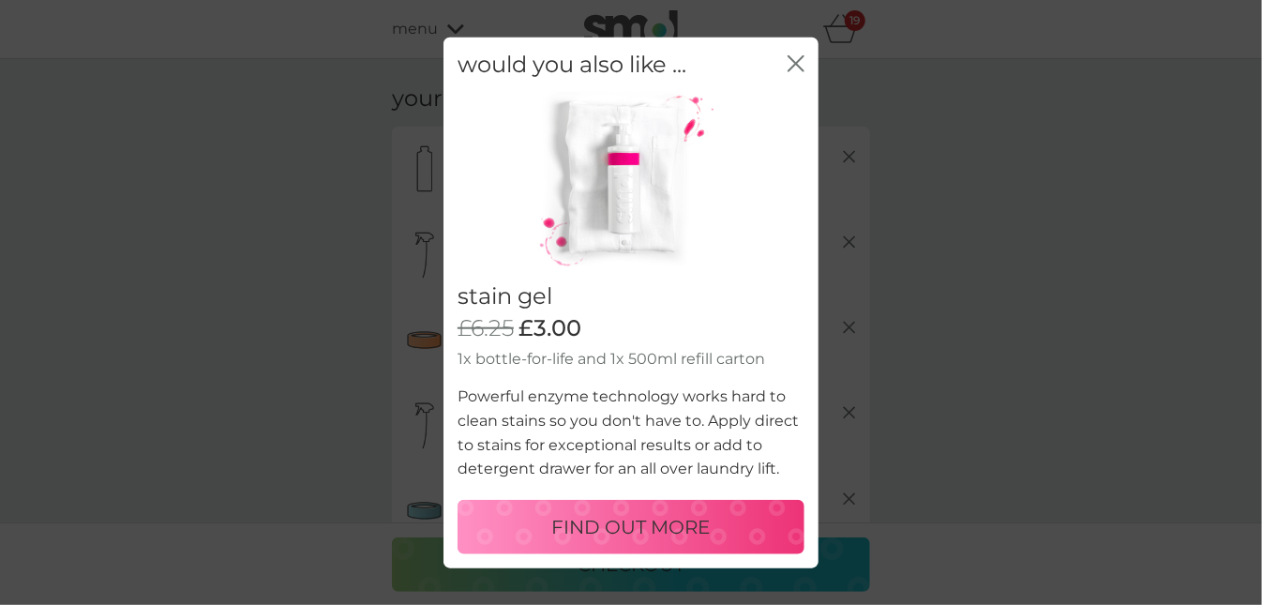
click at [639, 525] on p "FIND OUT MORE" at bounding box center [631, 527] width 158 height 30
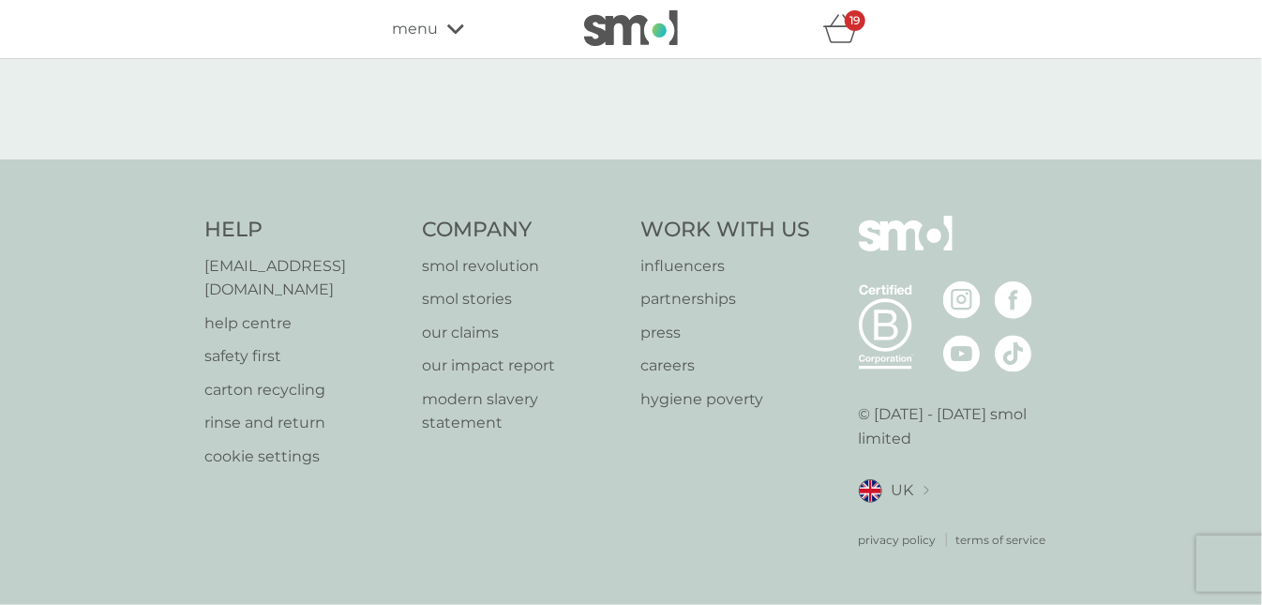
select select "182"
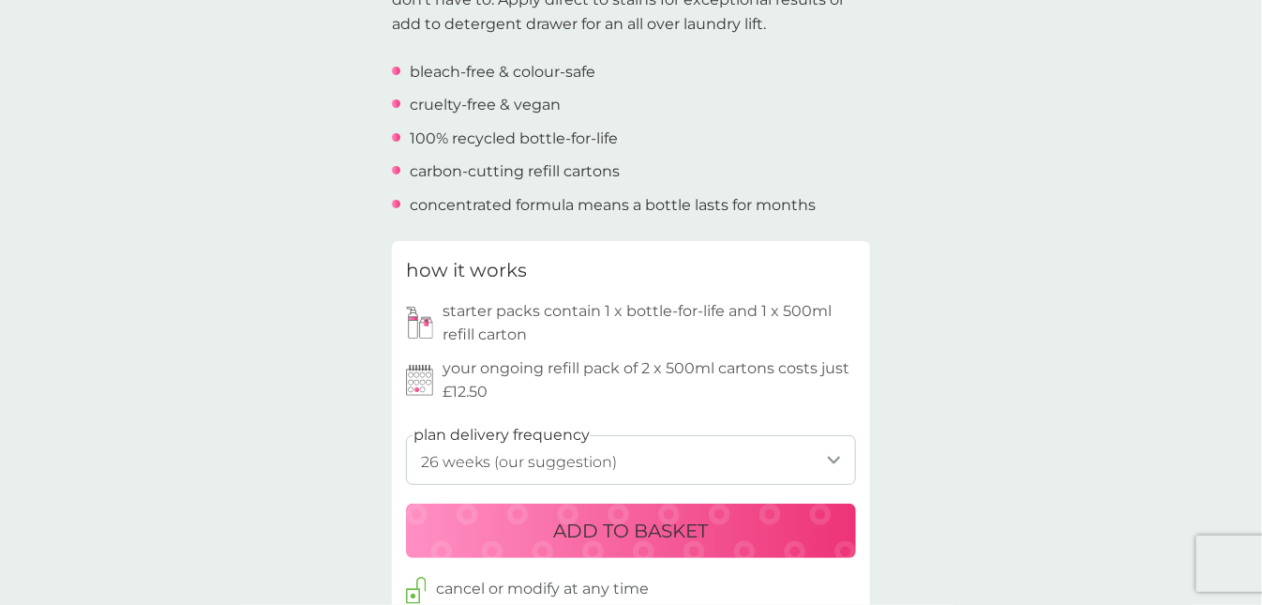
scroll to position [703, 0]
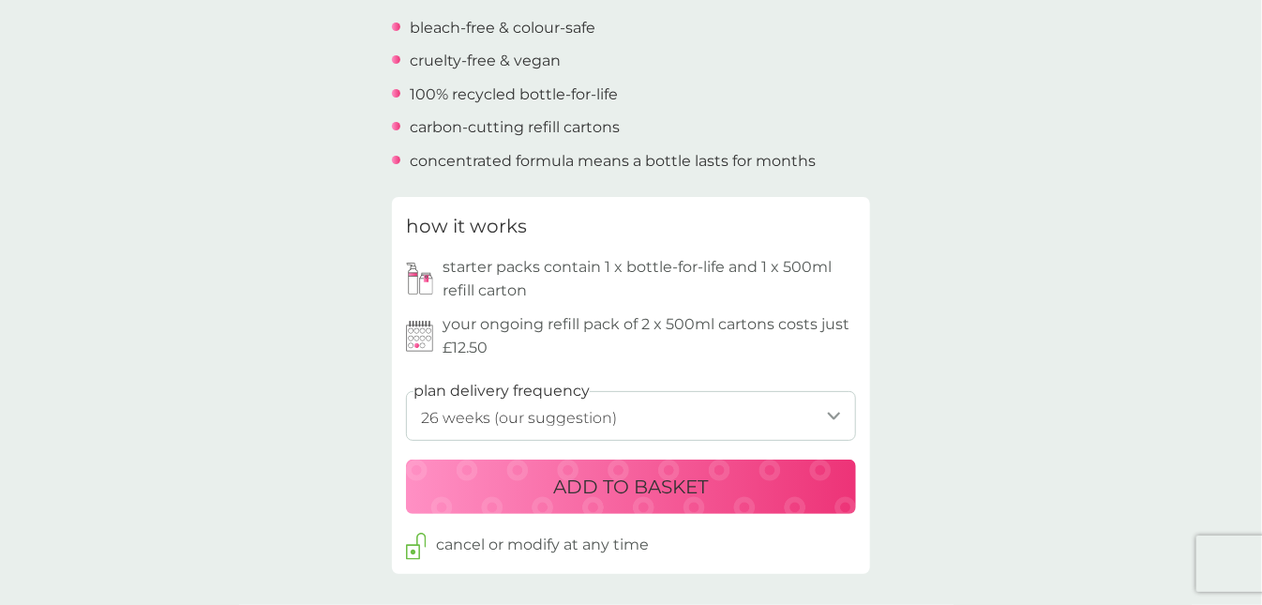
click at [577, 486] on p "ADD TO BASKET" at bounding box center [631, 487] width 155 height 30
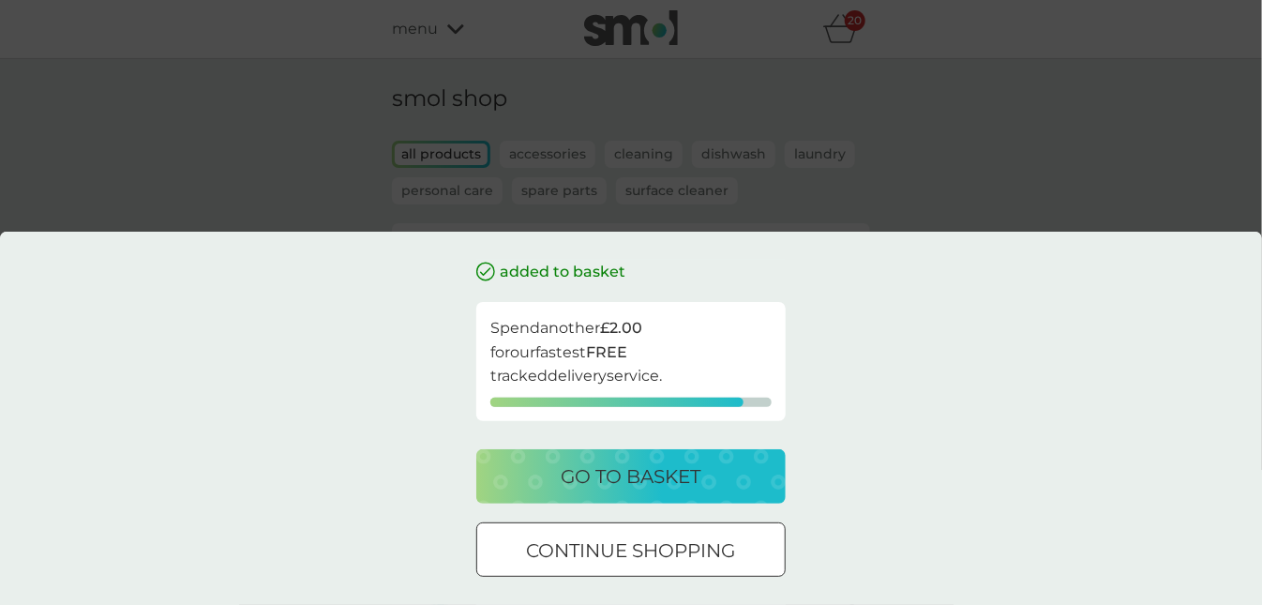
click at [605, 545] on div at bounding box center [631, 551] width 68 height 20
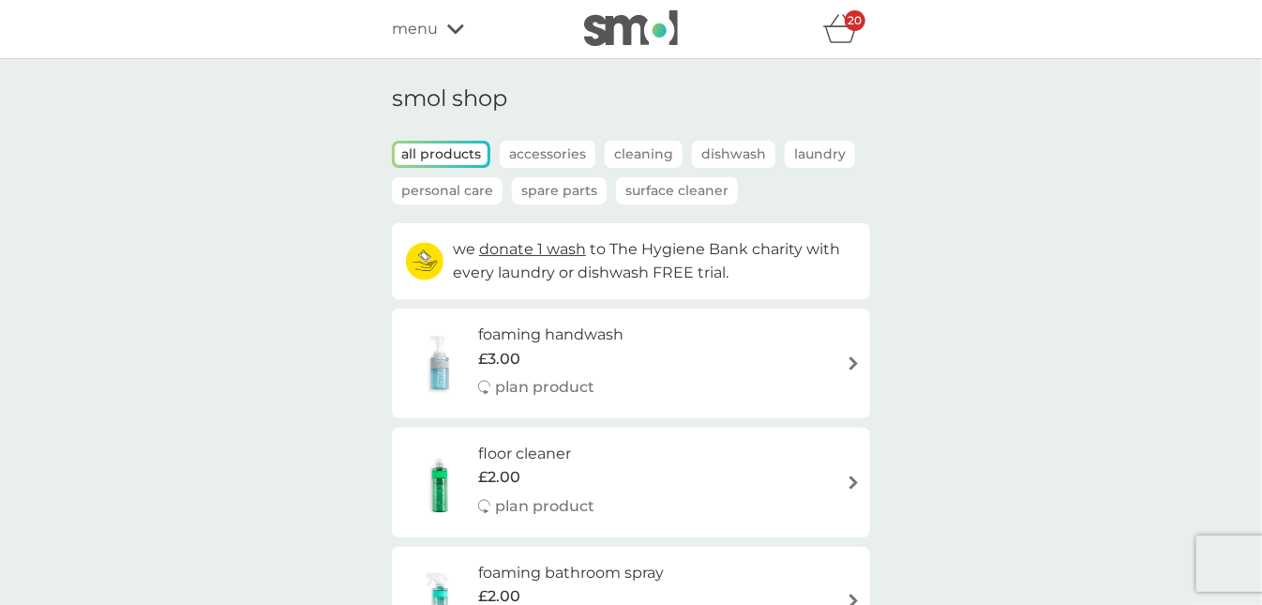
click at [848, 25] on div "20" at bounding box center [855, 20] width 21 height 21
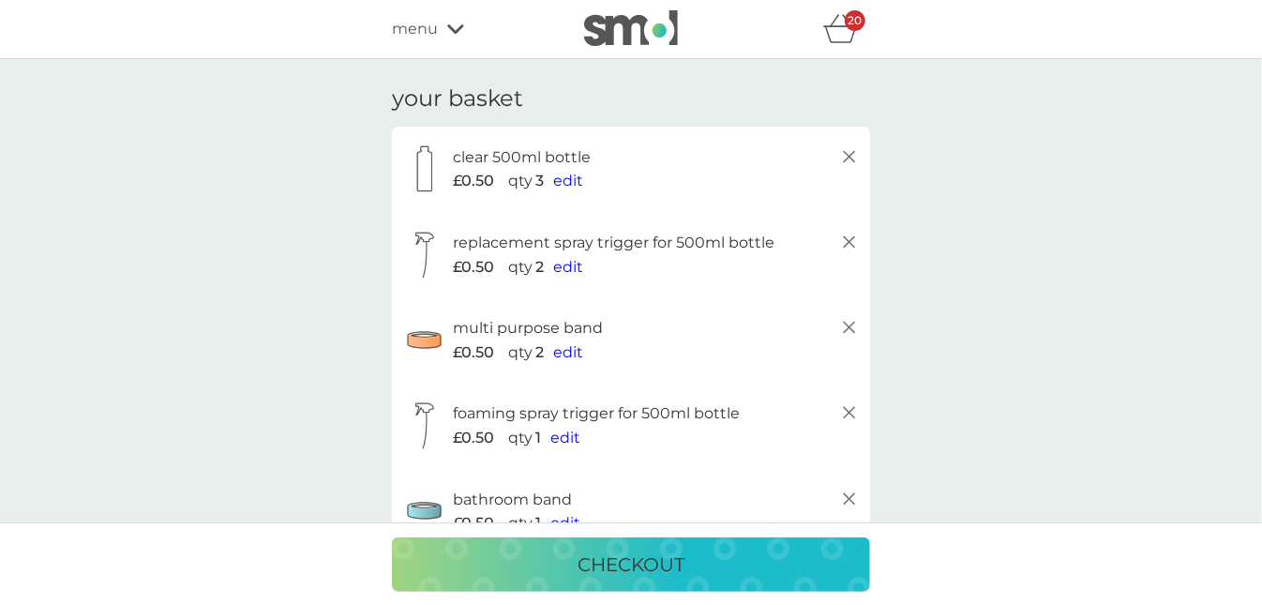
click at [429, 28] on span "menu" at bounding box center [415, 29] width 46 height 24
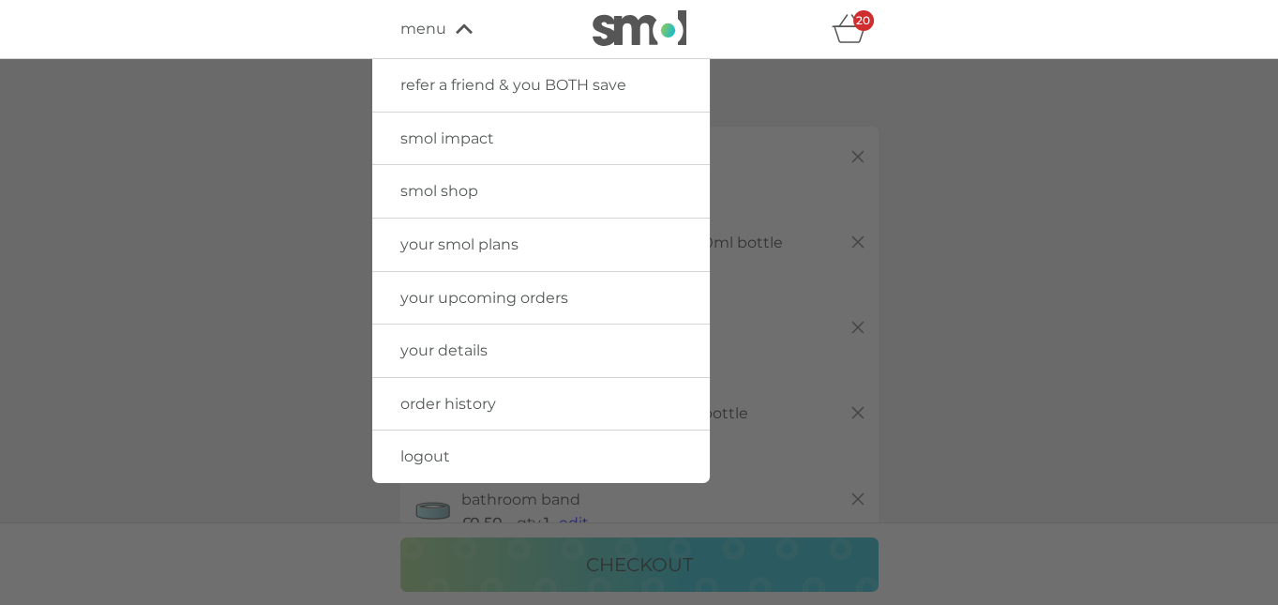
click at [433, 182] on span "smol shop" at bounding box center [439, 191] width 78 height 18
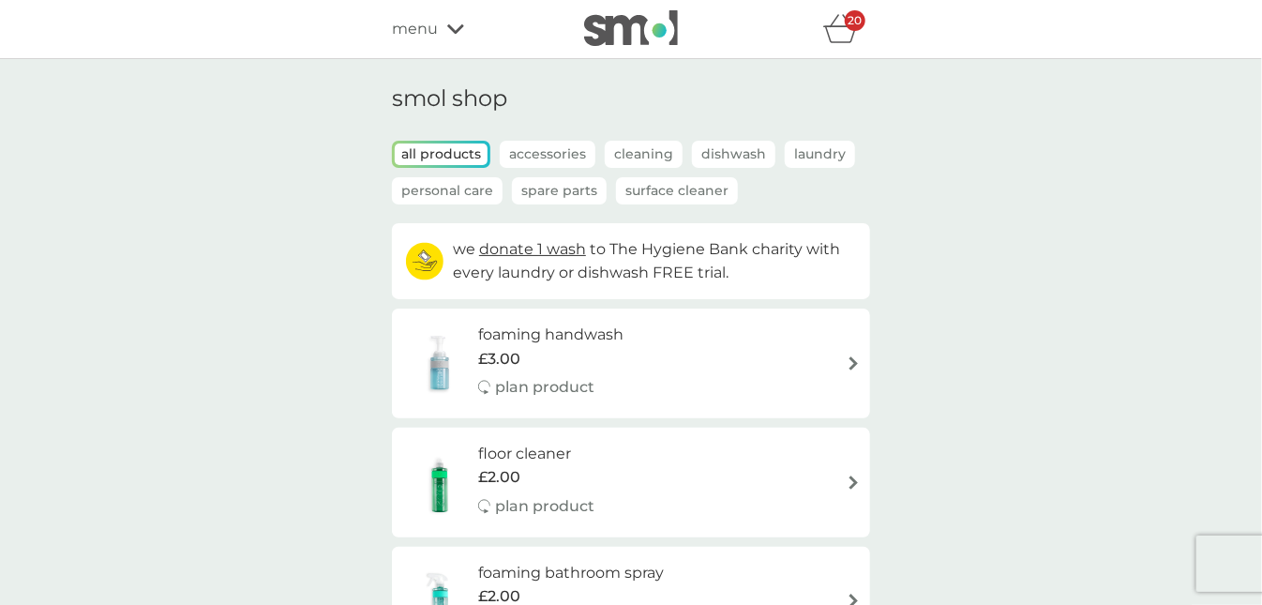
click at [414, 30] on span "menu" at bounding box center [415, 29] width 46 height 24
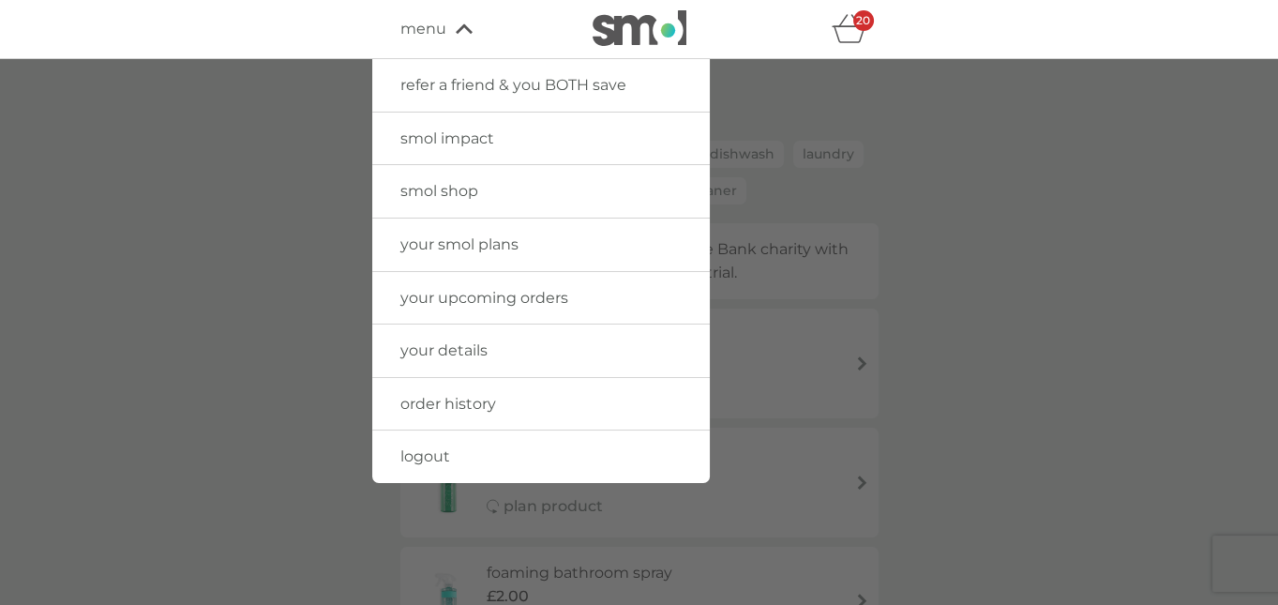
click at [422, 249] on span "your smol plans" at bounding box center [459, 244] width 118 height 18
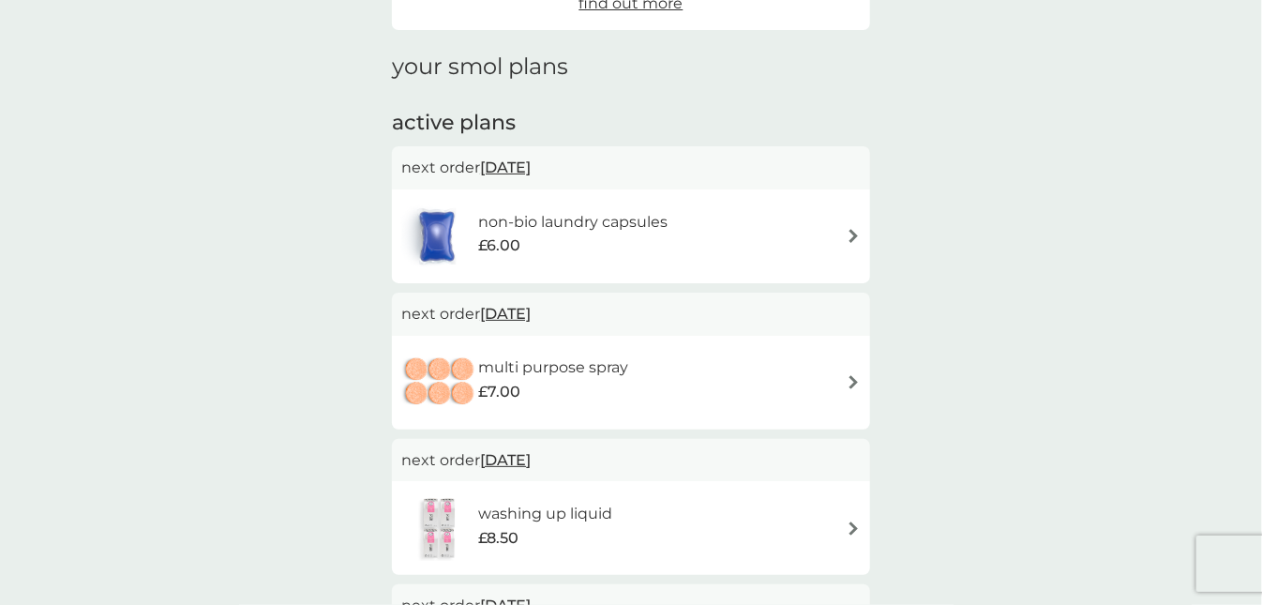
scroll to position [301, 0]
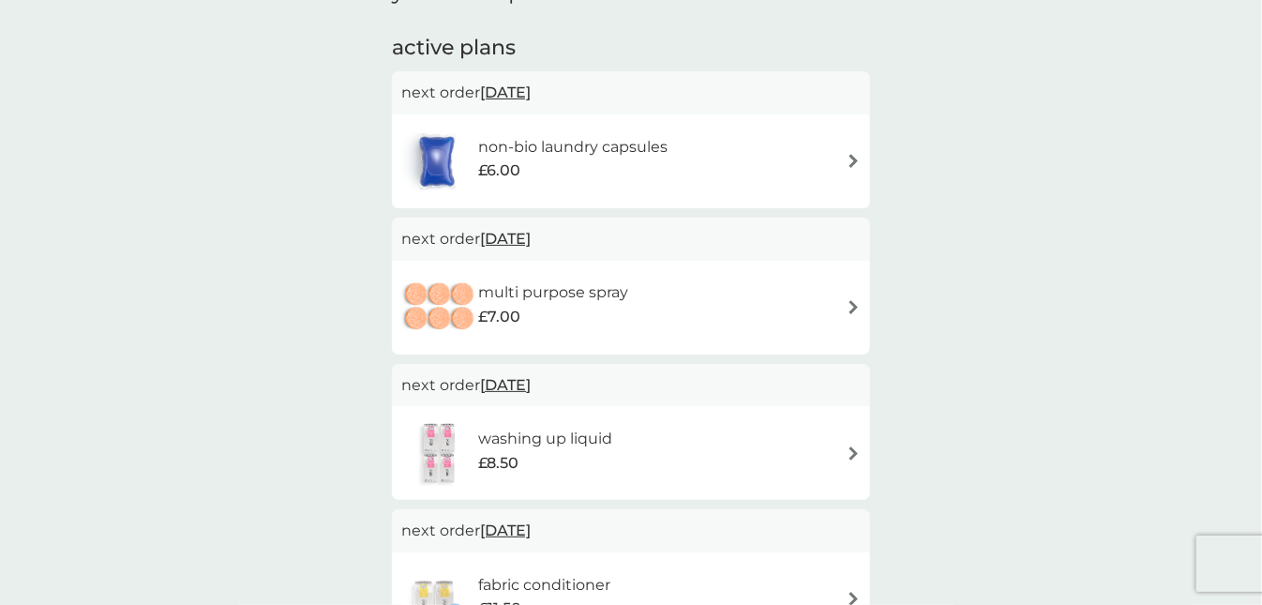
click at [853, 451] on img at bounding box center [854, 453] width 14 height 14
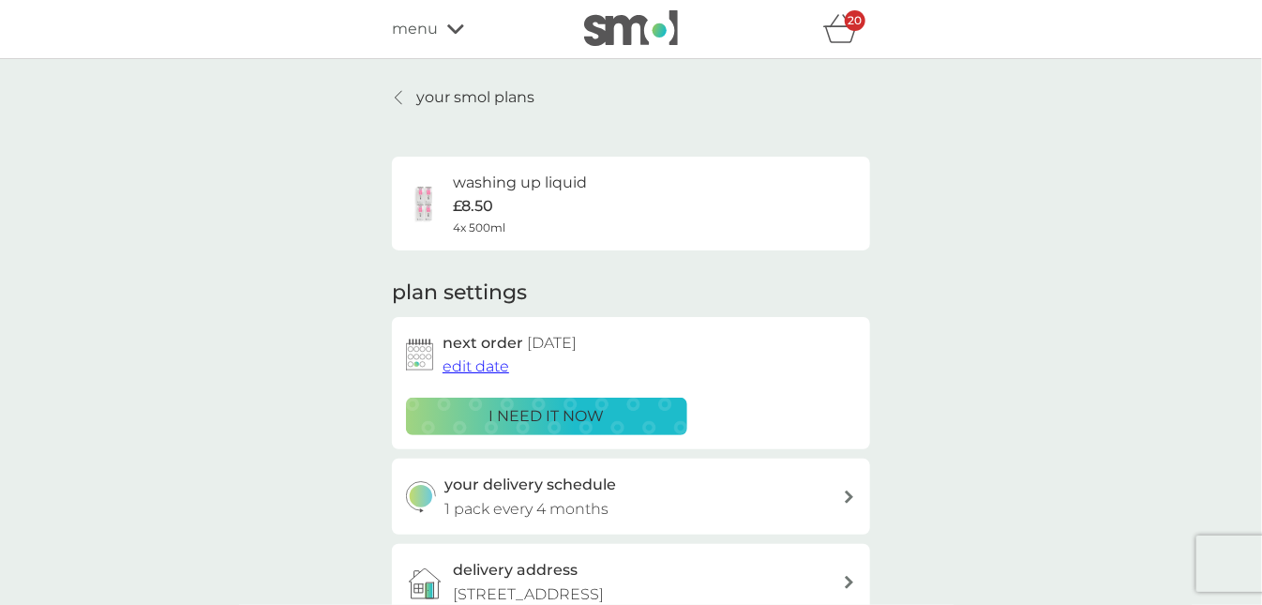
click at [396, 97] on icon at bounding box center [399, 97] width 7 height 13
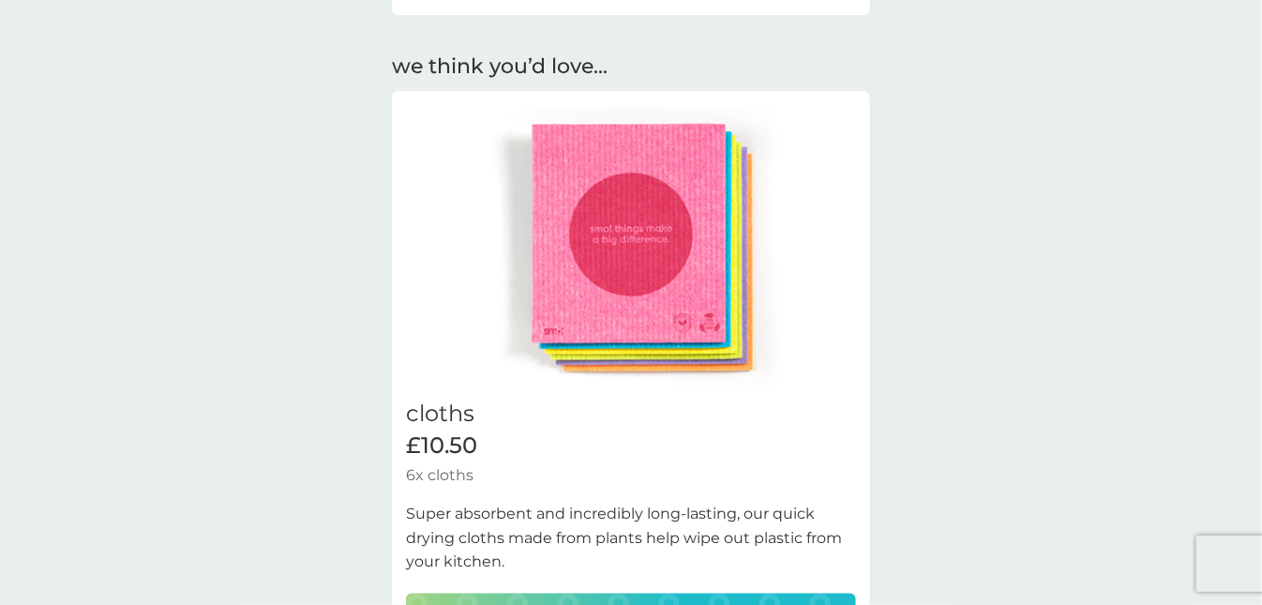
scroll to position [1507, 0]
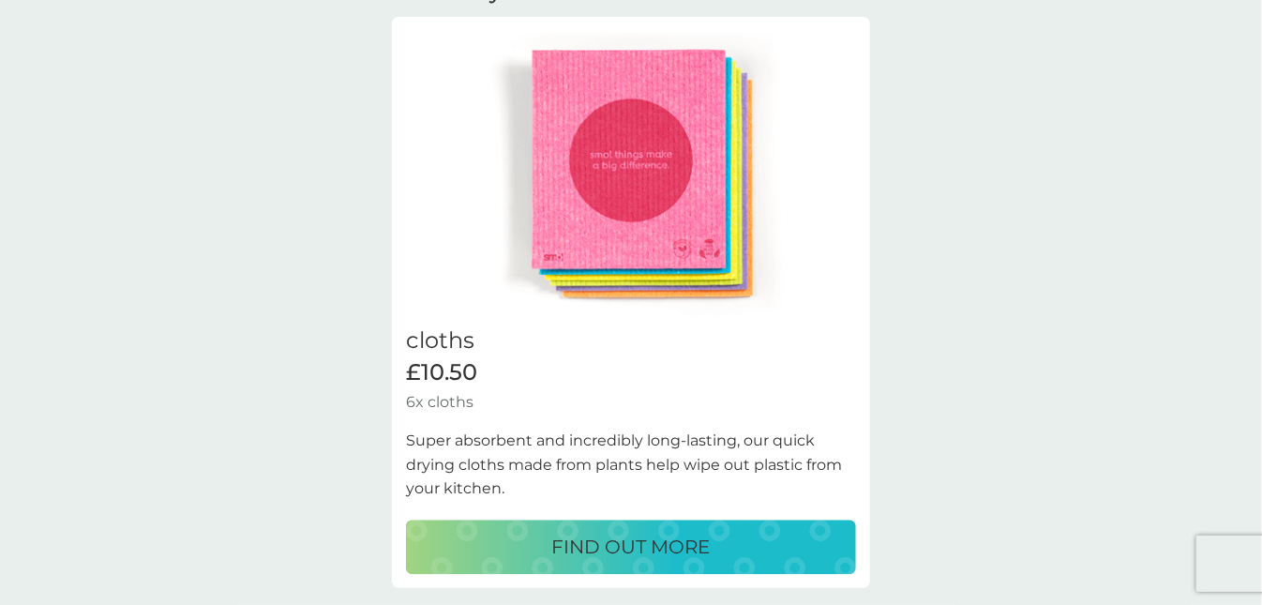
click at [592, 539] on p "FIND OUT MORE" at bounding box center [631, 547] width 158 height 30
select select "91"
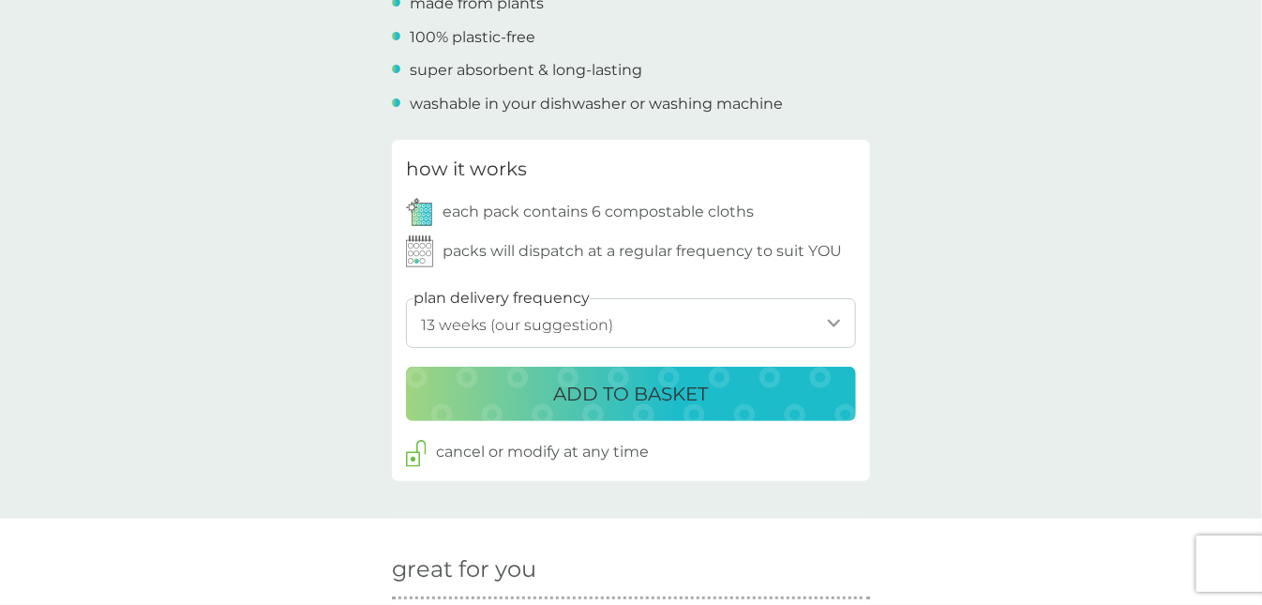
scroll to position [804, 0]
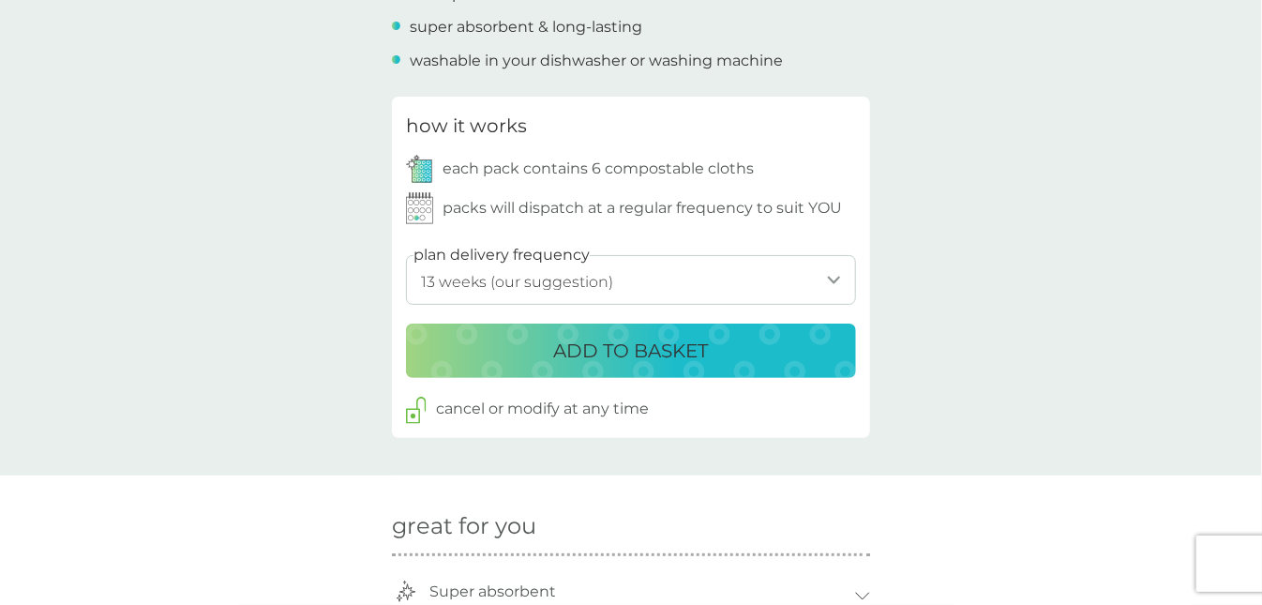
click at [591, 348] on p "ADD TO BASKET" at bounding box center [631, 351] width 155 height 30
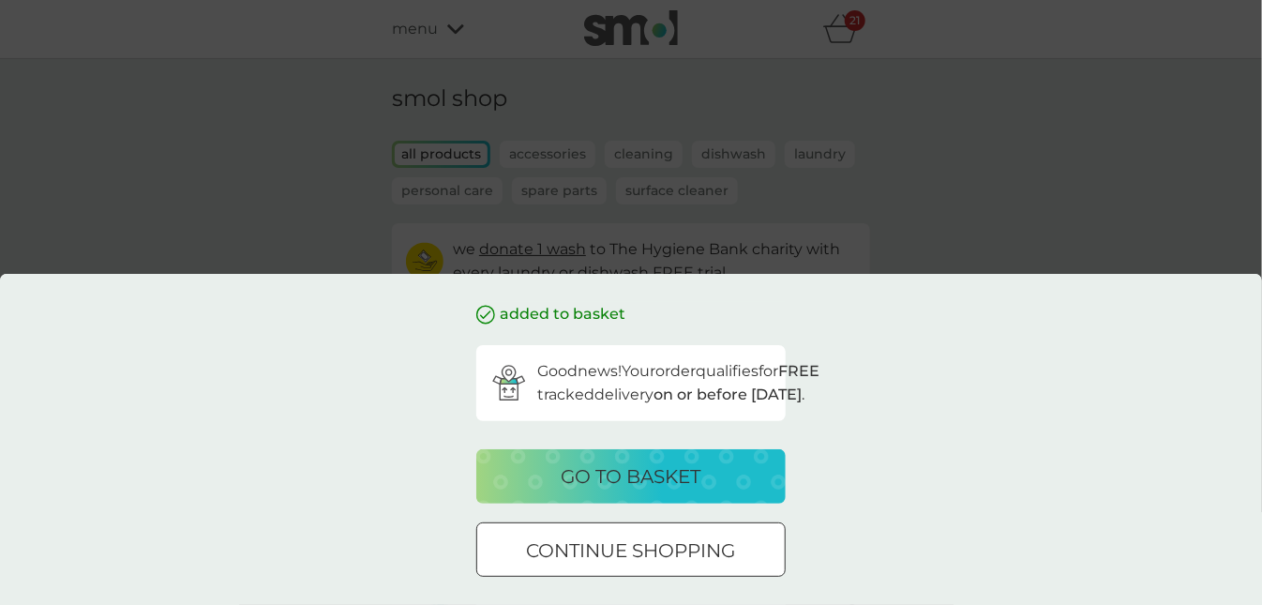
click at [616, 465] on p "go to basket" at bounding box center [632, 476] width 140 height 30
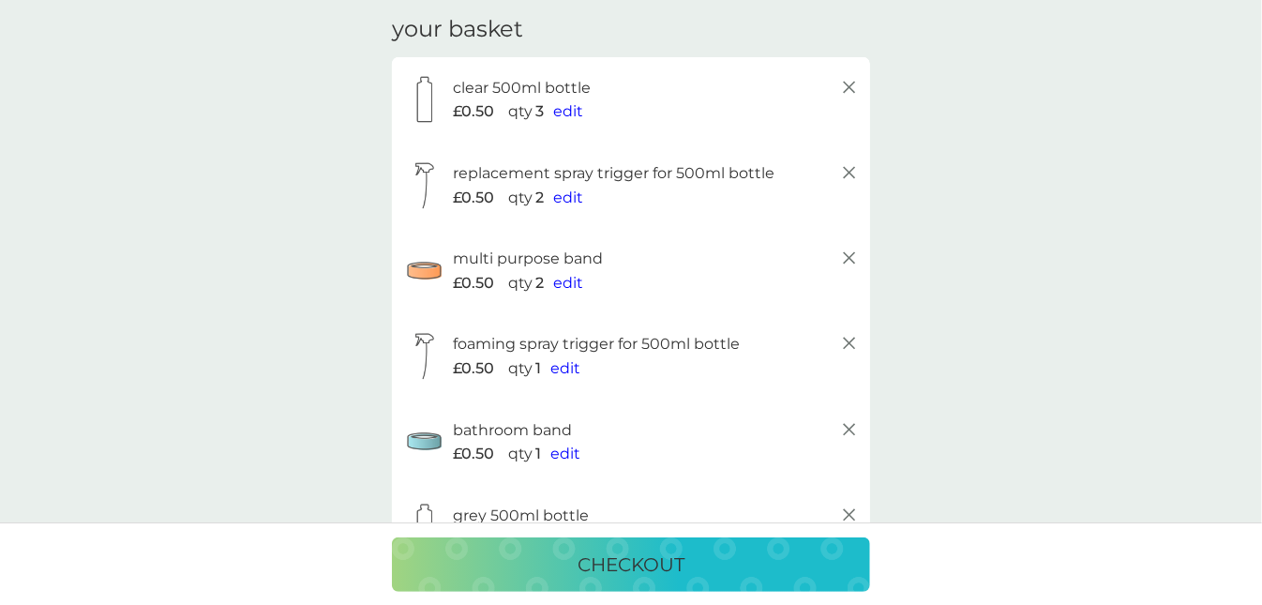
scroll to position [100, 0]
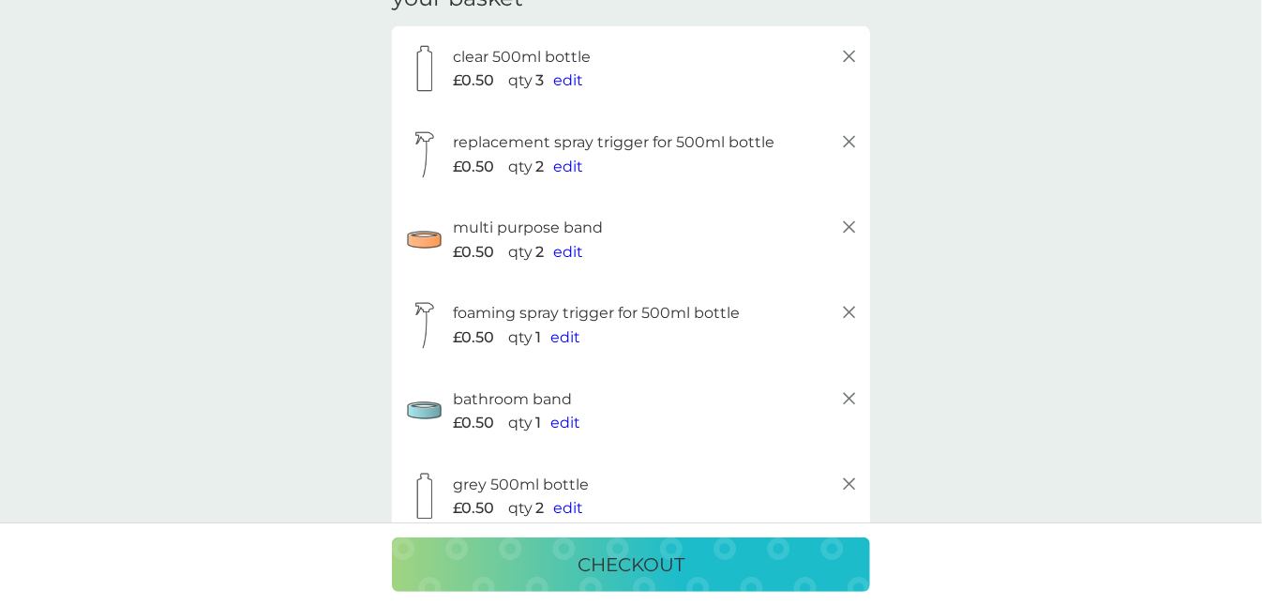
click at [617, 565] on p "checkout" at bounding box center [631, 565] width 107 height 30
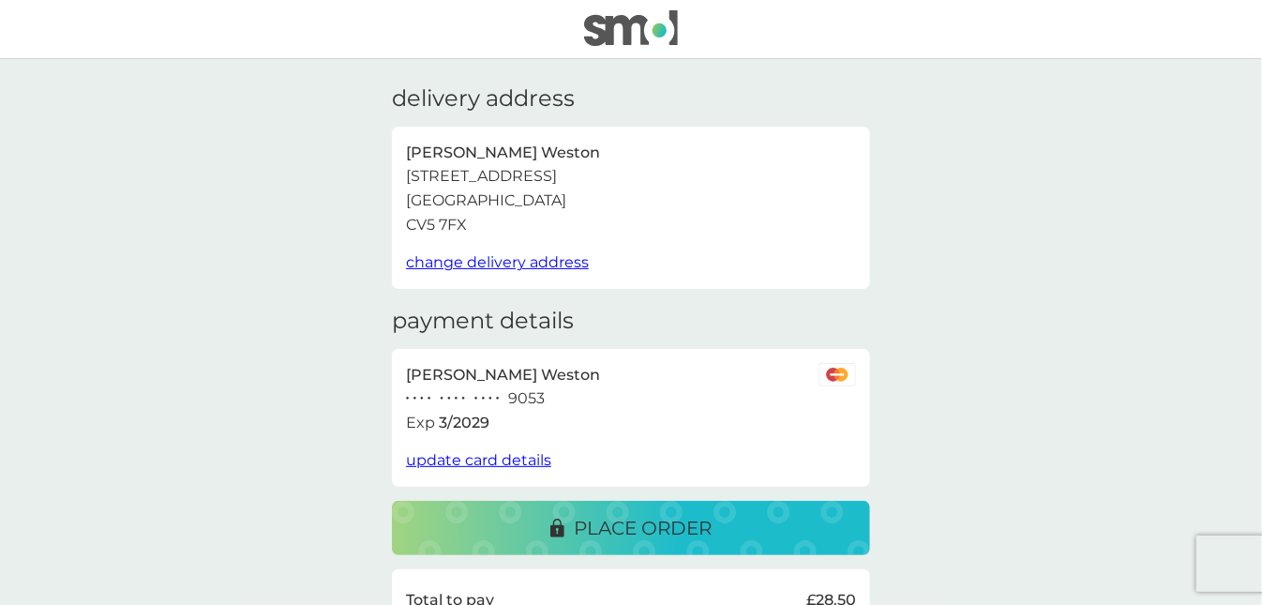
click at [632, 522] on p "place order" at bounding box center [643, 528] width 138 height 30
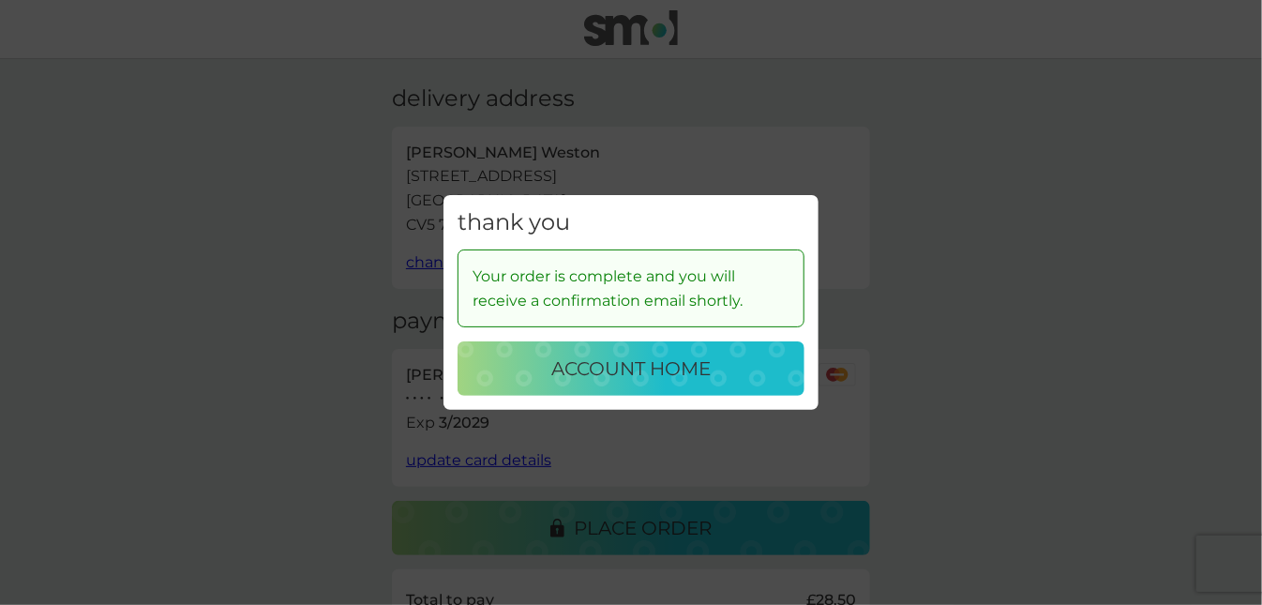
click at [639, 366] on p "account home" at bounding box center [630, 369] width 159 height 30
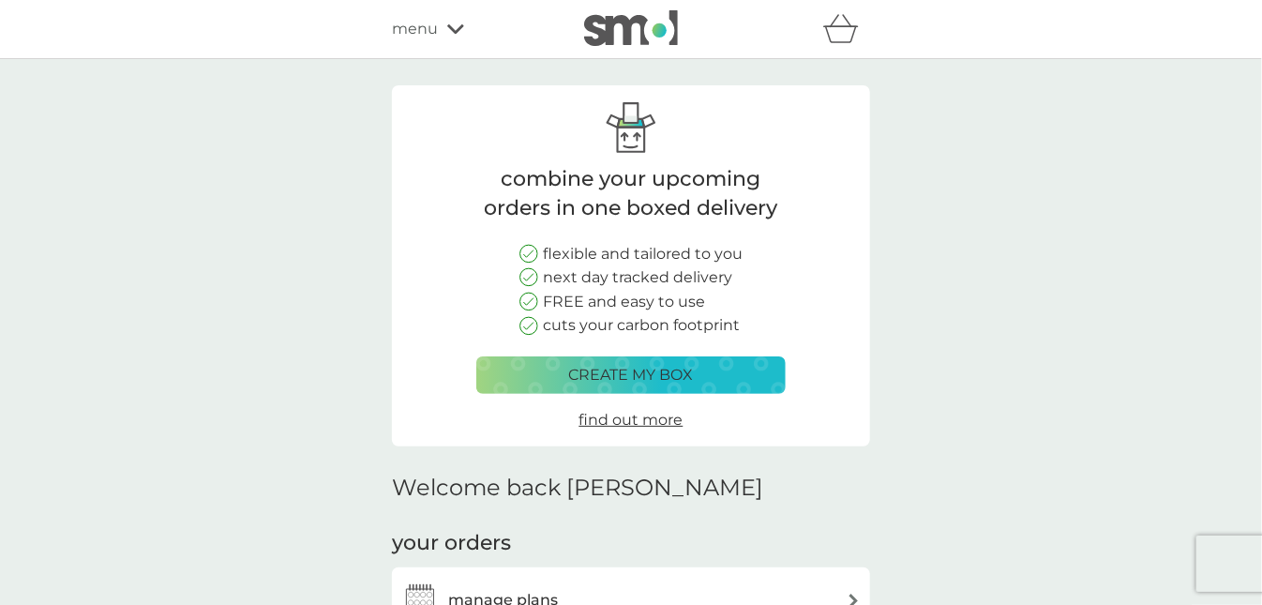
click at [404, 30] on span "menu" at bounding box center [415, 29] width 46 height 24
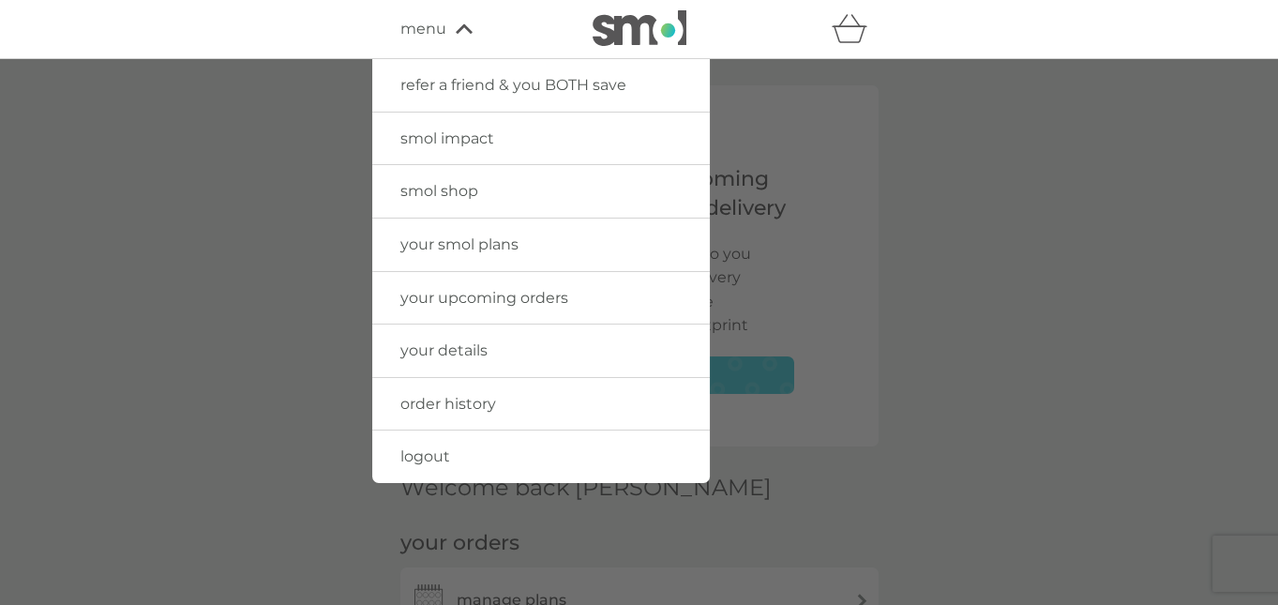
click at [443, 455] on span "logout" at bounding box center [425, 456] width 50 height 18
